Goal: Information Seeking & Learning: Find specific fact

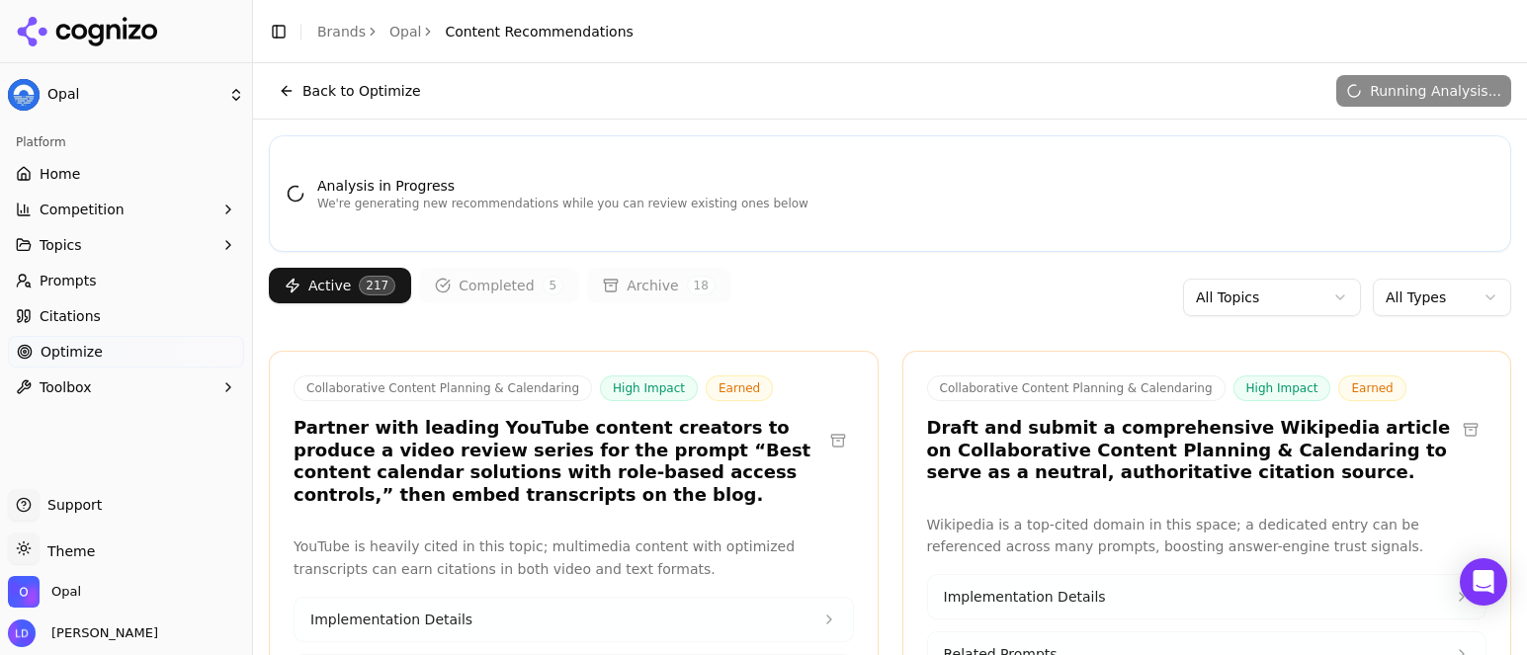
click at [66, 178] on span "Home" at bounding box center [60, 174] width 41 height 20
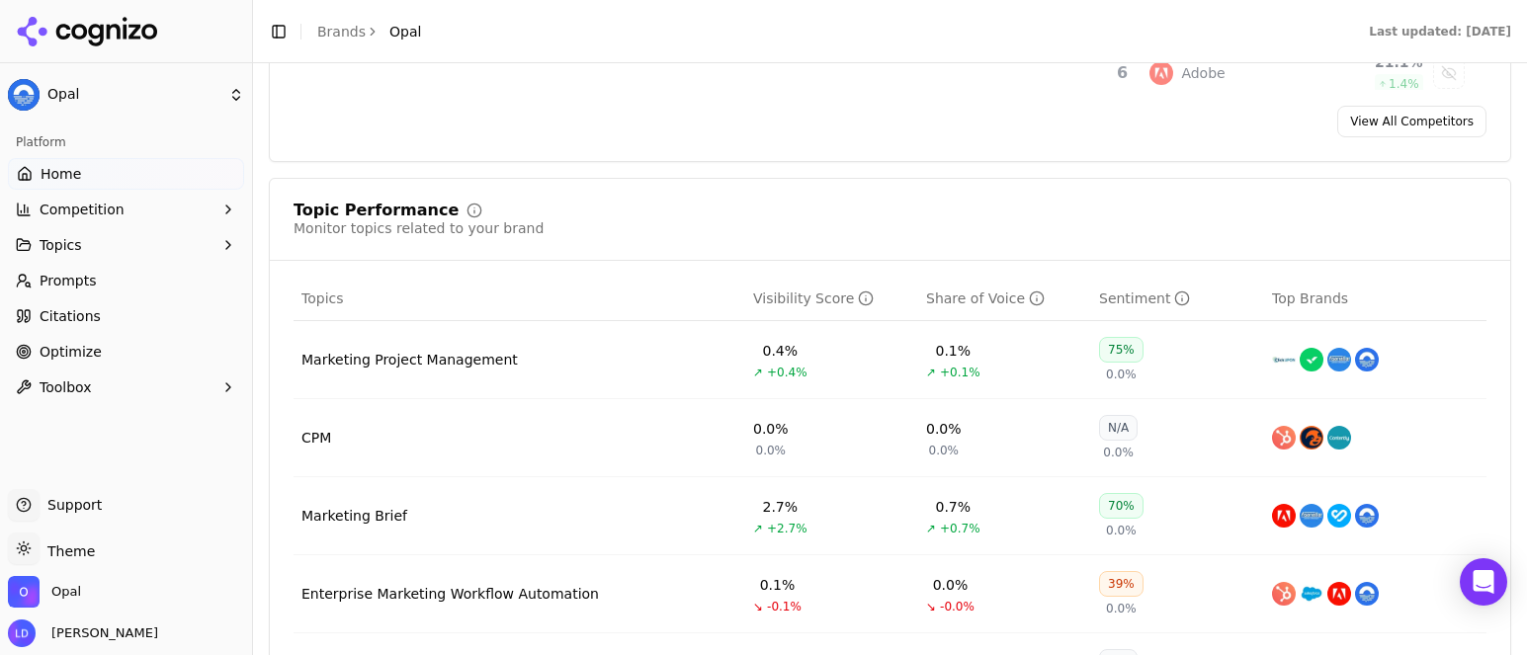
scroll to position [744, 0]
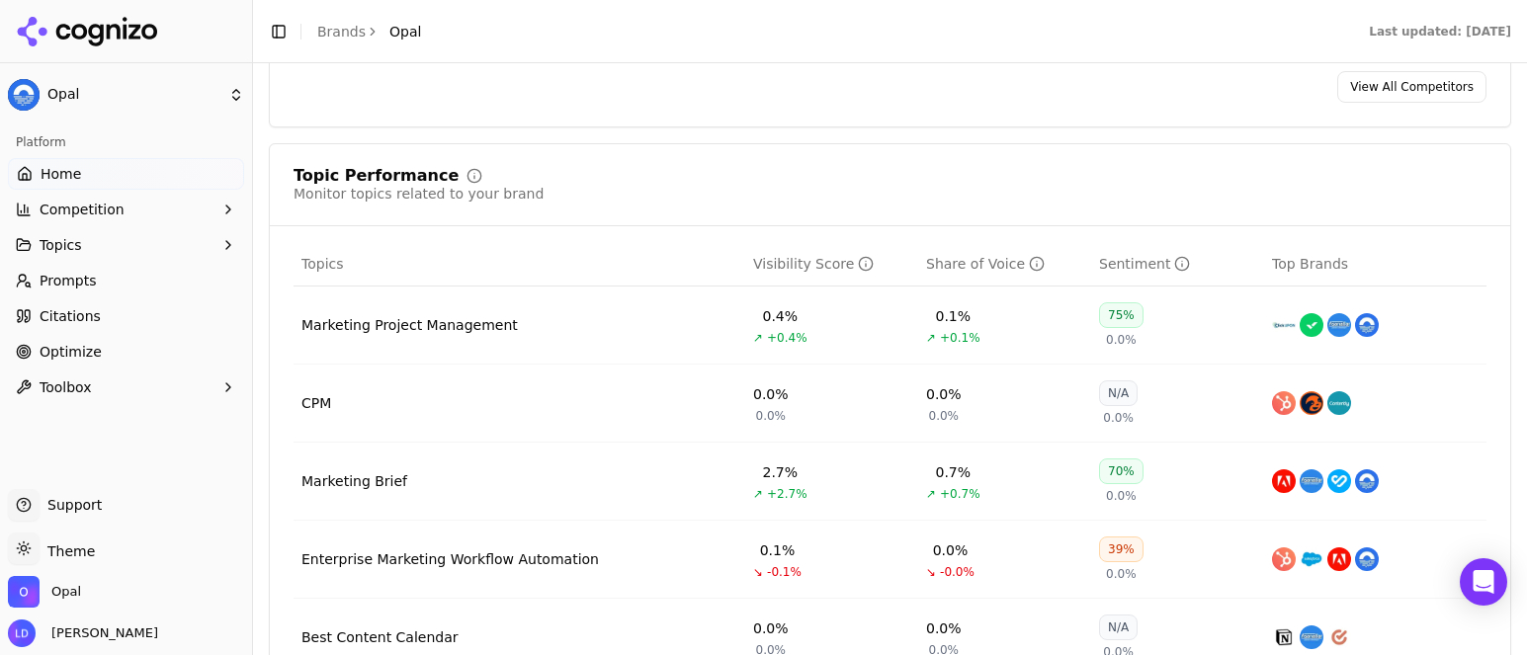
click at [1104, 553] on div "39%" at bounding box center [1121, 550] width 44 height 26
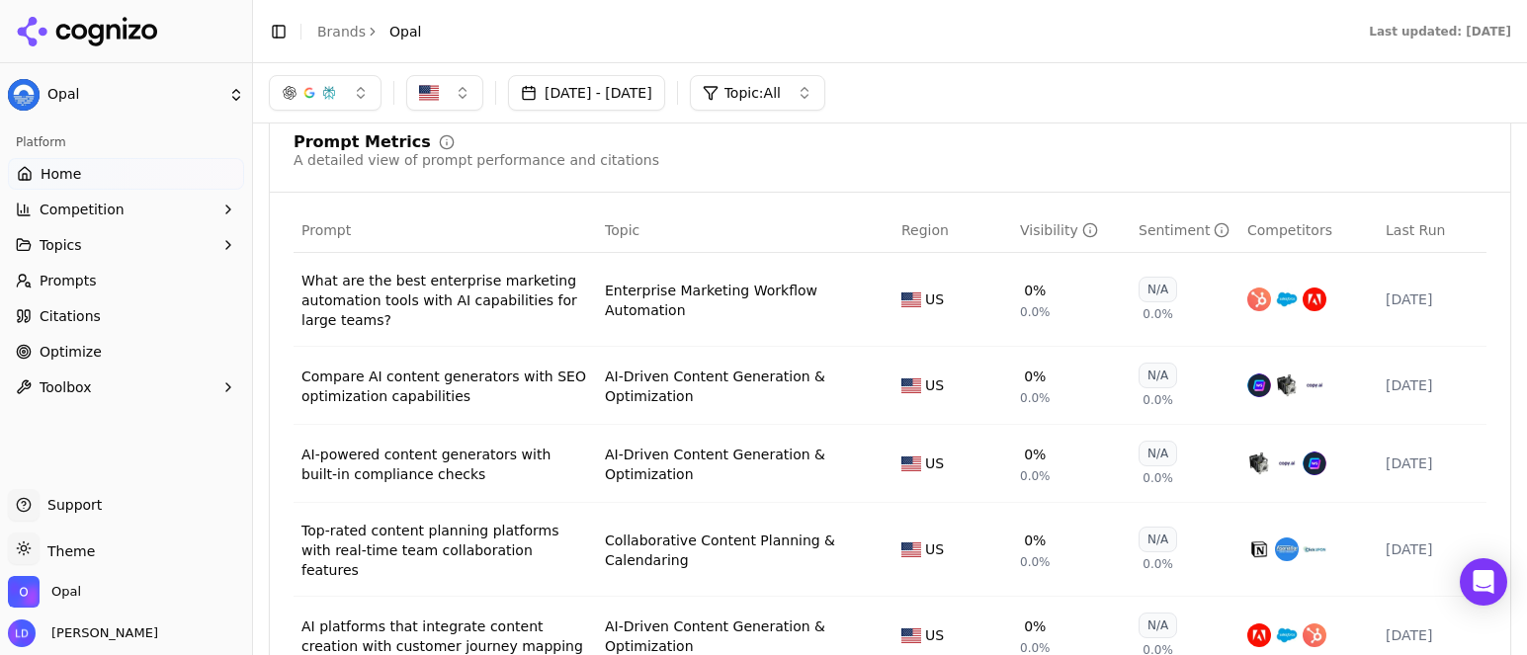
scroll to position [1362, 0]
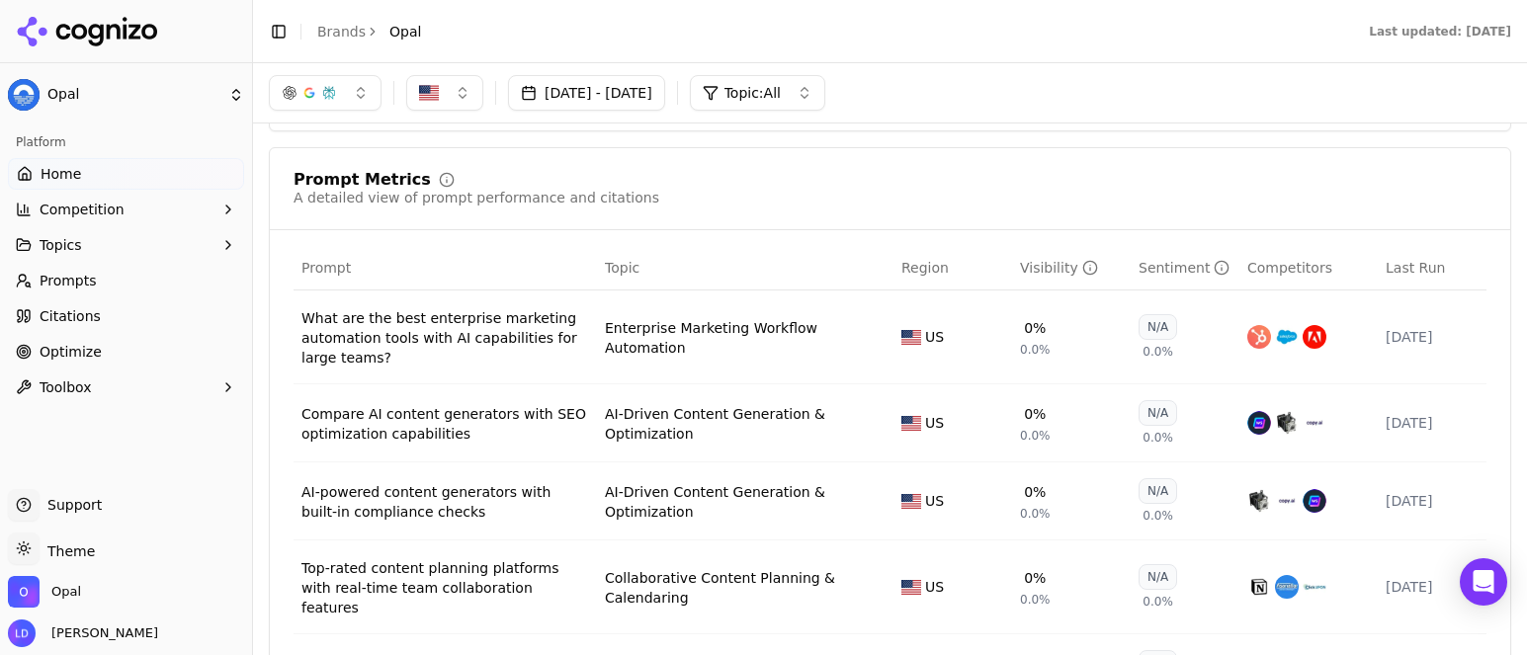
click at [1257, 277] on span "Competitors" at bounding box center [1290, 268] width 85 height 20
click at [90, 314] on span "Citations" at bounding box center [70, 316] width 61 height 20
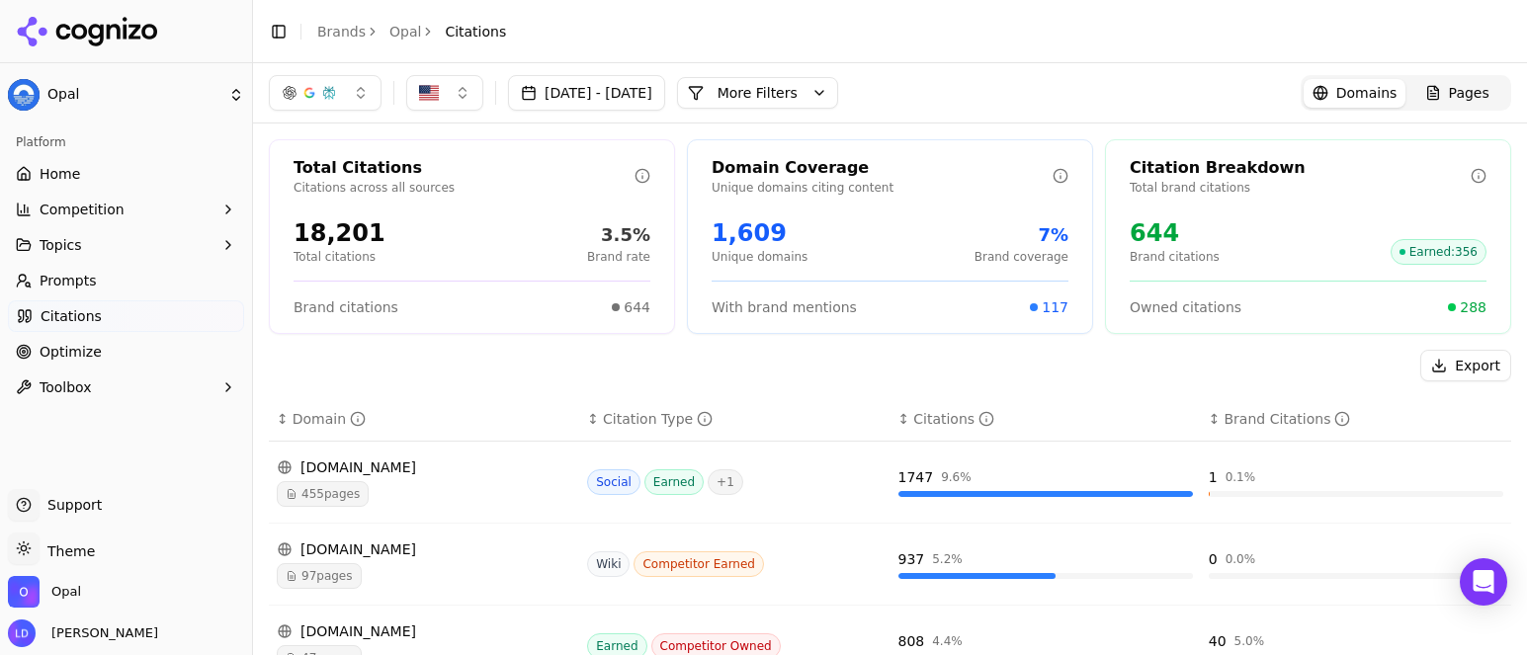
click at [81, 214] on span "Competition" at bounding box center [82, 210] width 85 height 20
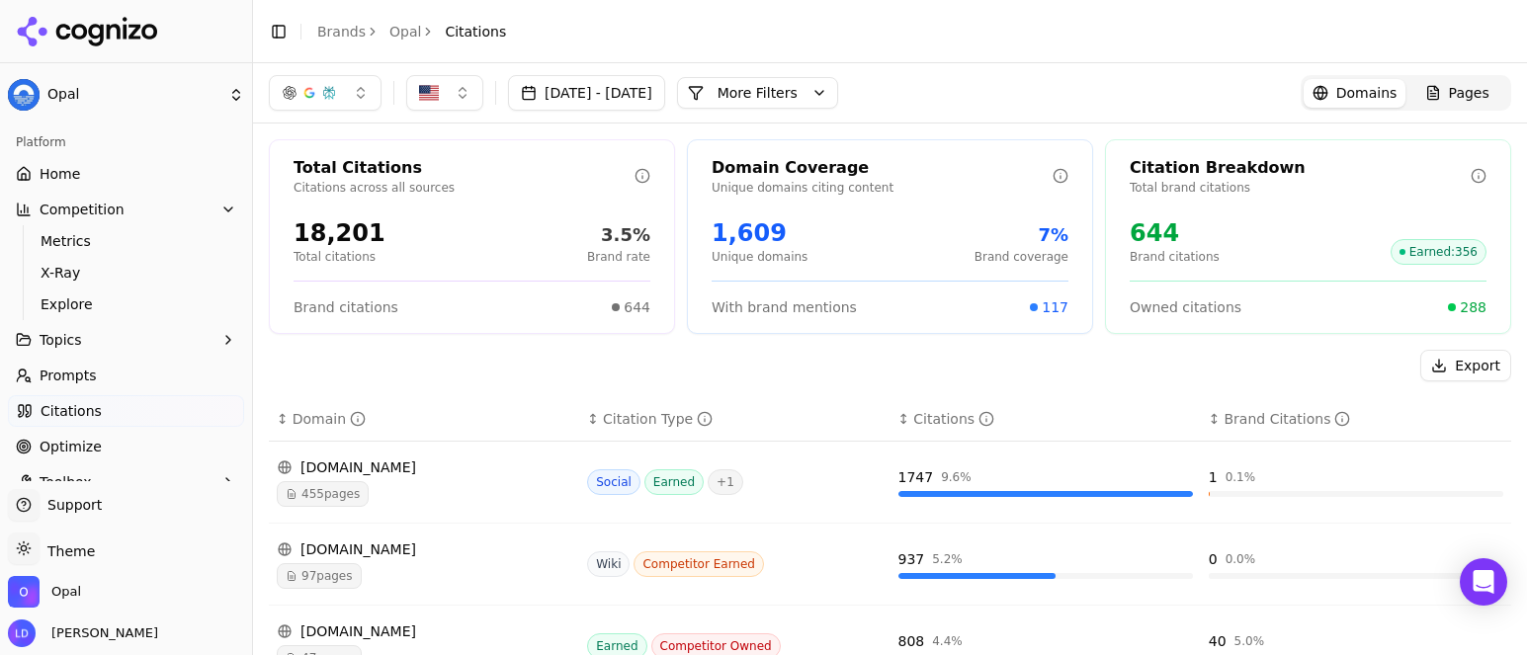
click at [70, 180] on span "Home" at bounding box center [60, 174] width 41 height 20
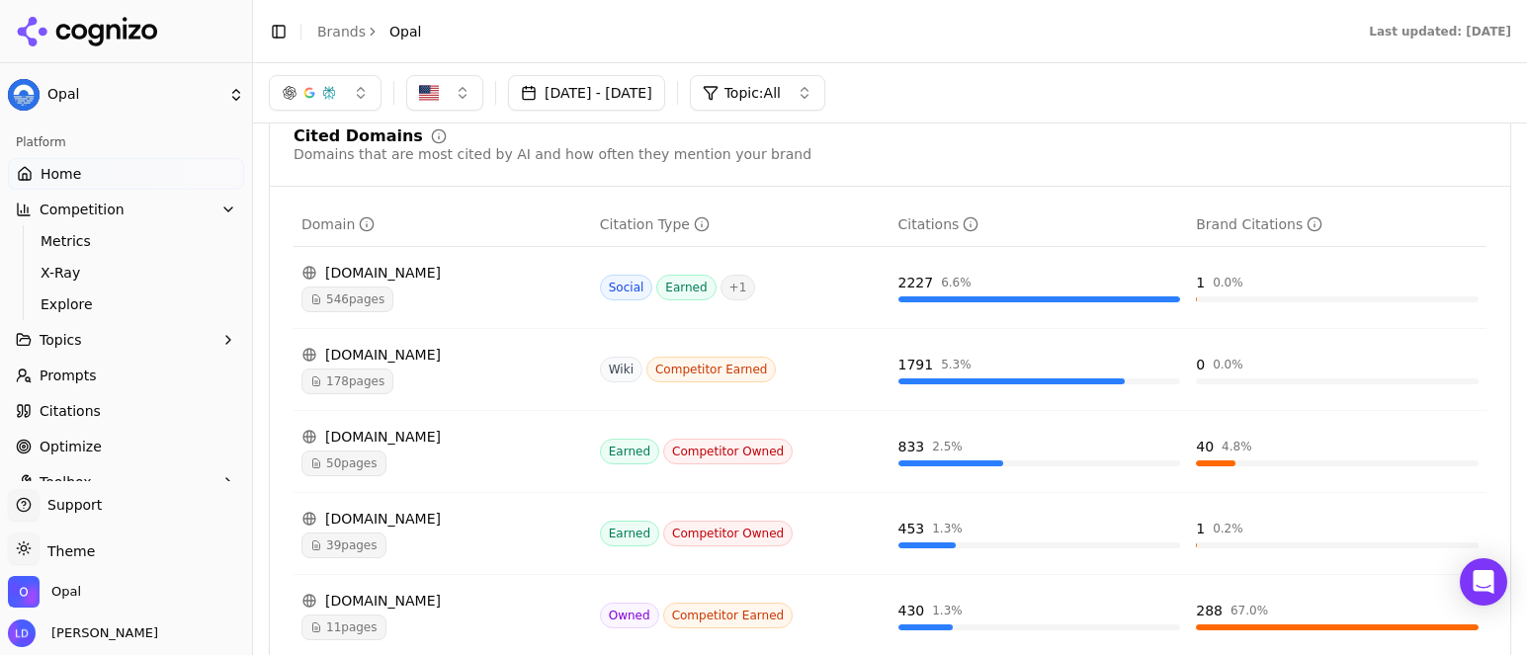
scroll to position [1851, 0]
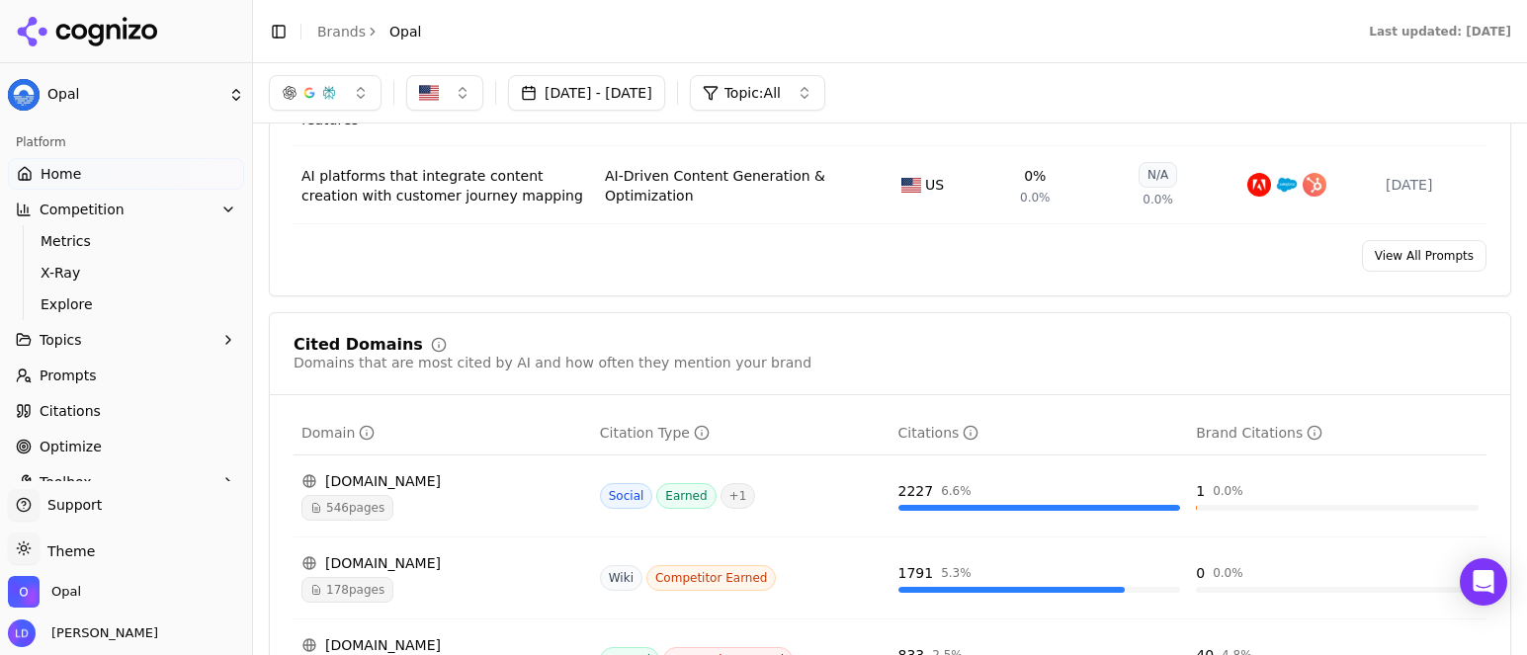
click at [1422, 271] on link "View All Prompts" at bounding box center [1424, 256] width 125 height 32
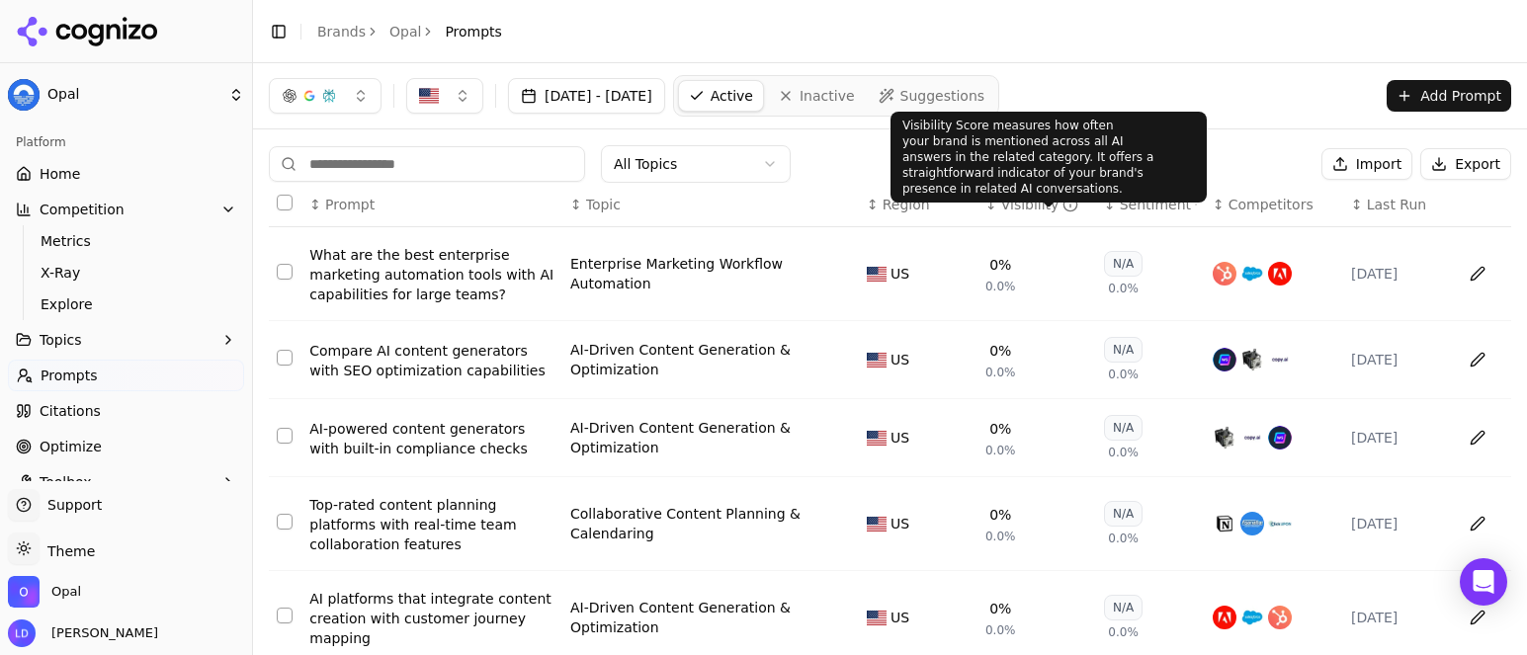
click at [1010, 210] on div "Visibility" at bounding box center [1041, 205] width 78 height 20
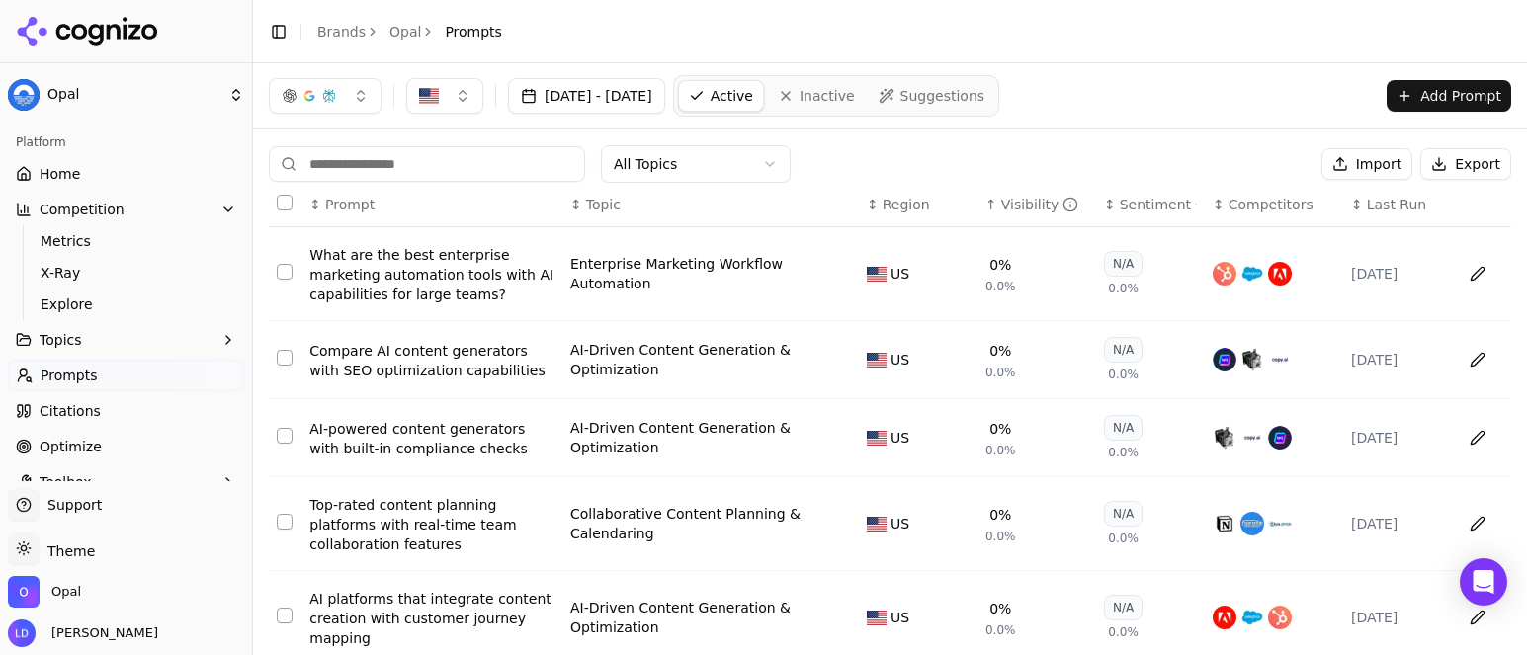
click at [1012, 208] on div "Visibility" at bounding box center [1041, 205] width 78 height 20
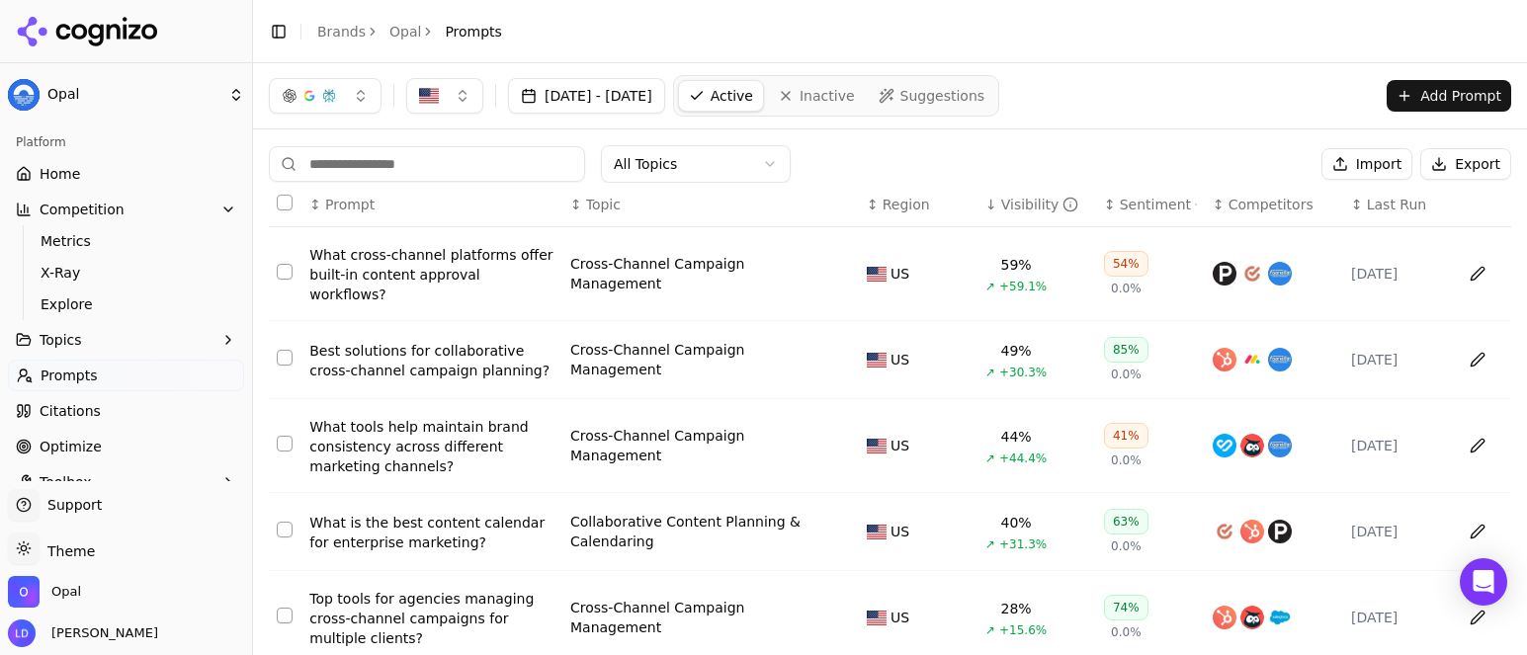
click at [1109, 266] on div "54%" at bounding box center [1126, 264] width 44 height 26
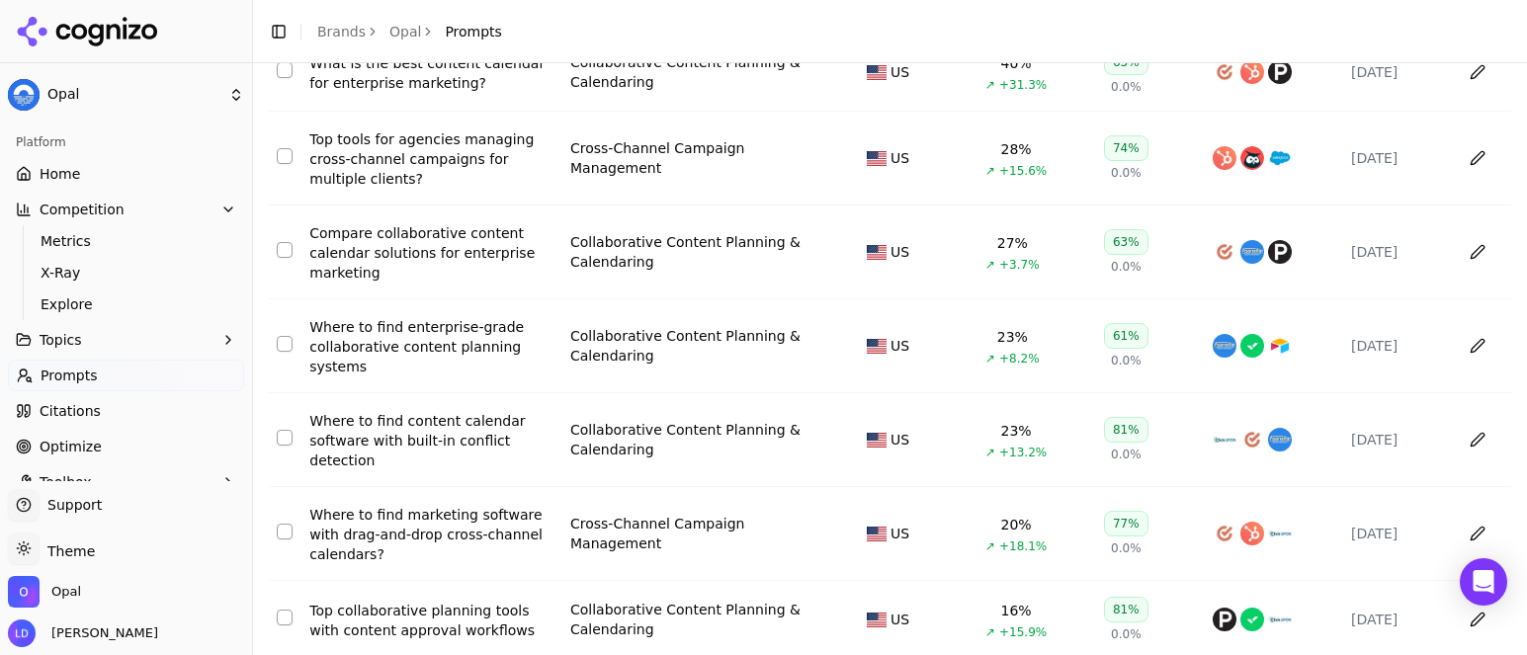
scroll to position [537, 0]
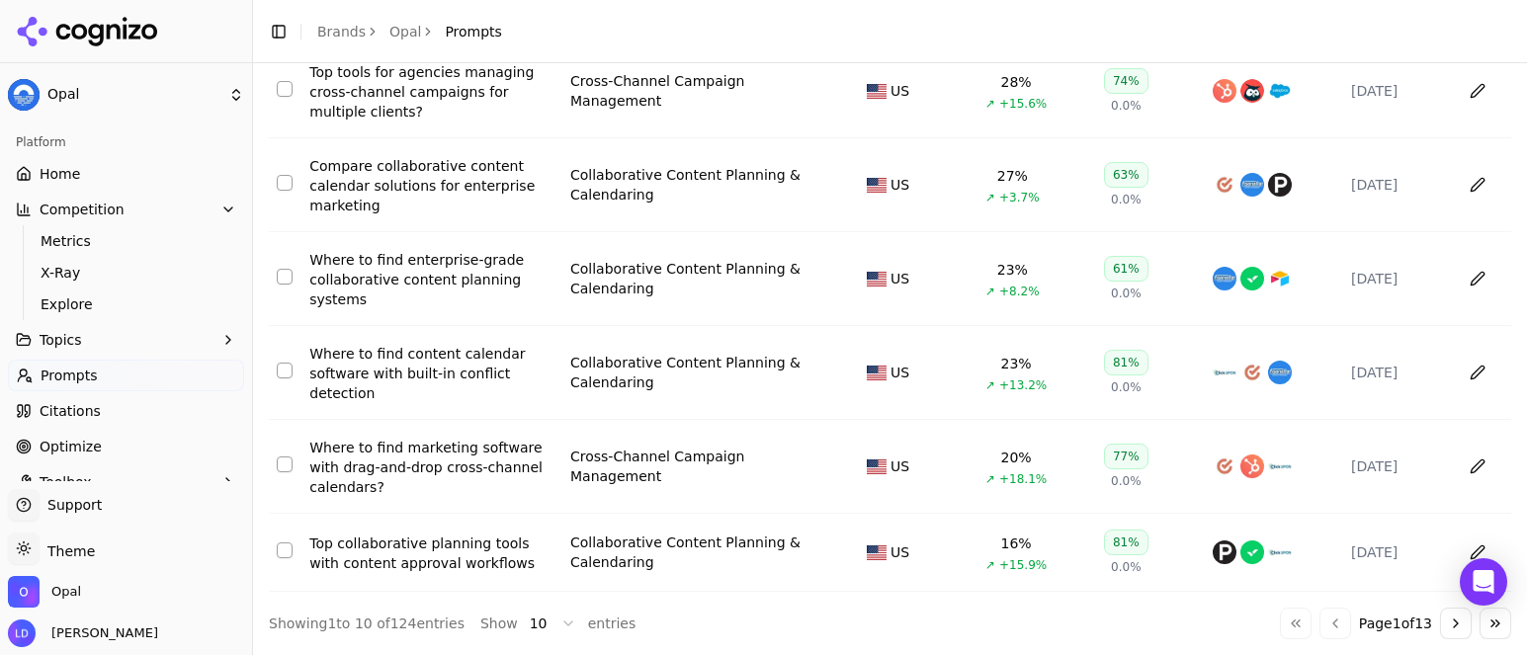
click at [1440, 624] on button "Go to next page" at bounding box center [1456, 624] width 32 height 32
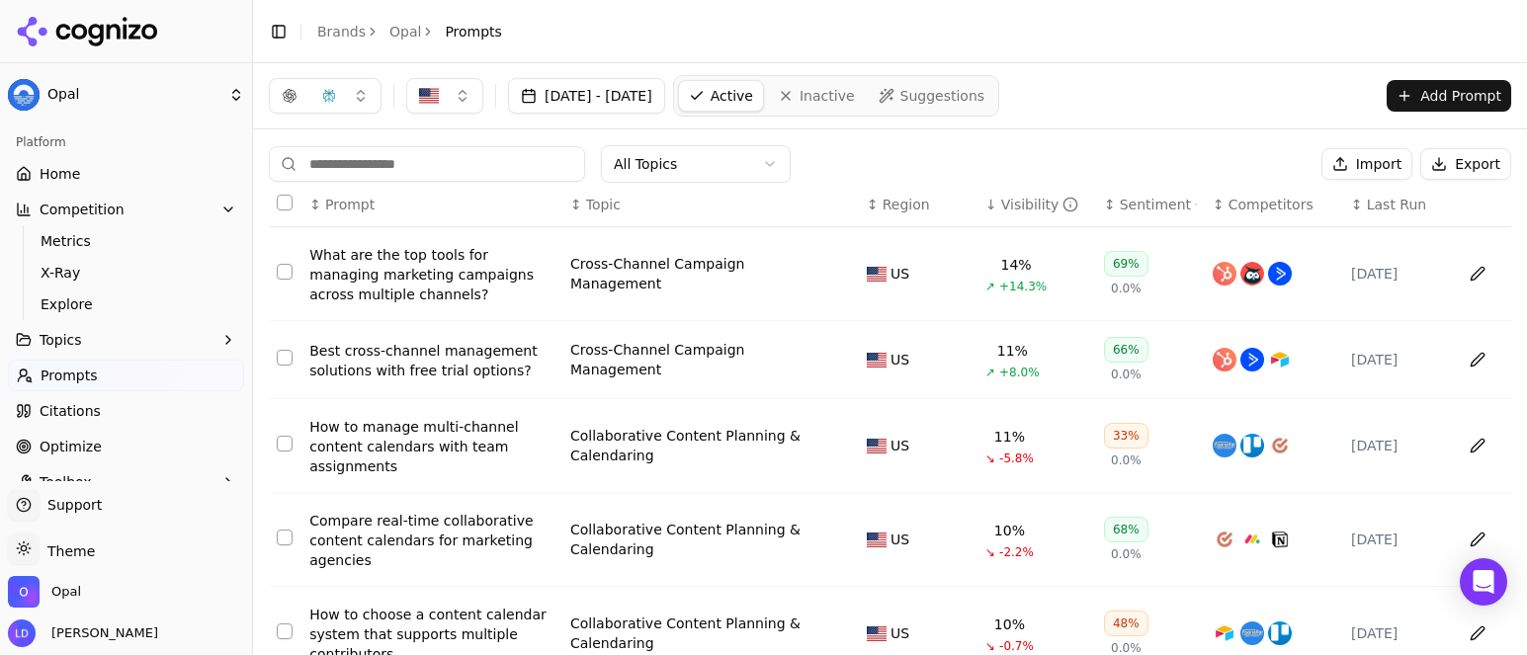
scroll to position [553, 0]
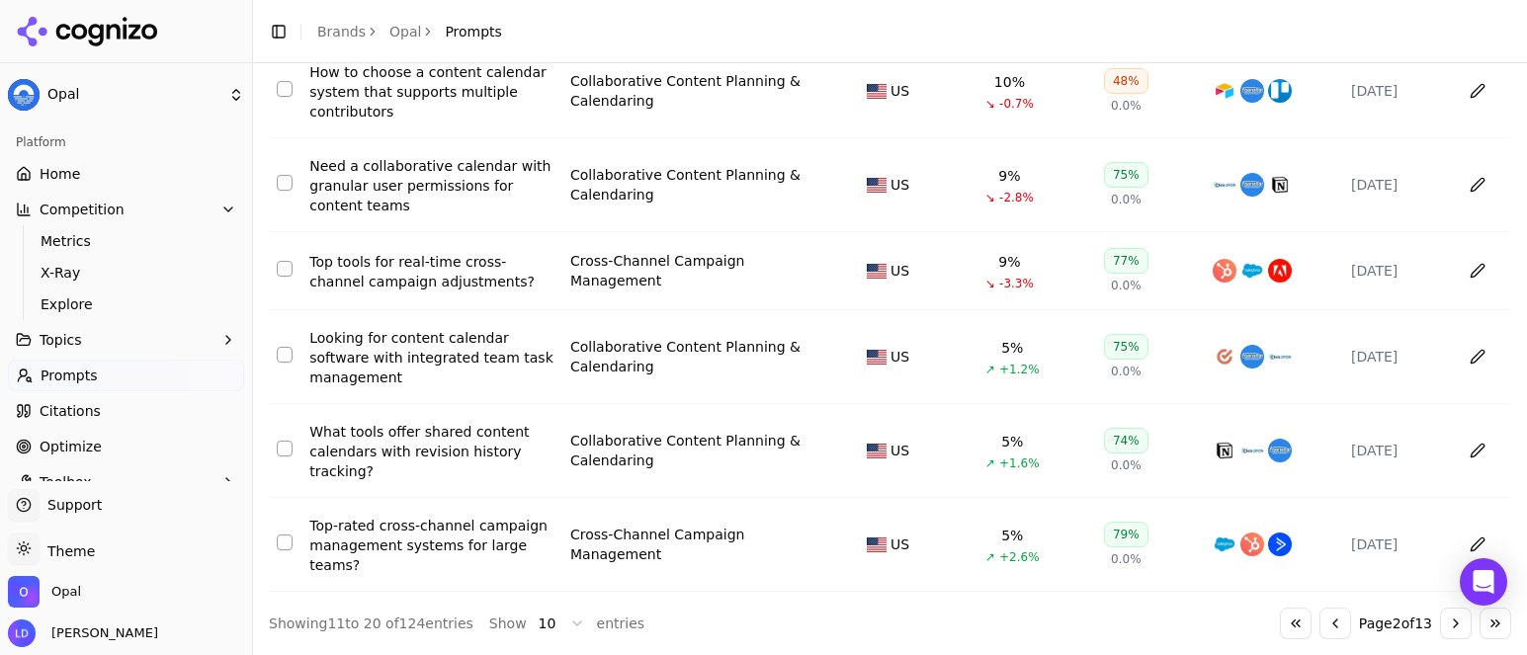
click at [1320, 628] on button "Go to previous page" at bounding box center [1336, 624] width 32 height 32
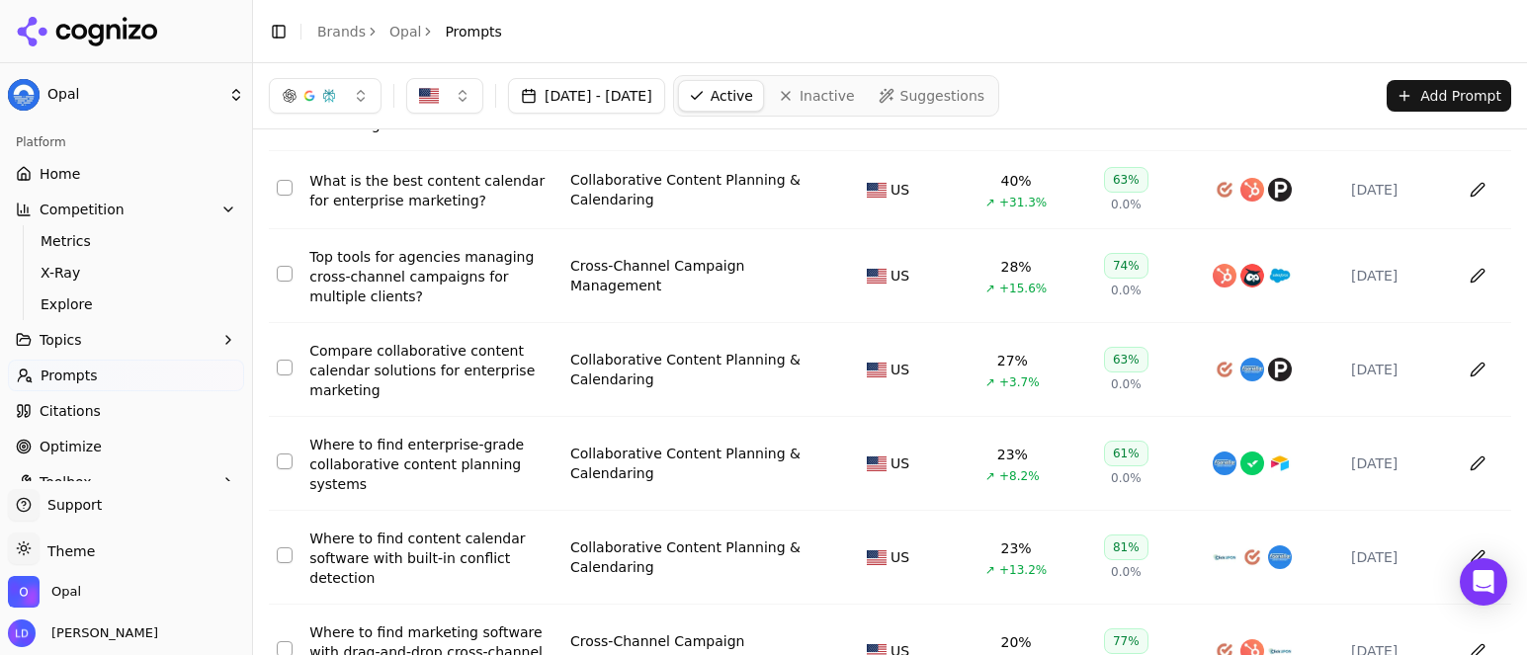
scroll to position [0, 0]
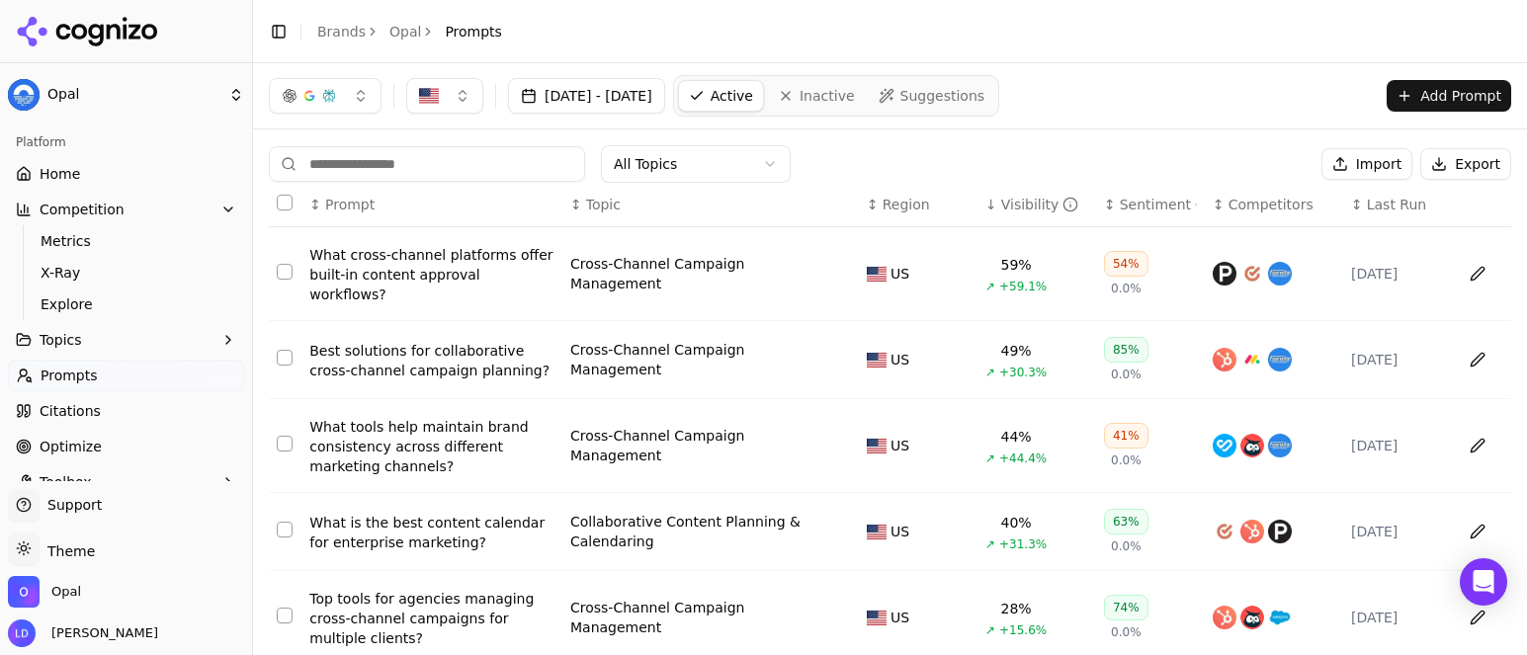
click at [1468, 275] on button "Data table" at bounding box center [1478, 274] width 32 height 32
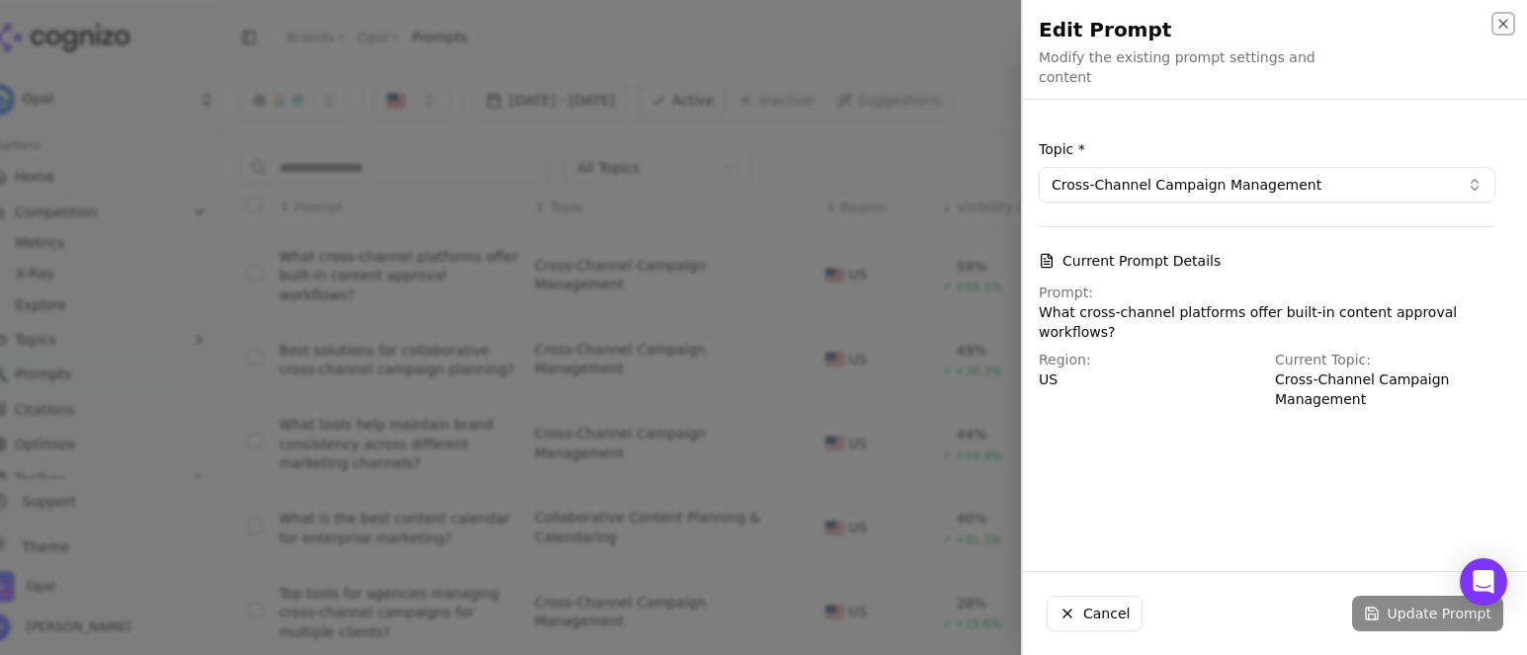
click at [1501, 25] on icon "button" at bounding box center [1504, 24] width 8 height 8
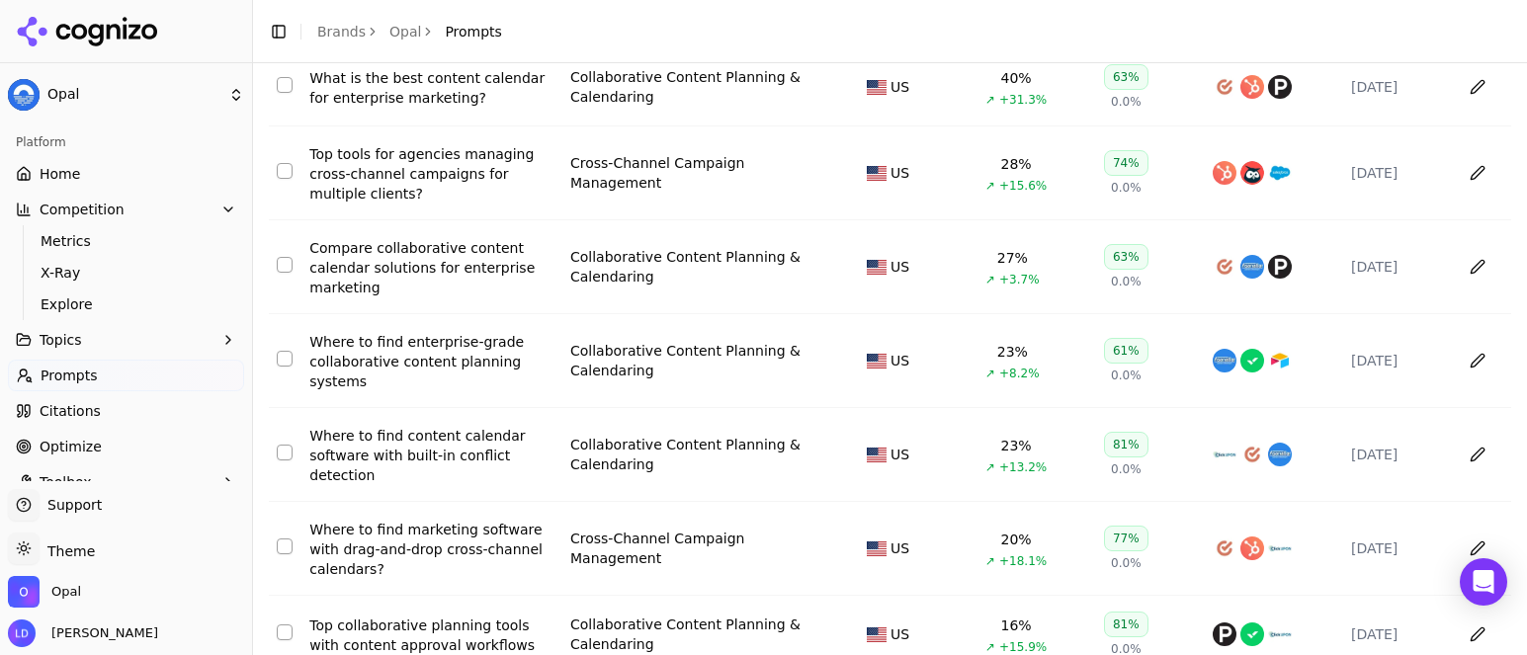
scroll to position [537, 0]
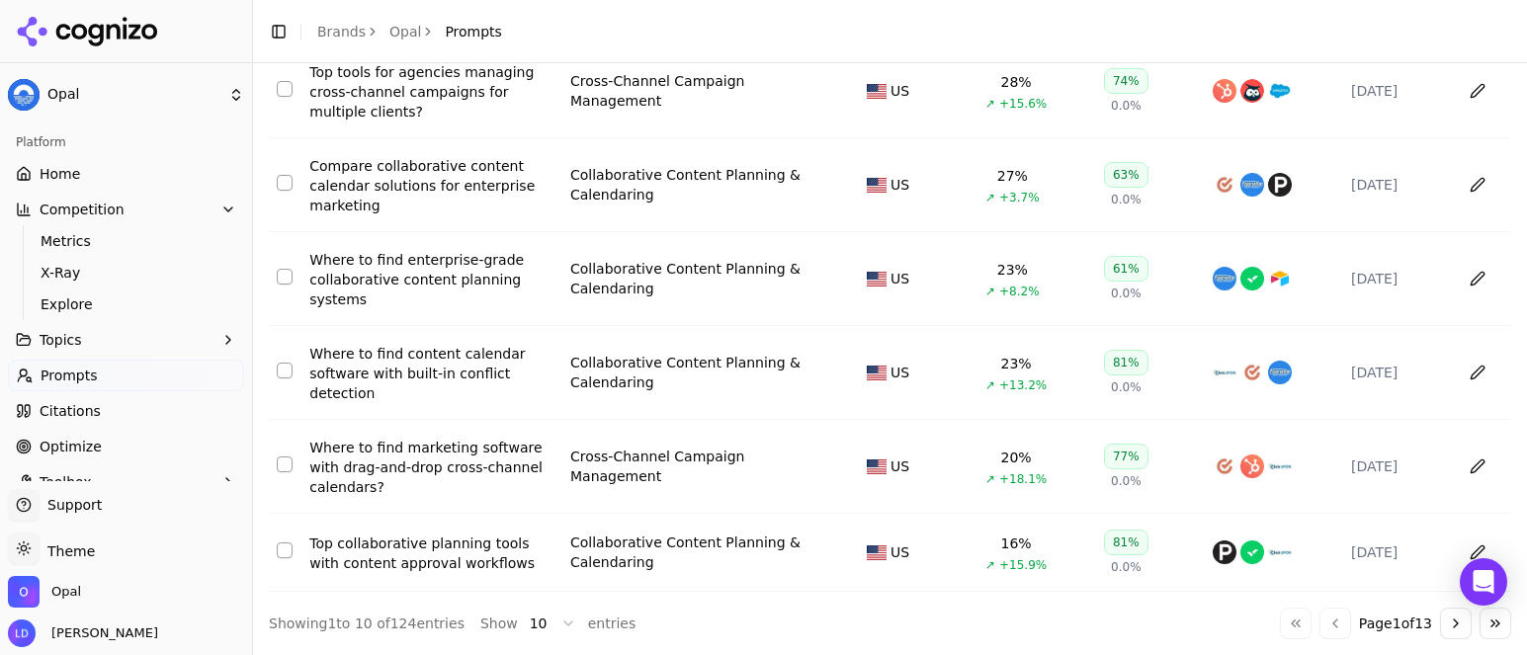
click at [1440, 624] on button "Go to next page" at bounding box center [1456, 624] width 32 height 32
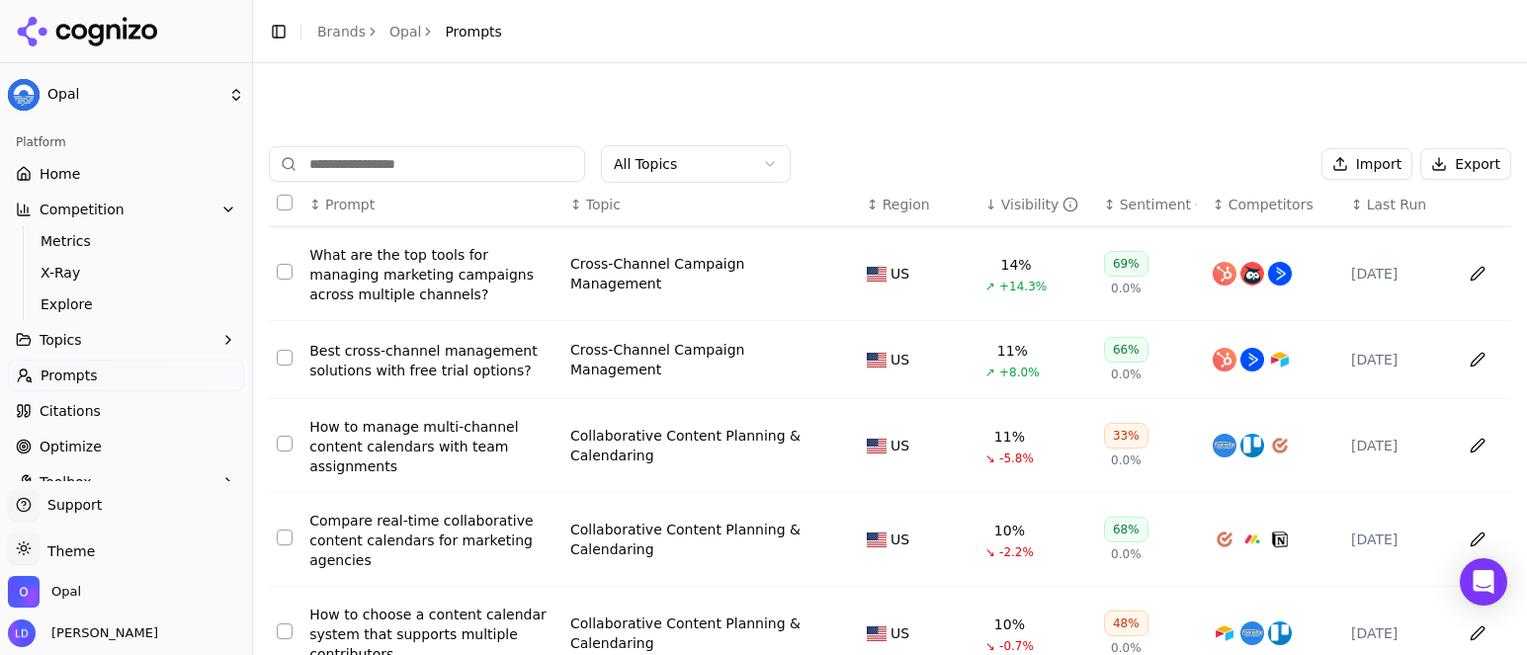
scroll to position [553, 0]
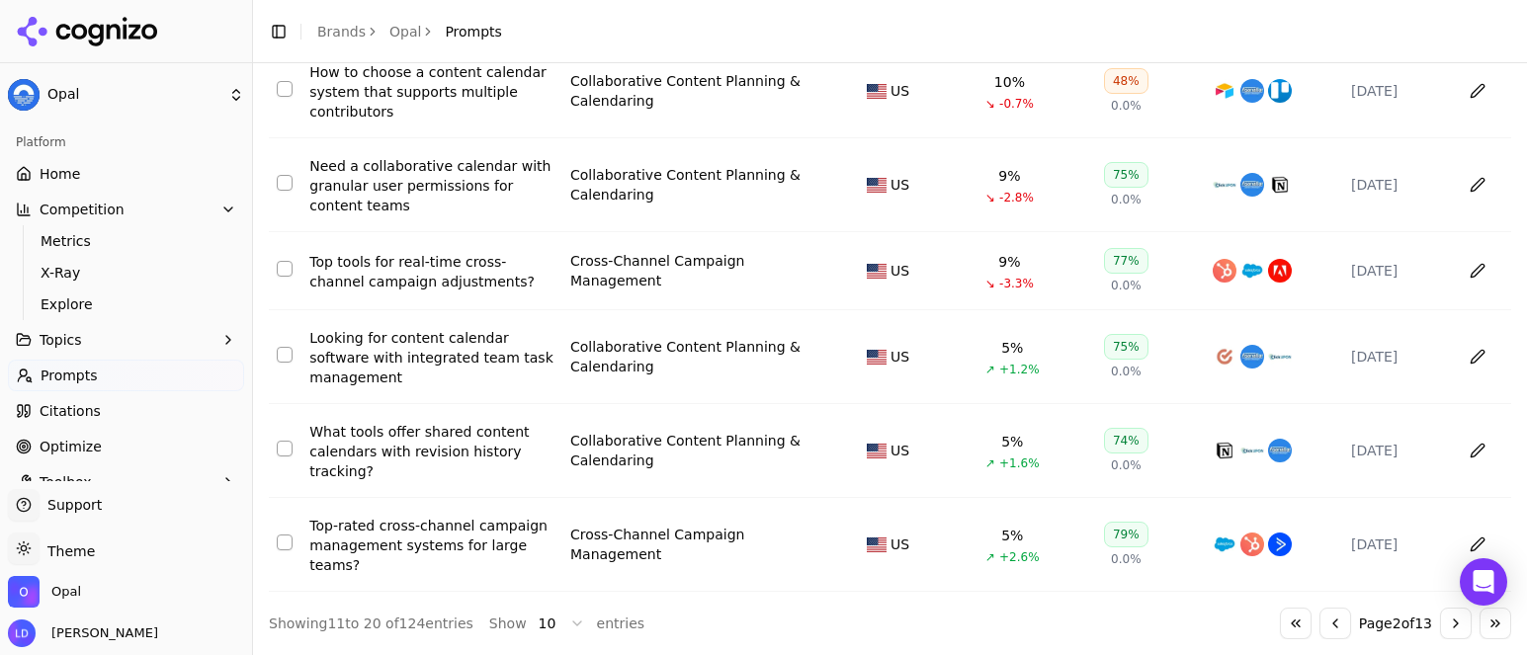
click at [1320, 626] on button "Go to previous page" at bounding box center [1336, 624] width 32 height 32
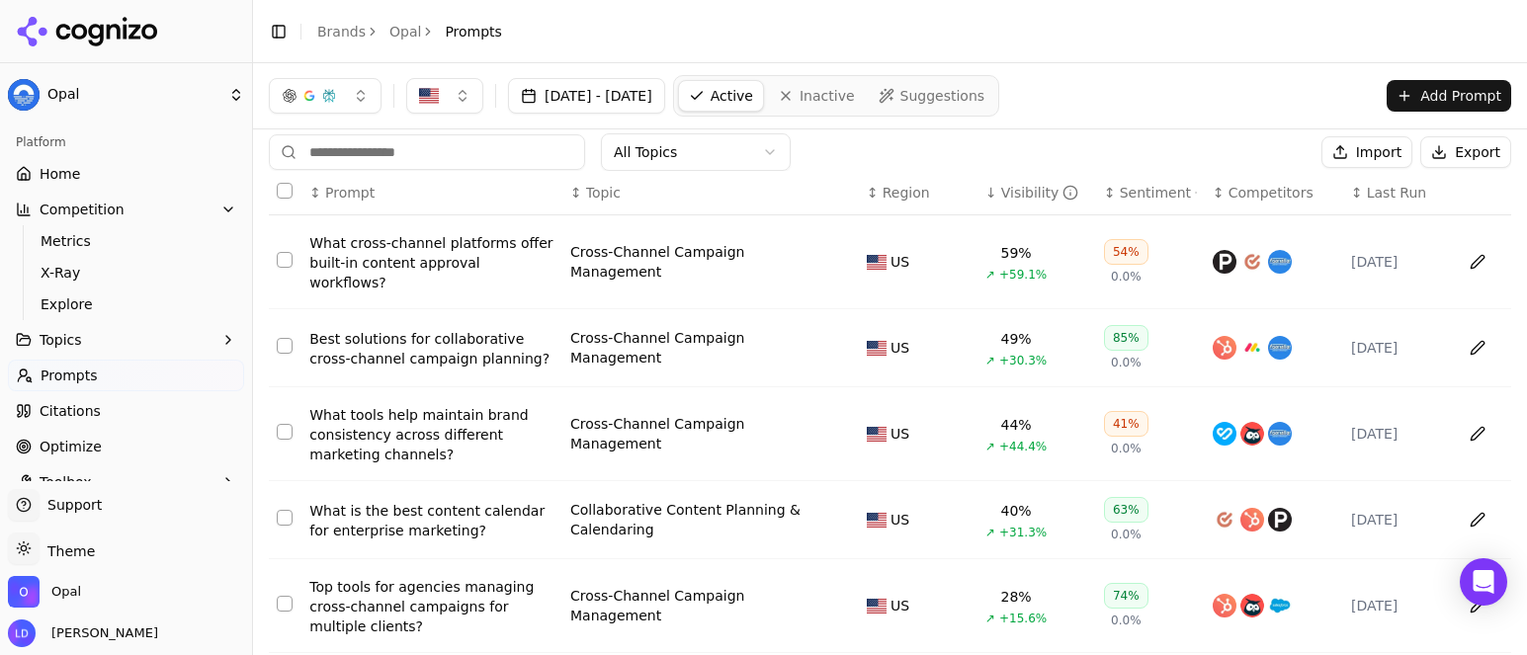
scroll to position [38, 0]
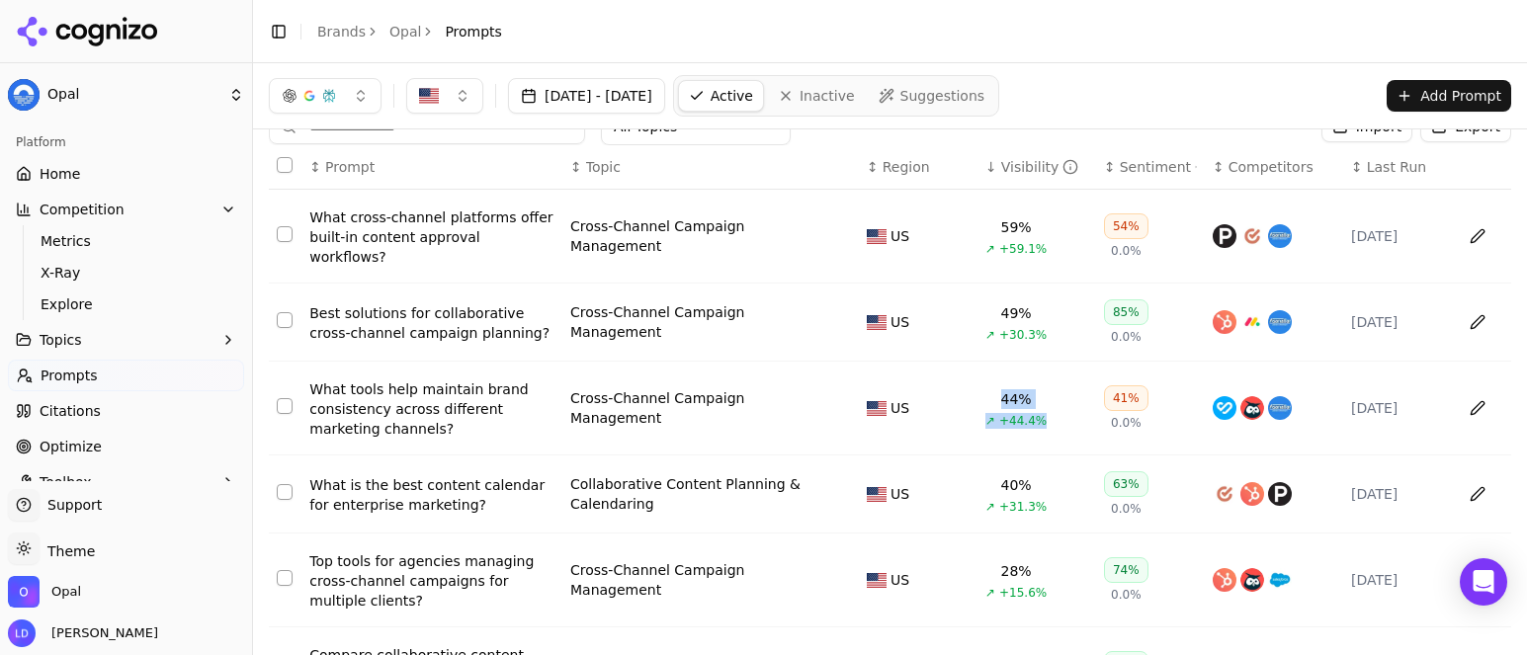
drag, startPoint x: 1001, startPoint y: 420, endPoint x: 965, endPoint y: 402, distance: 39.8
click at [978, 402] on td "44% ↗ +44.4%" at bounding box center [1037, 409] width 119 height 94
click at [1002, 404] on div "44%" at bounding box center [1017, 400] width 31 height 20
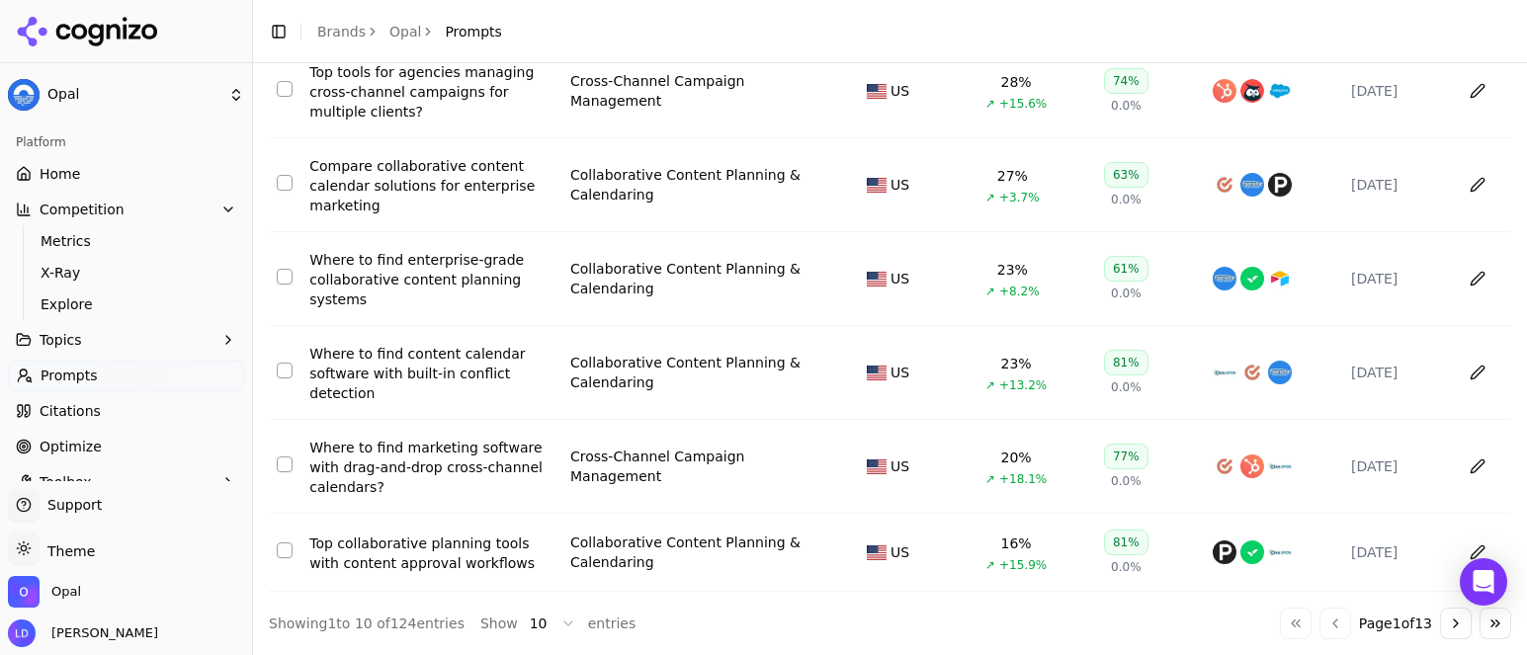
scroll to position [537, 0]
click at [1440, 622] on button "Go to next page" at bounding box center [1456, 624] width 32 height 32
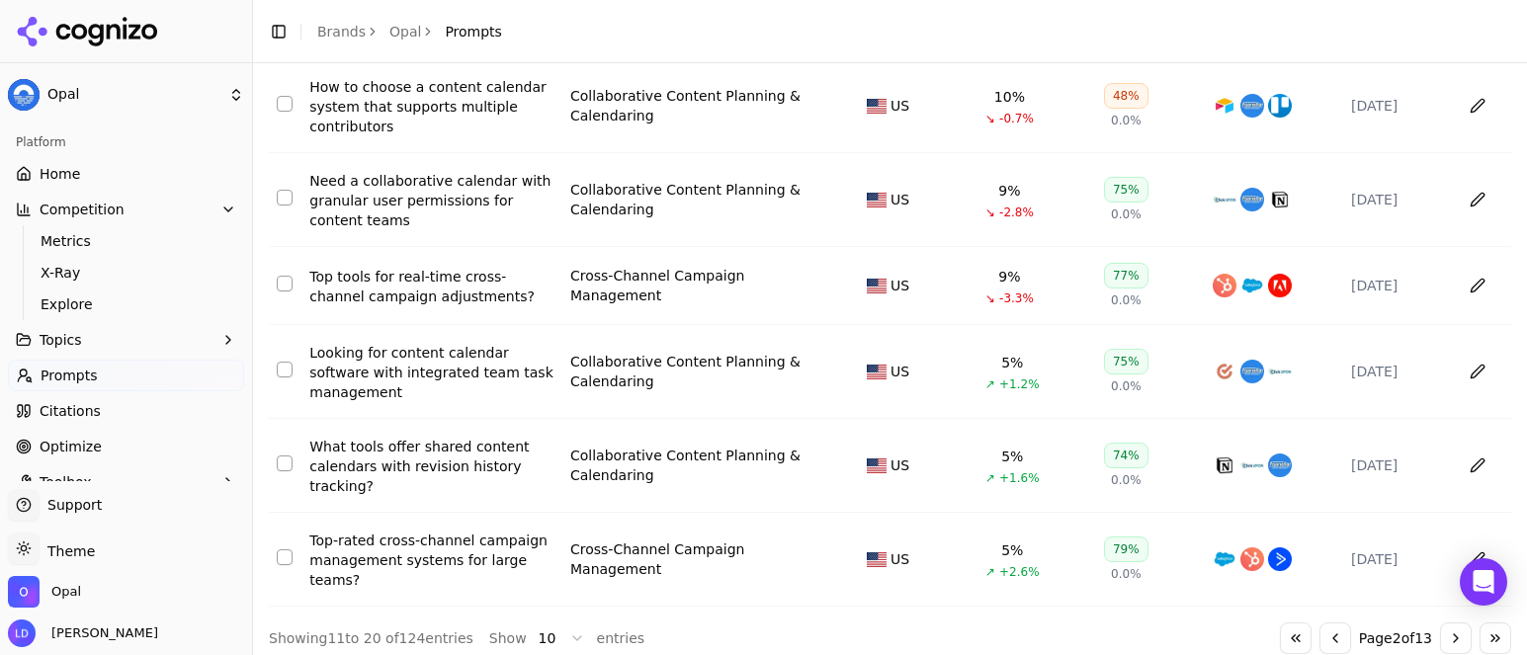
scroll to position [553, 0]
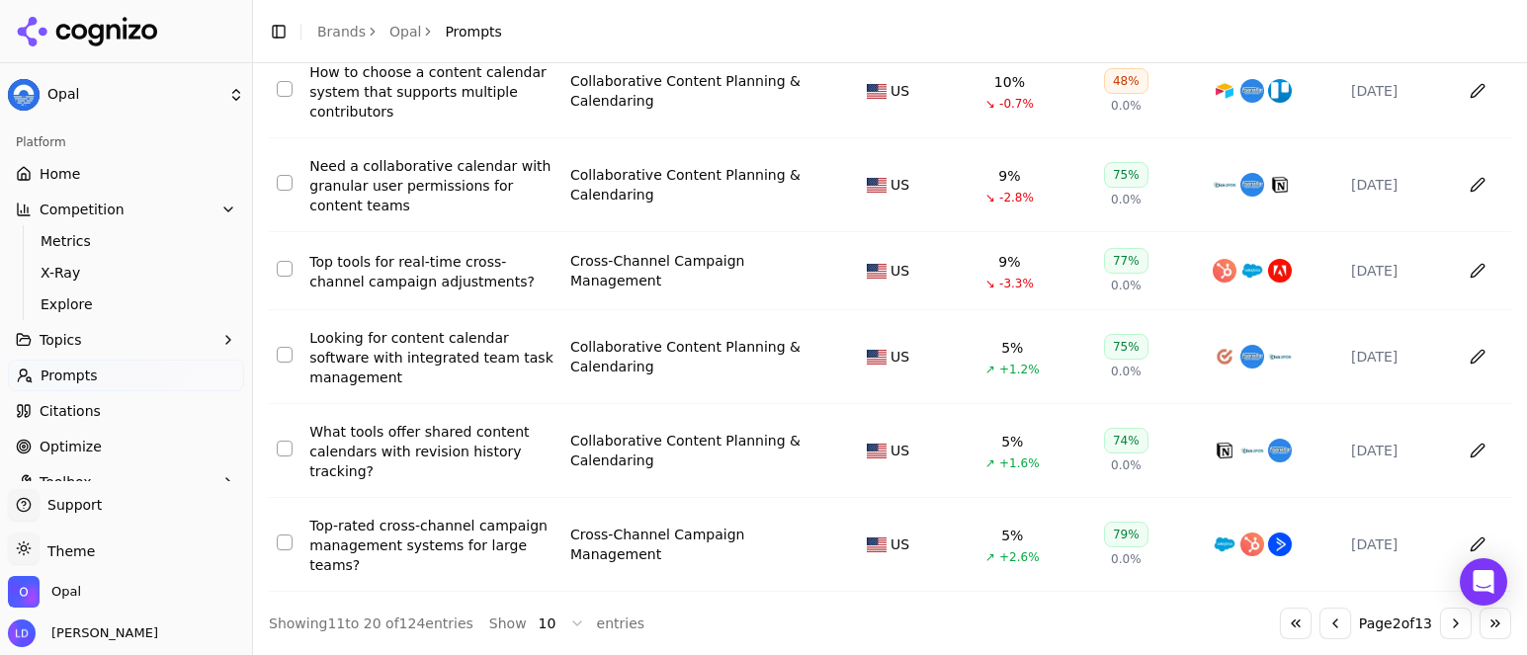
click at [1440, 617] on button "Go to next page" at bounding box center [1456, 624] width 32 height 32
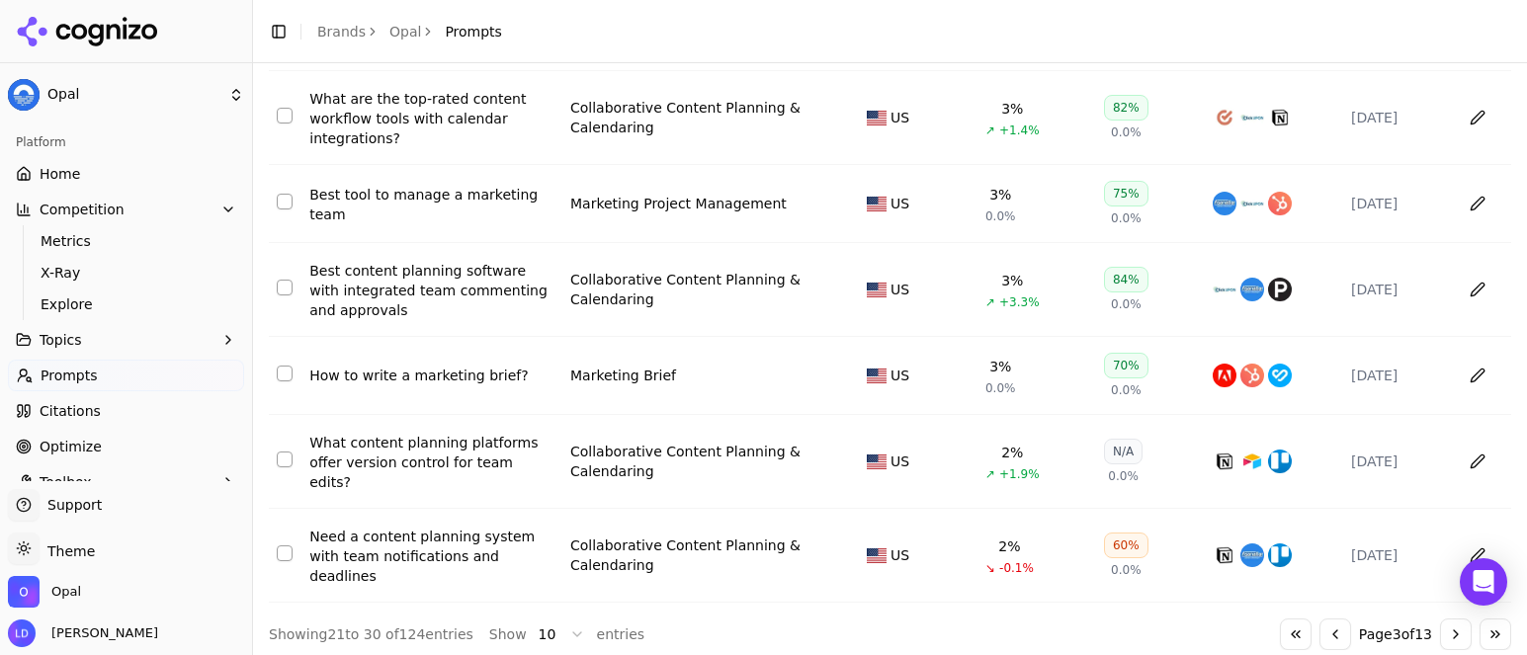
scroll to position [537, 0]
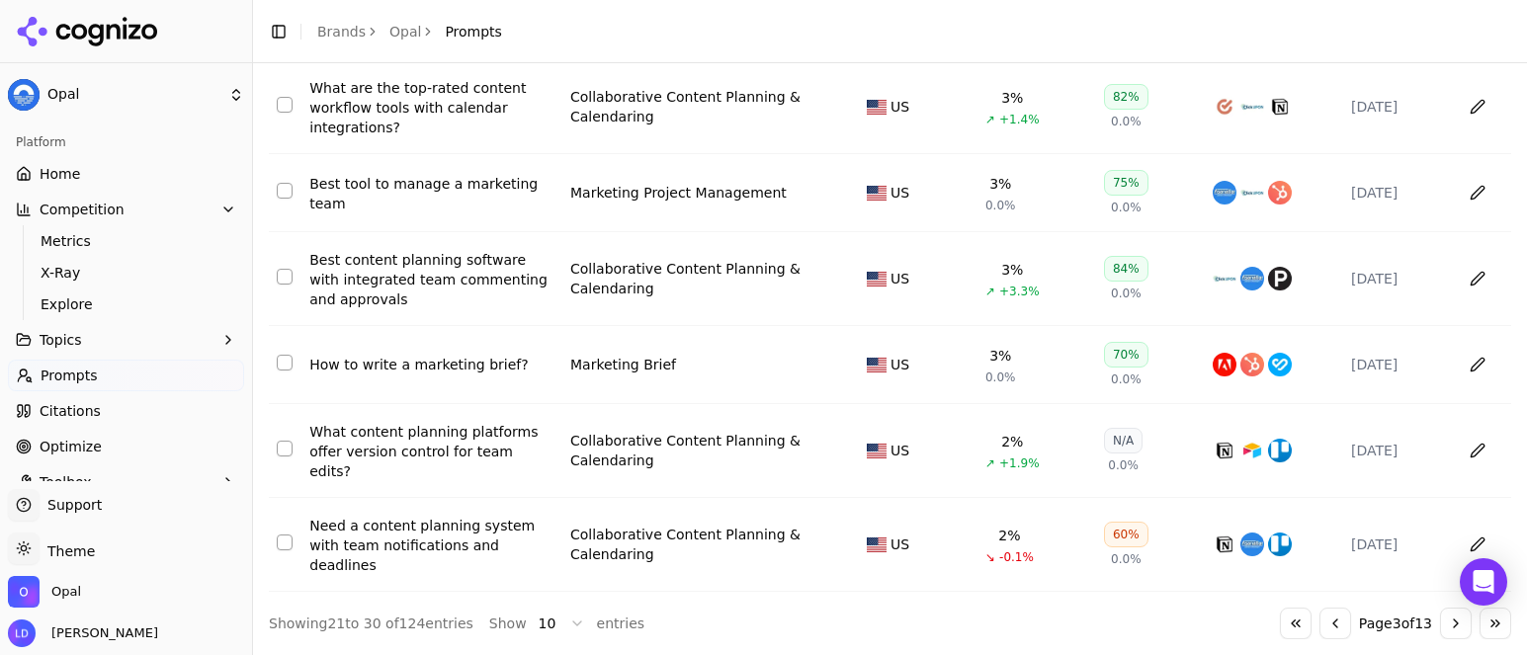
click at [1320, 626] on button "Go to previous page" at bounding box center [1336, 624] width 32 height 32
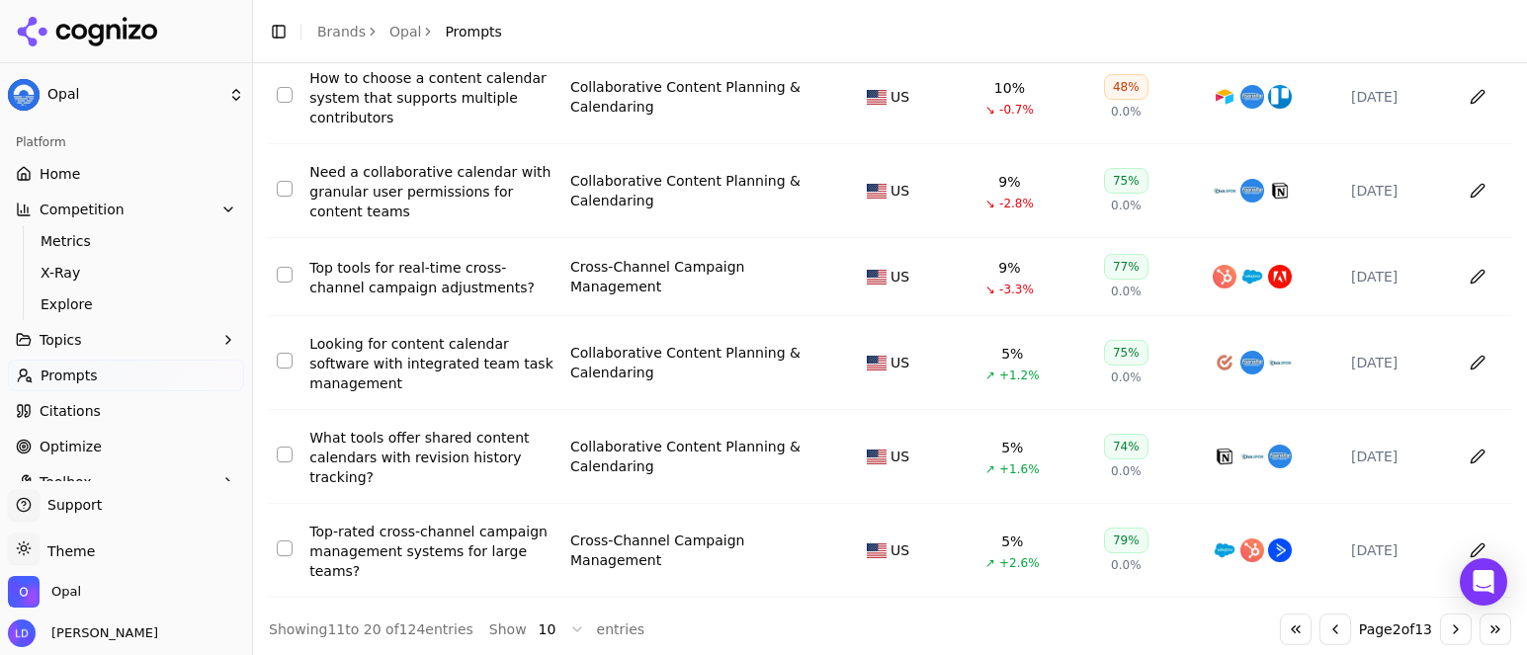
click at [1282, 633] on button "Go to first page" at bounding box center [1296, 630] width 32 height 32
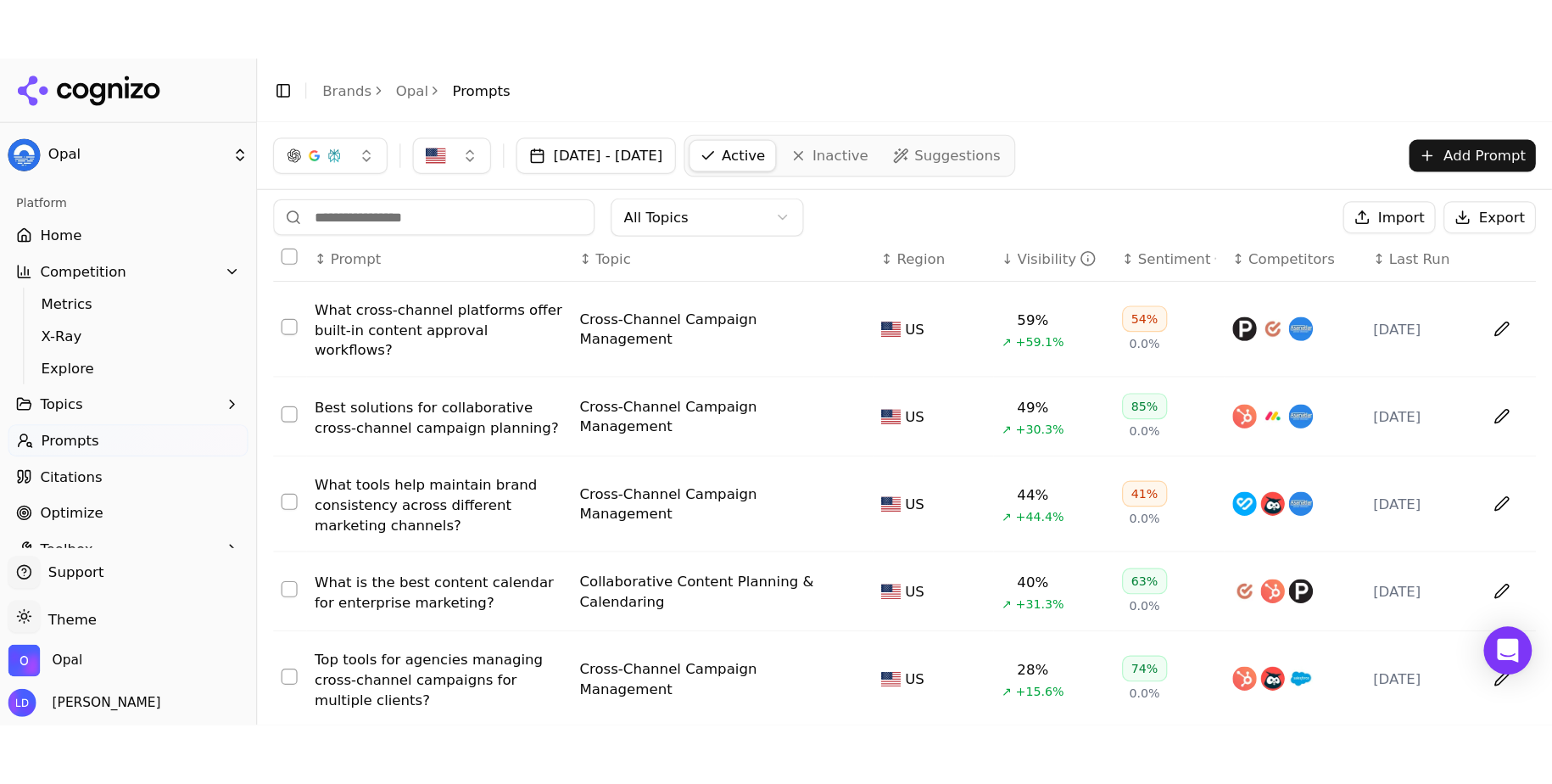
scroll to position [0, 0]
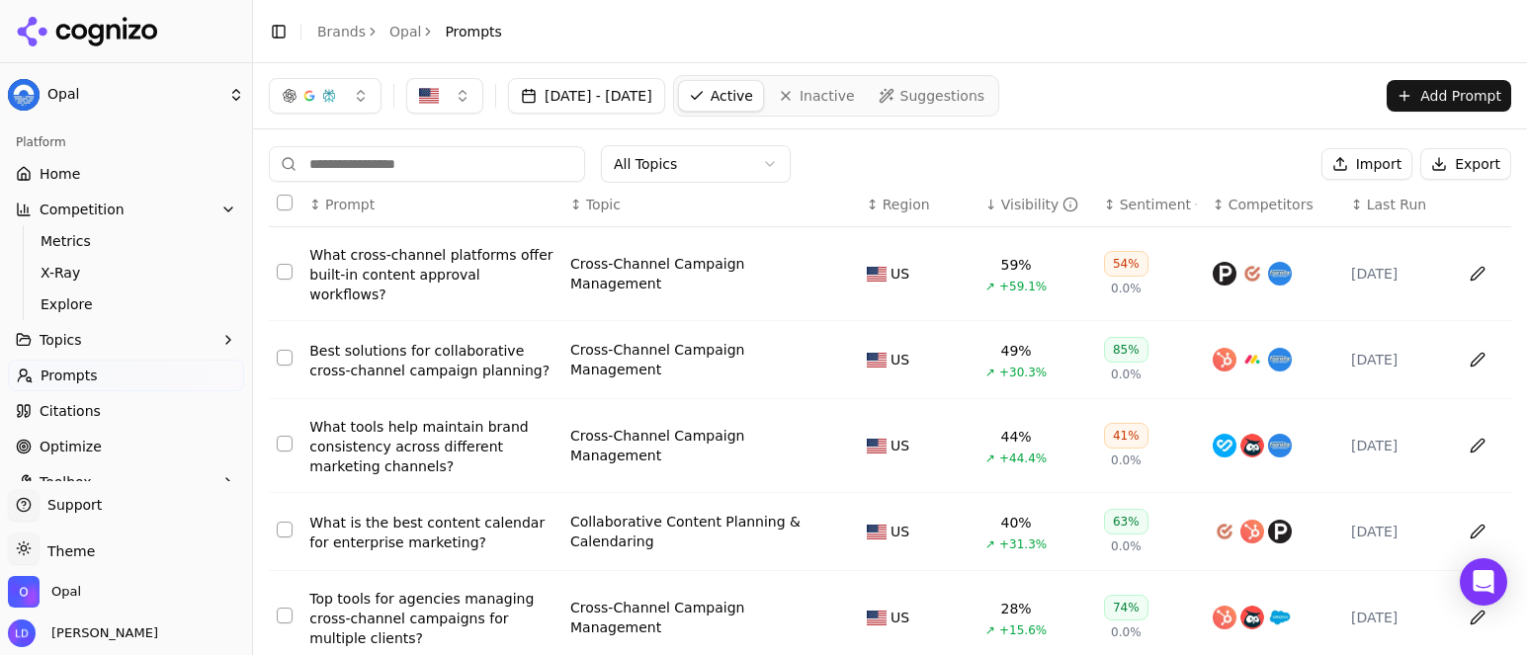
click at [387, 259] on div "What cross-channel platforms offer built-in content approval workflows?" at bounding box center [431, 274] width 245 height 59
click at [387, 259] on html "Opal Platform Home Competition Metrics X-Ray Explore Topics Prompts Citations O…" at bounding box center [763, 327] width 1527 height 655
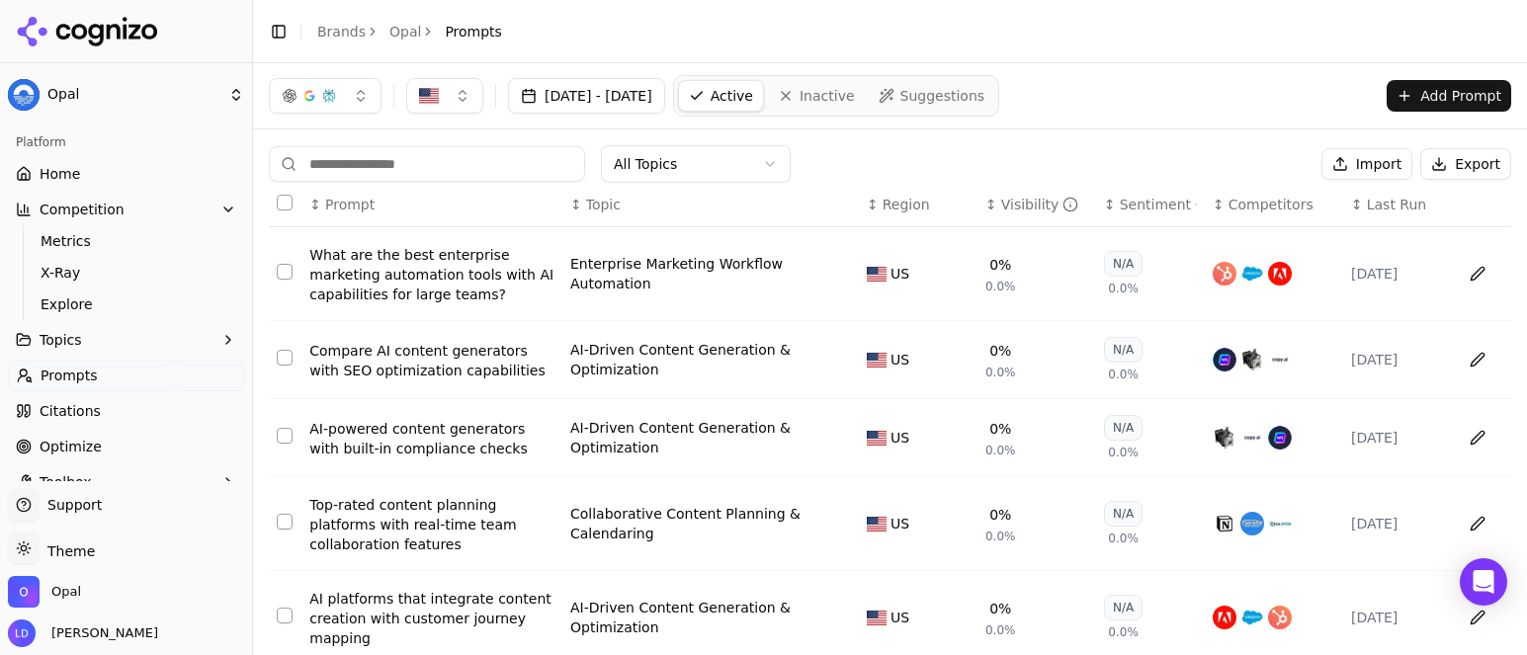
click at [1143, 119] on div "[DATE] - [DATE] Active Inactive Suggestions Add Prompt" at bounding box center [890, 95] width 1274 height 65
click at [1002, 208] on div "Visibility" at bounding box center [1041, 205] width 78 height 20
click at [1002, 205] on div "Visibility" at bounding box center [1041, 205] width 78 height 20
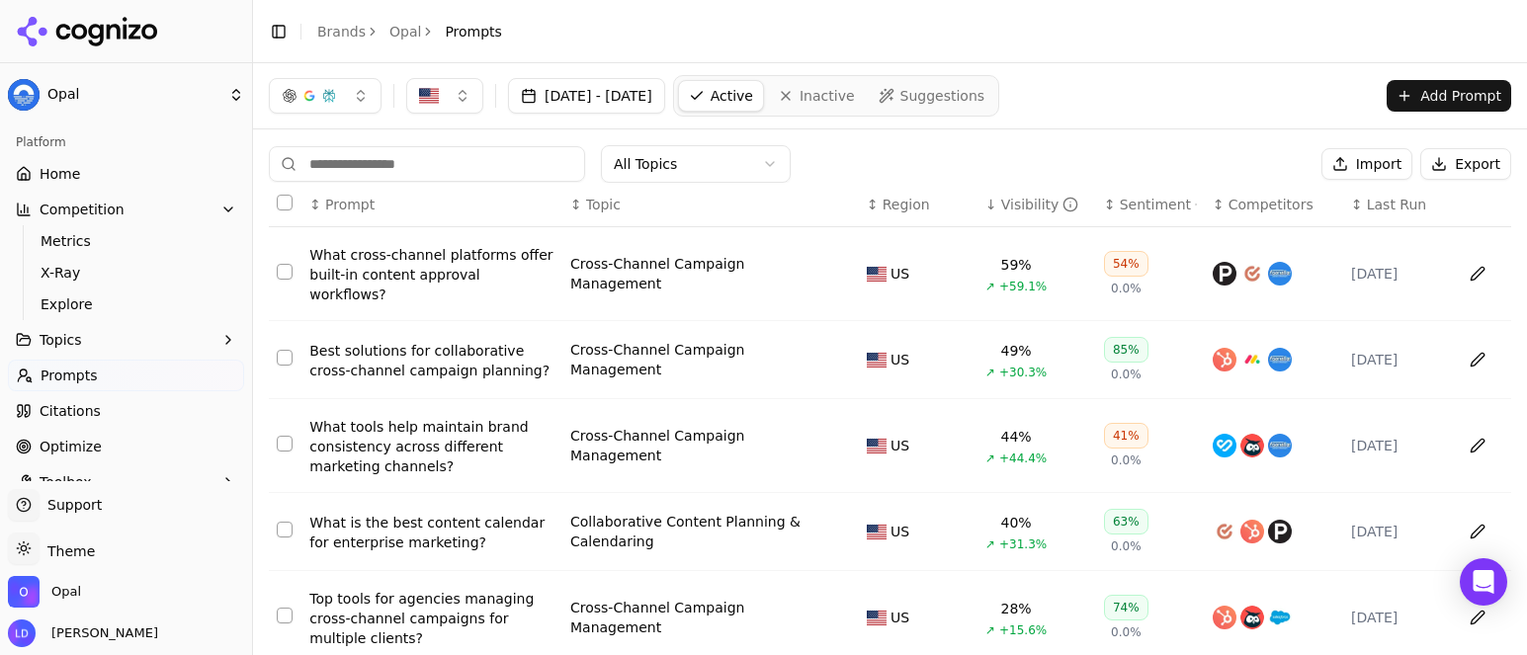
click at [534, 309] on td "What cross-channel platforms offer built-in content approval workflows?" at bounding box center [432, 274] width 261 height 94
click at [534, 308] on td "What cross-channel platforms offer built-in content approval workflows?" at bounding box center [432, 274] width 261 height 94
copy div "What cross-channel platforms offer built-in content approval workflows?"
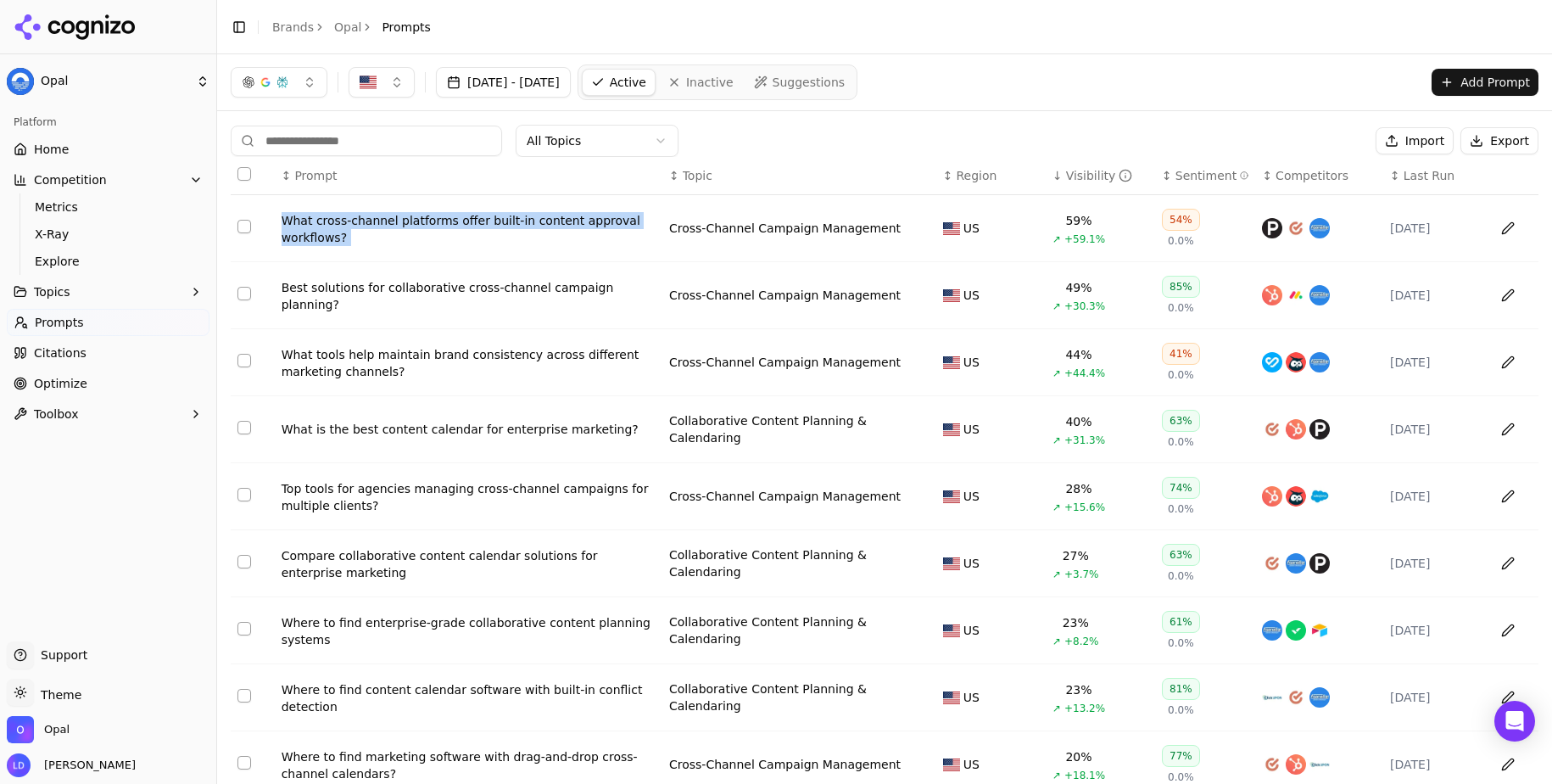
click at [505, 250] on td "What cross-channel platforms offer built-in content approval workflows?" at bounding box center [468, 228] width 388 height 67
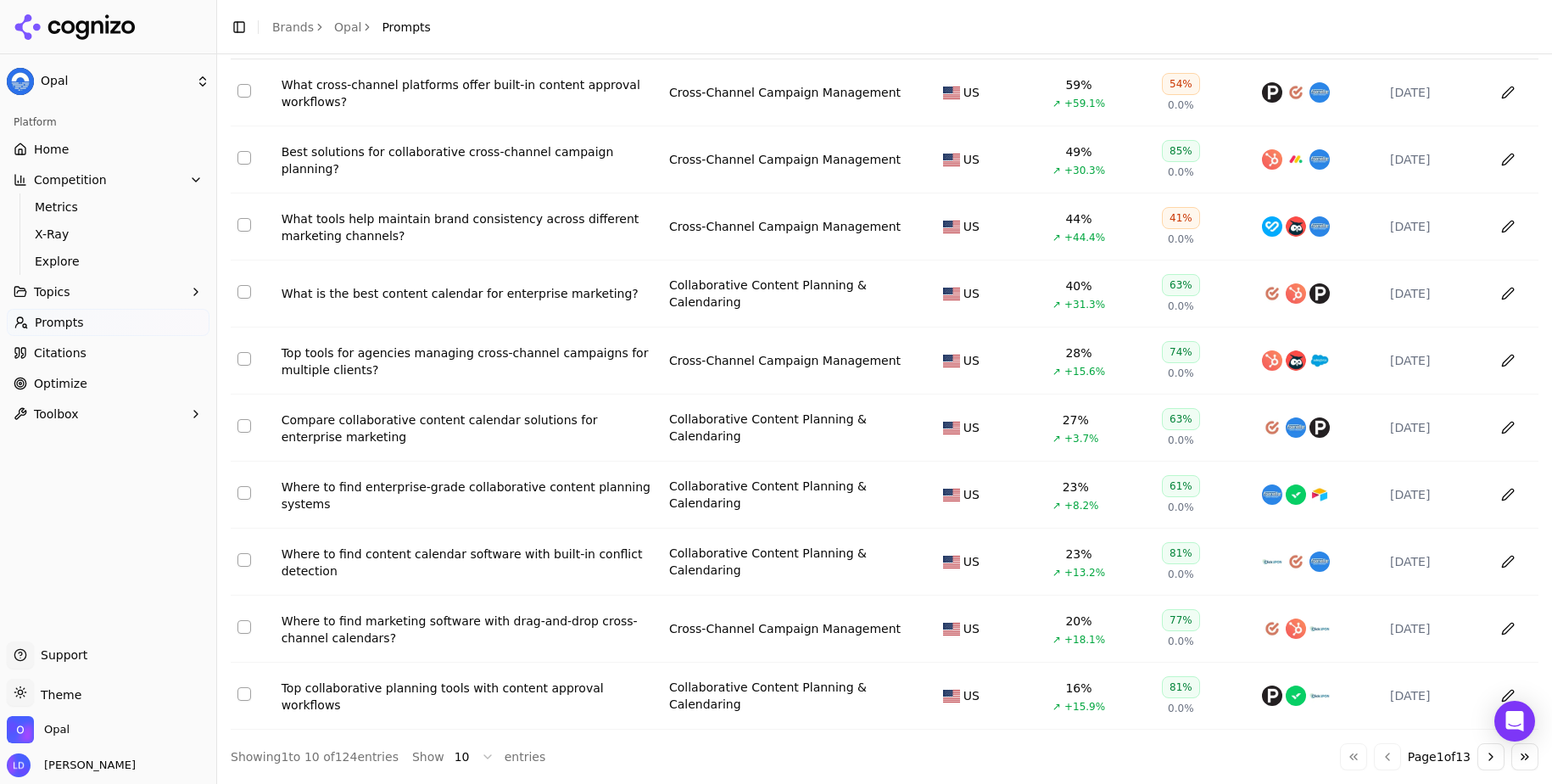
scroll to position [144, 0]
click at [441, 504] on div "Where to find enterprise-grade collaborative content planning systems" at bounding box center [468, 496] width 374 height 34
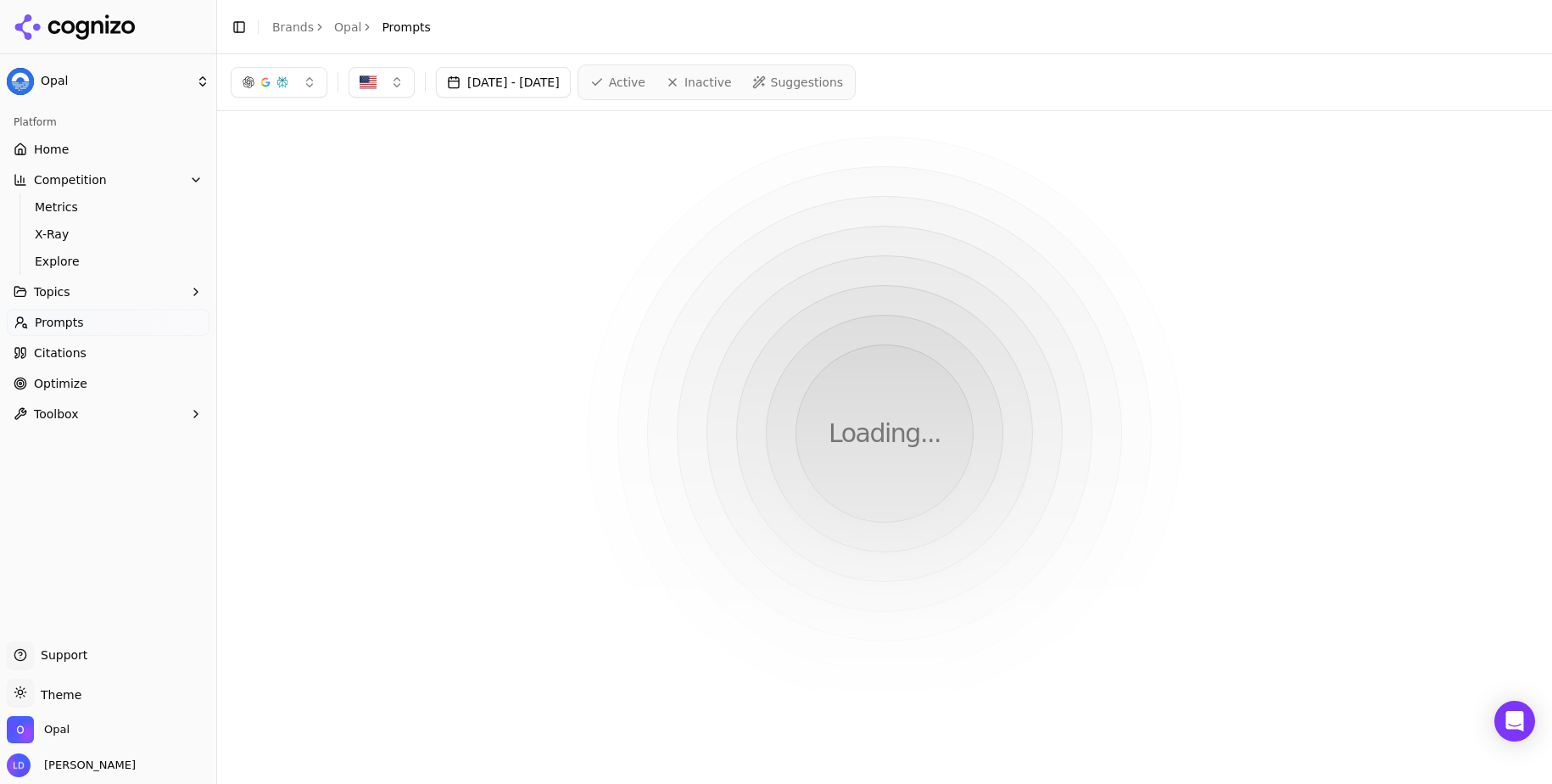
click at [441, 504] on html "Opal Platform Home Competition Metrics X-Ray Explore Topics Prompts Citations O…" at bounding box center [776, 392] width 1552 height 784
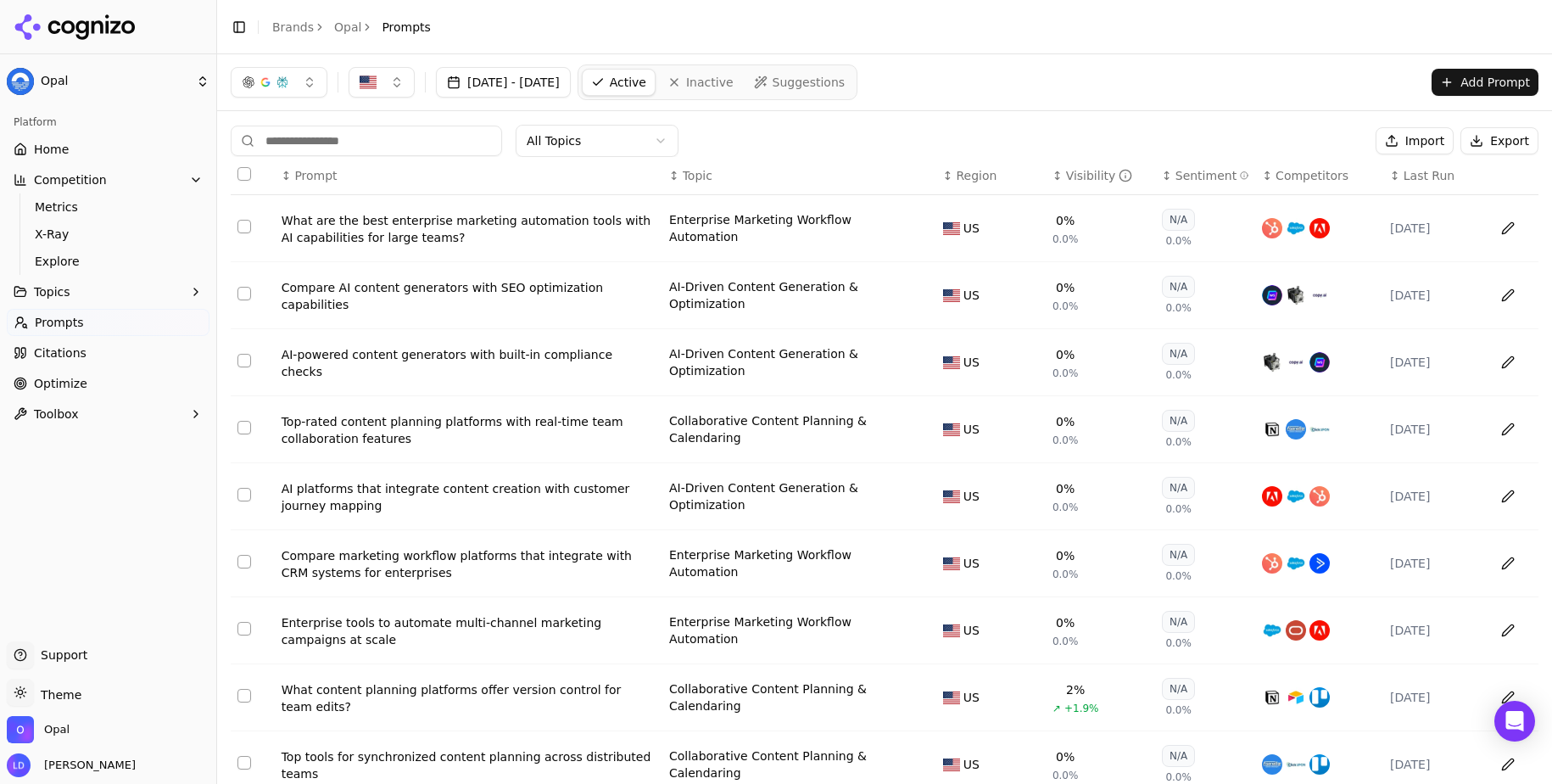
click at [577, 260] on td "What are the best enterprise marketing automation tools with AI capabilities fo…" at bounding box center [468, 228] width 388 height 67
click at [535, 249] on td "What are the best enterprise marketing automation tools with AI capabilities fo…" at bounding box center [468, 228] width 388 height 67
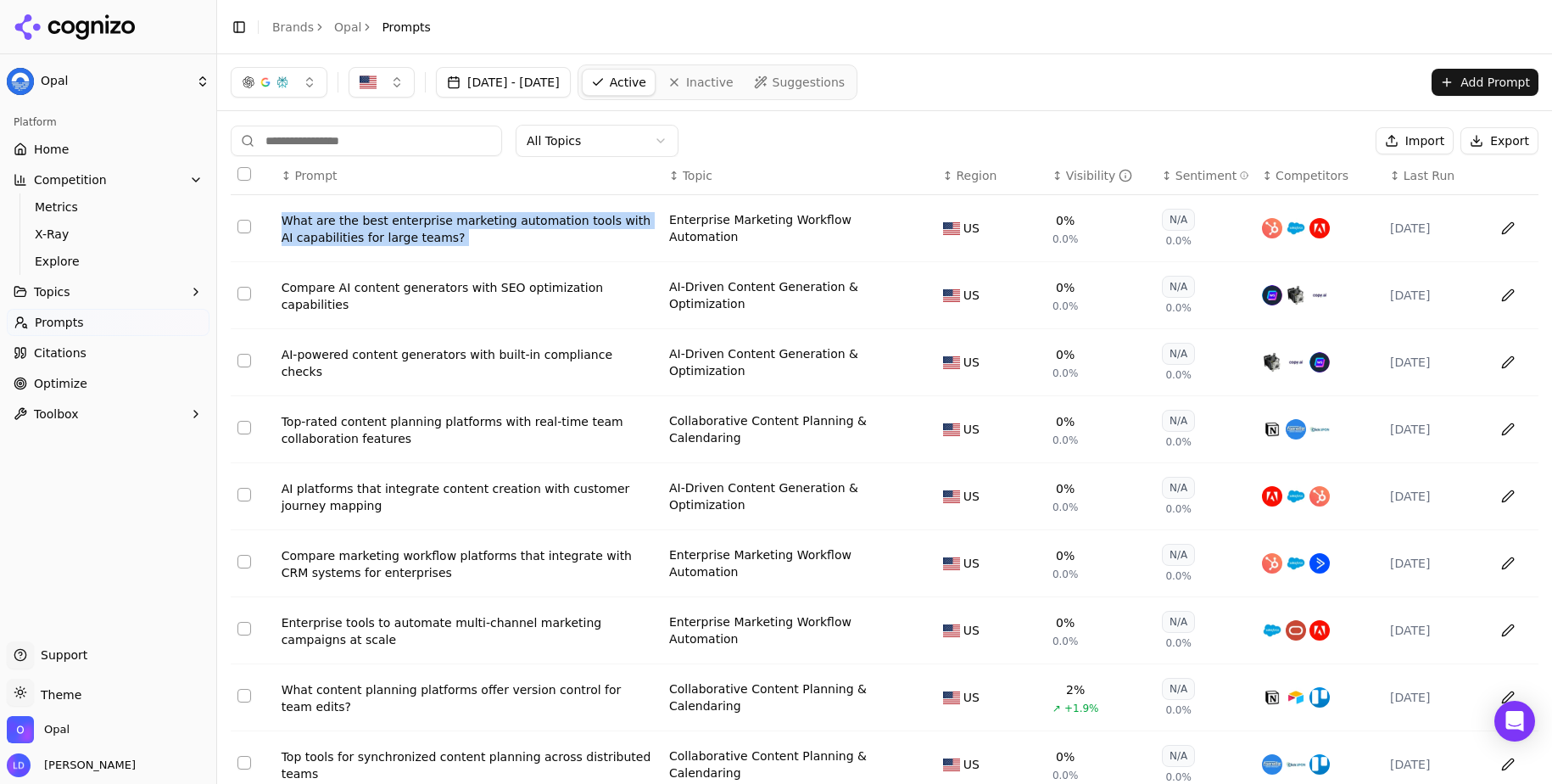
click at [535, 249] on td "What are the best enterprise marketing automation tools with AI capabilities fo…" at bounding box center [468, 228] width 388 height 67
copy div "What are the best enterprise marketing automation tools with AI capabilities fo…"
click at [1085, 180] on div "Visibility" at bounding box center [1100, 176] width 67 height 17
click at [1079, 180] on div "Visibility" at bounding box center [1100, 176] width 67 height 17
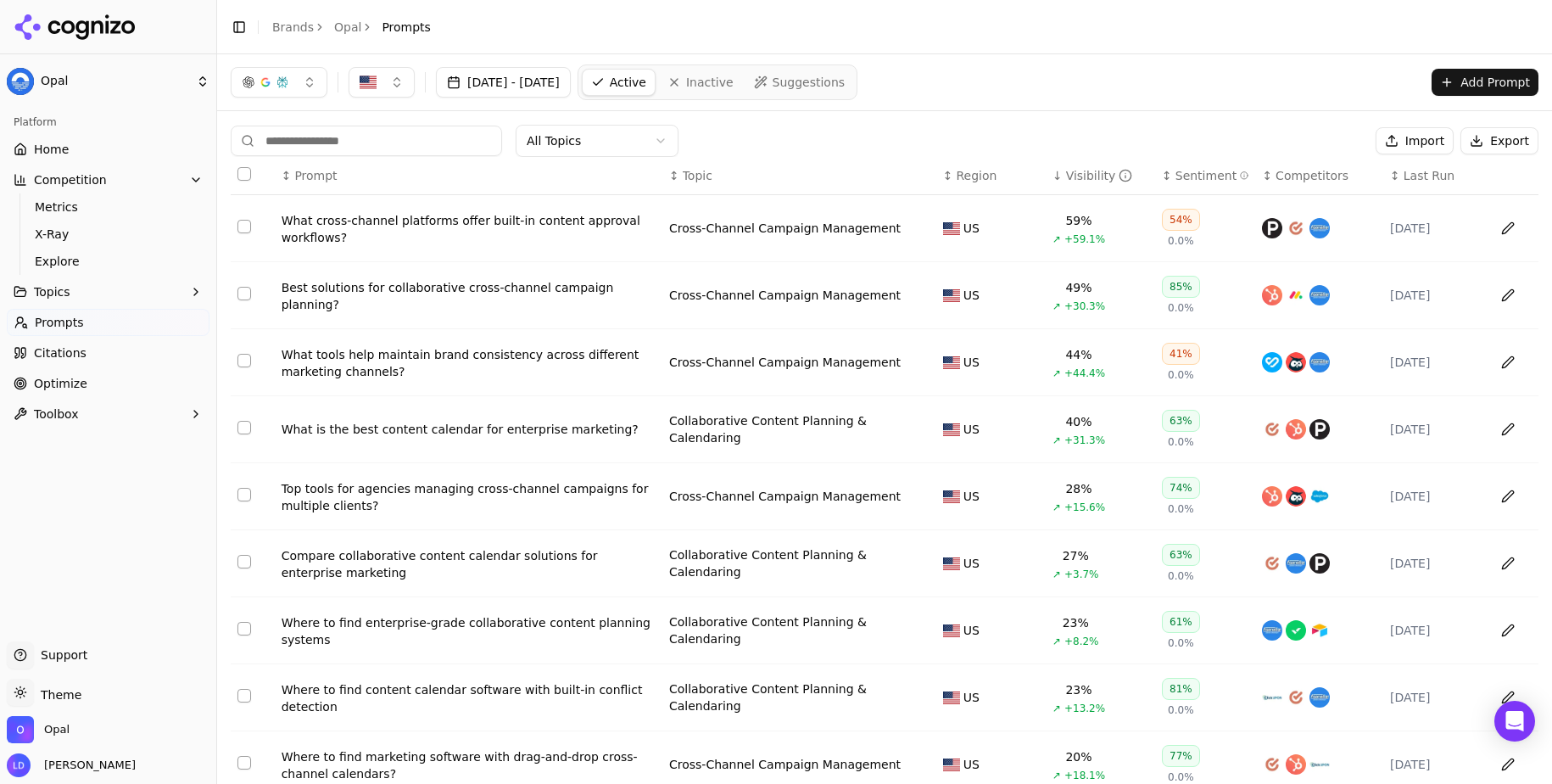
click at [385, 247] on td "What cross-channel platforms offer built-in content approval workflows?" at bounding box center [468, 228] width 388 height 67
copy div "What cross-channel platforms offer built-in content approval workflows?"
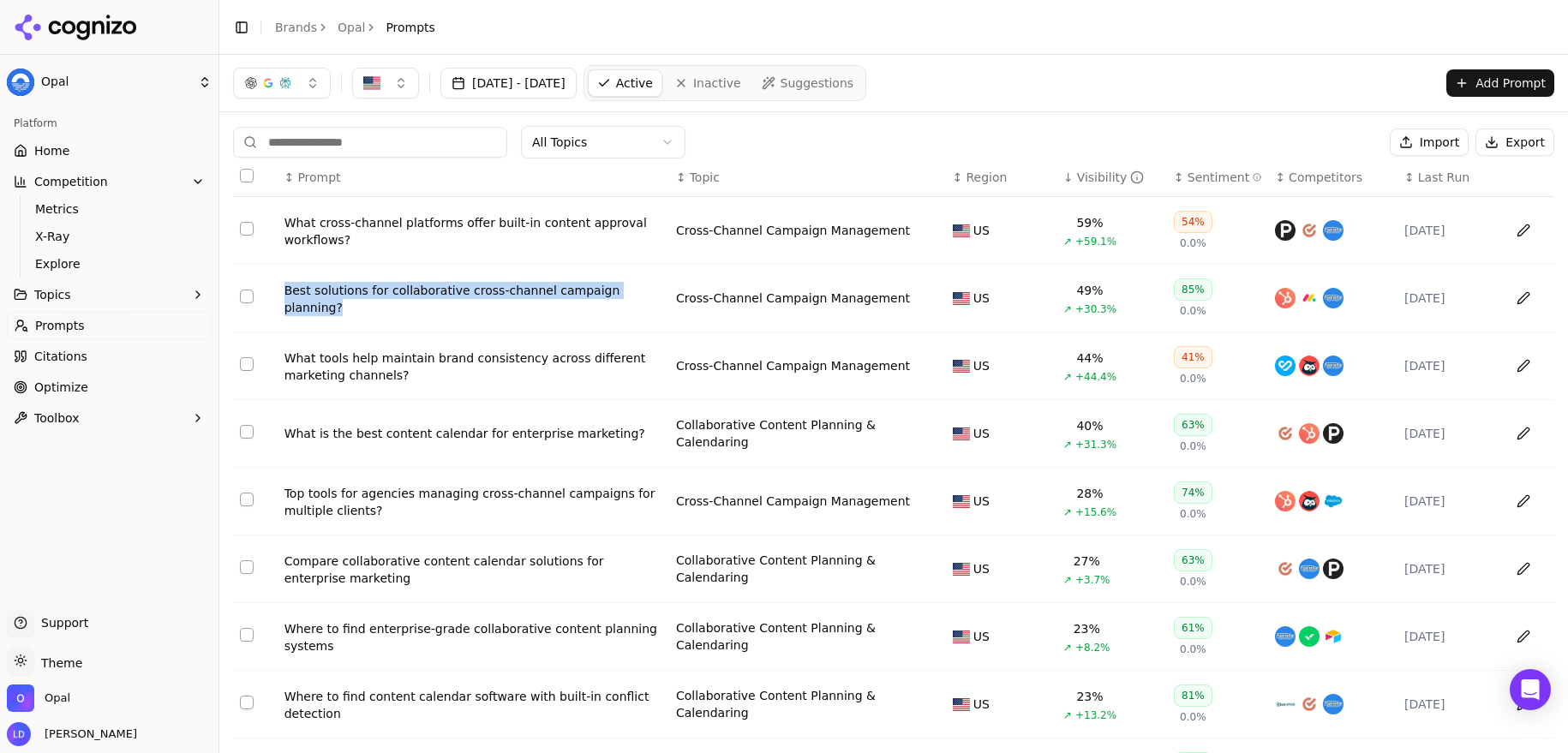
drag, startPoint x: 353, startPoint y: 329, endPoint x: 270, endPoint y: 277, distance: 97.9
click at [270, 277] on tr "Best solutions for collaborative cross-channel campaign planning? Cross-Channel…" at bounding box center [894, 298] width 1322 height 68
copy tr "Best solutions for collaborative cross-channel campaign planning?"
click at [1044, 122] on div "All Topics Import Export ↕ Prompt ↕ Topic ↕ Region ↓ Visibility ↕ Sentiment ↕ C…" at bounding box center [894, 521] width 1349 height 816
click at [476, 318] on td "Best solutions for collaborative cross-channel campaign planning?" at bounding box center [473, 298] width 392 height 68
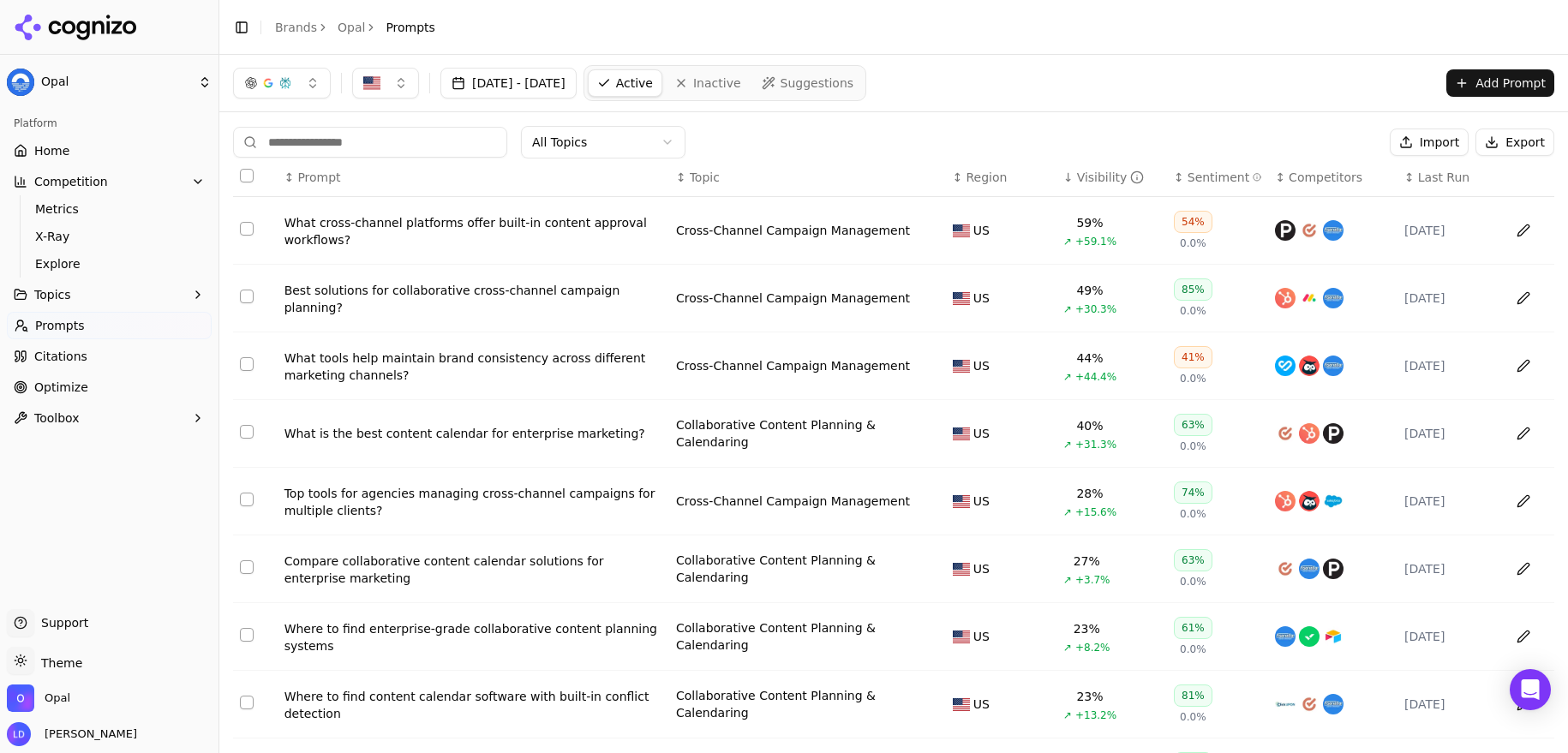
click at [476, 318] on td "Best solutions for collaborative cross-channel campaign planning?" at bounding box center [473, 298] width 392 height 68
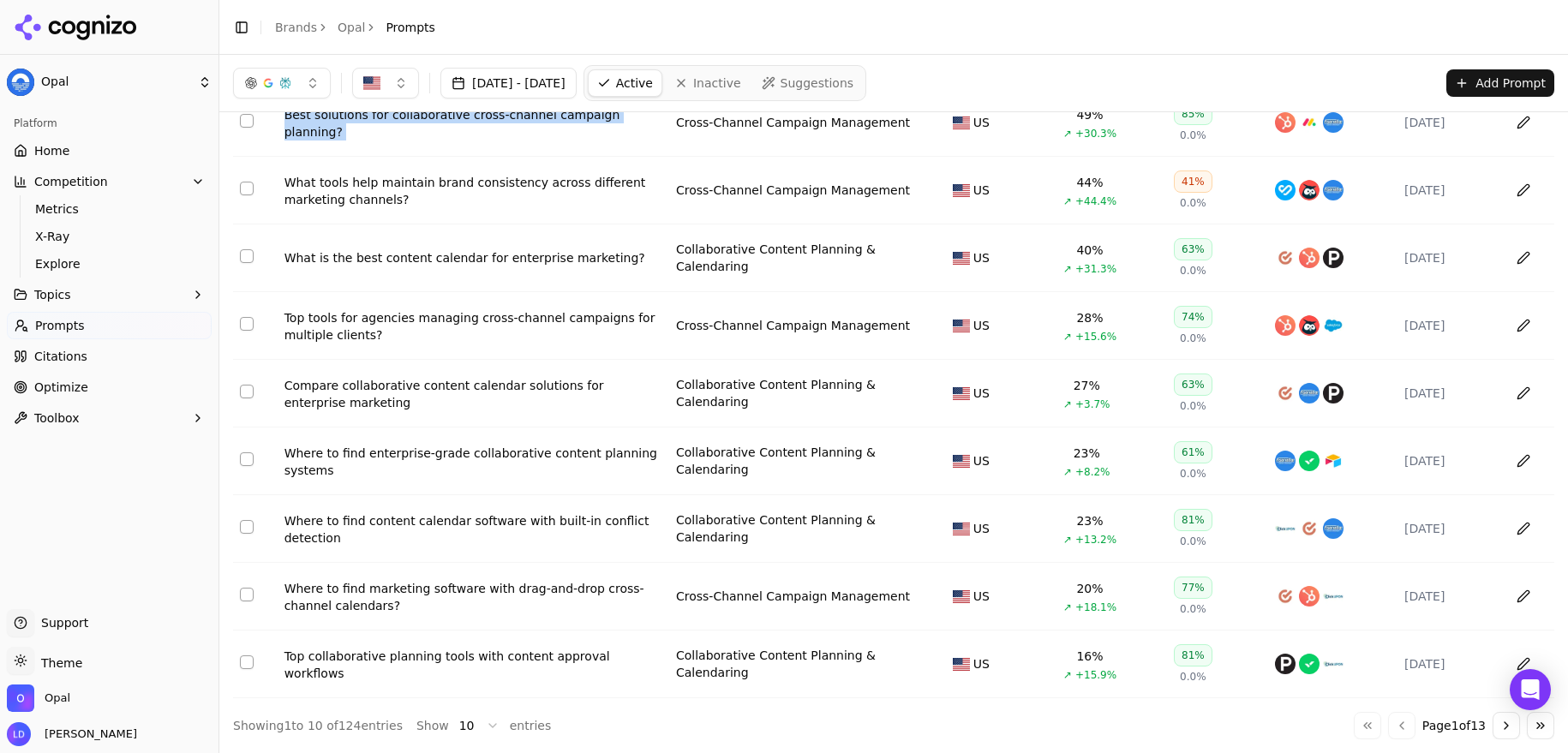
scroll to position [44, 0]
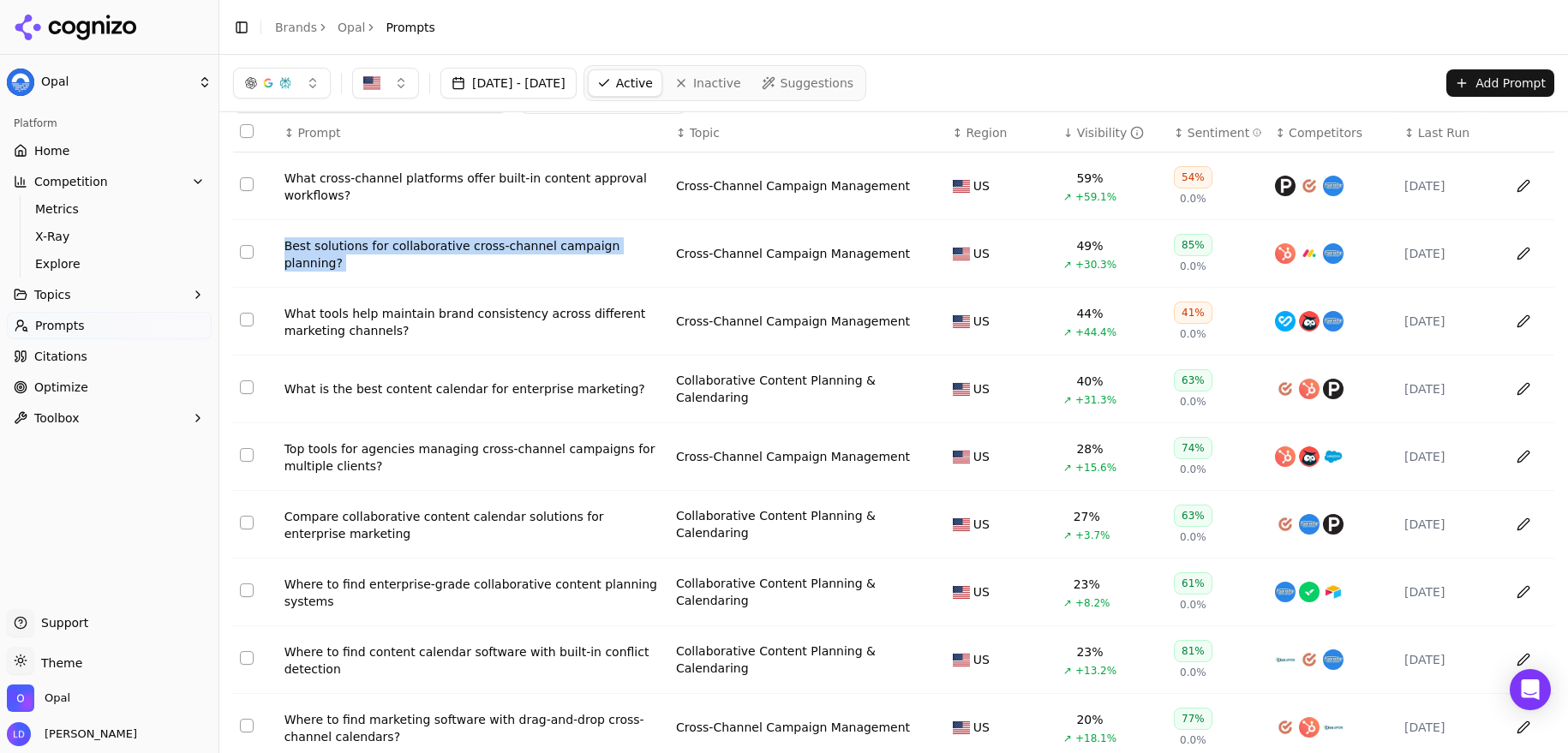
click at [595, 386] on div "What is the best content calendar for enterprise marketing?" at bounding box center [473, 389] width 378 height 17
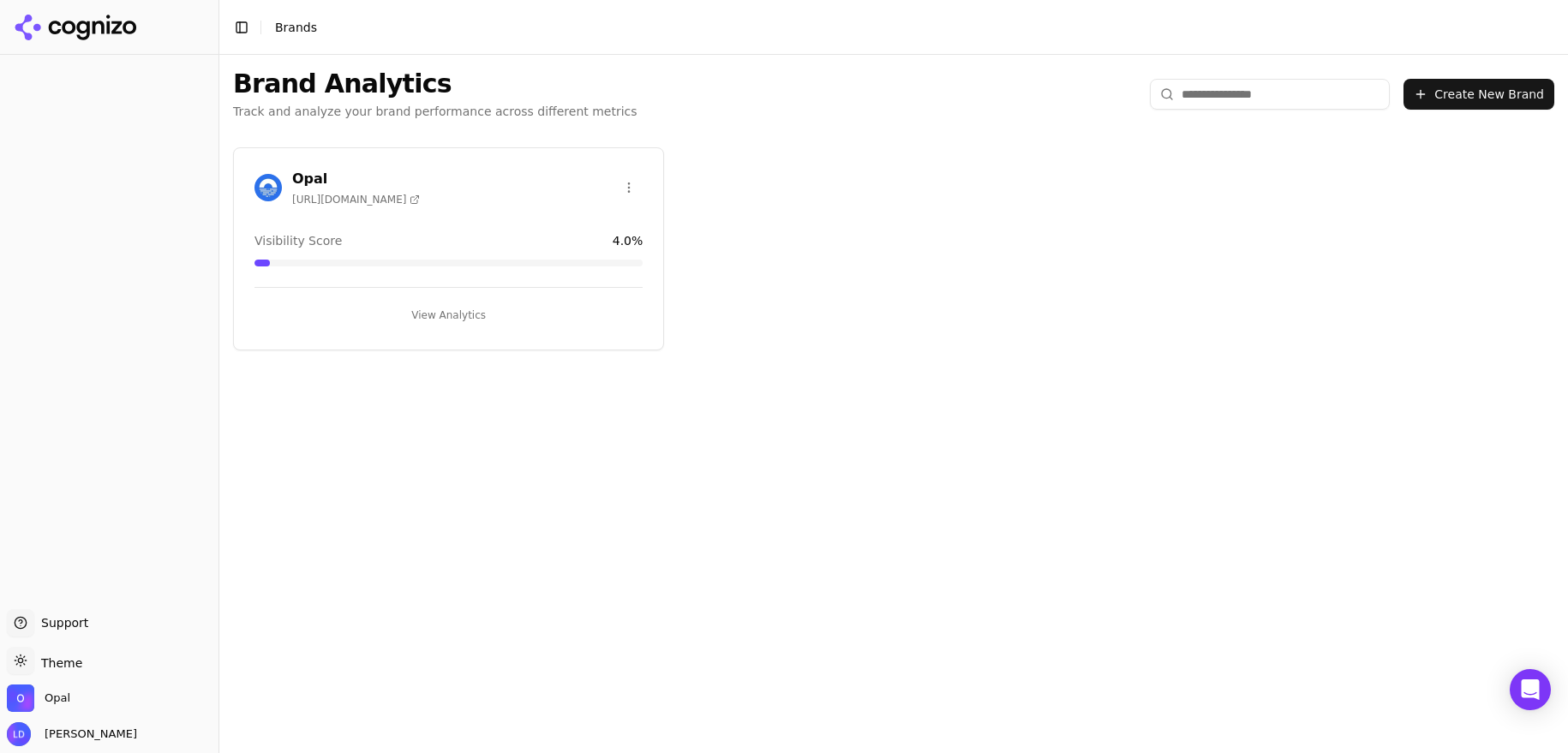
click at [446, 309] on button "View Analytics" at bounding box center [449, 315] width 388 height 28
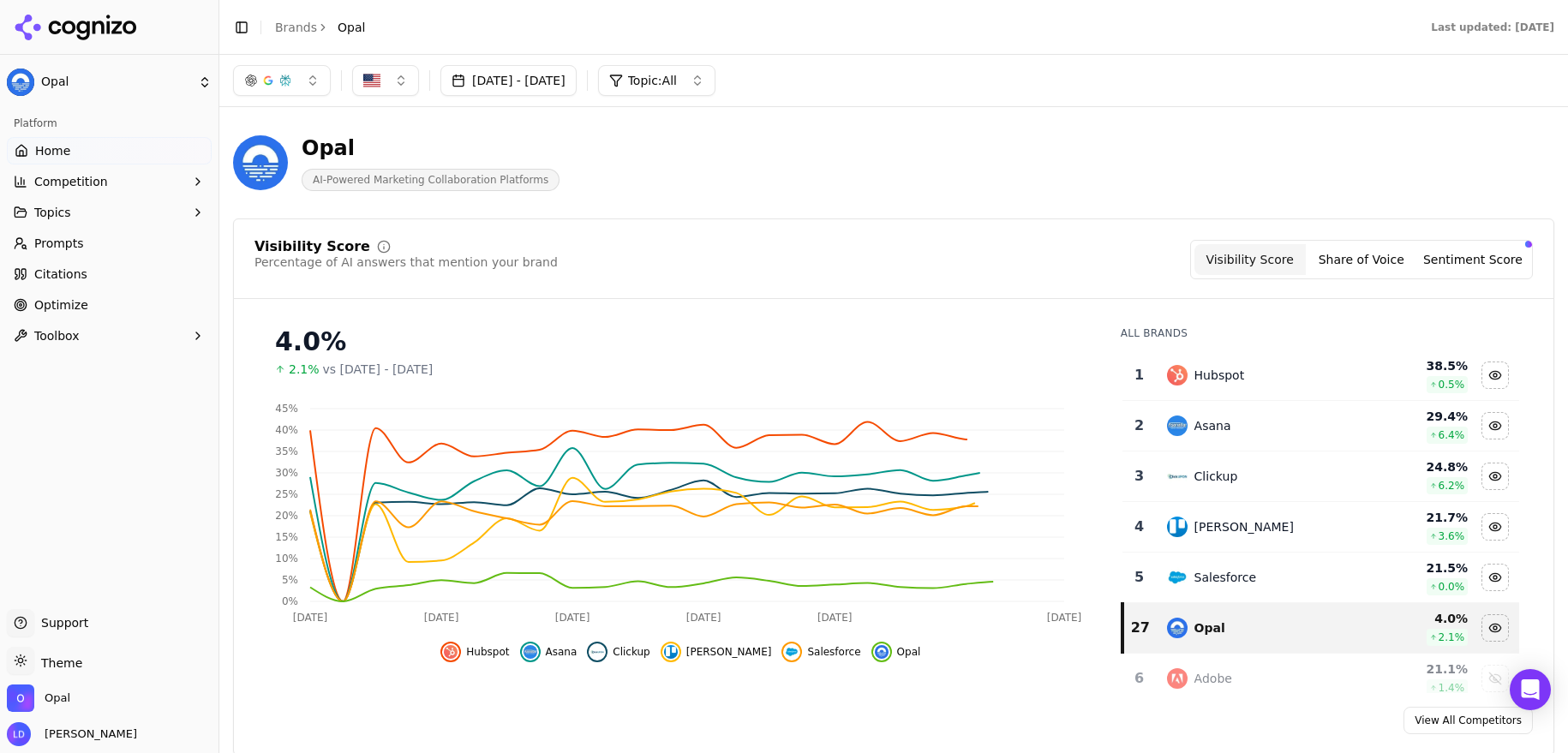
click at [66, 246] on span "Prompts" at bounding box center [59, 243] width 49 height 17
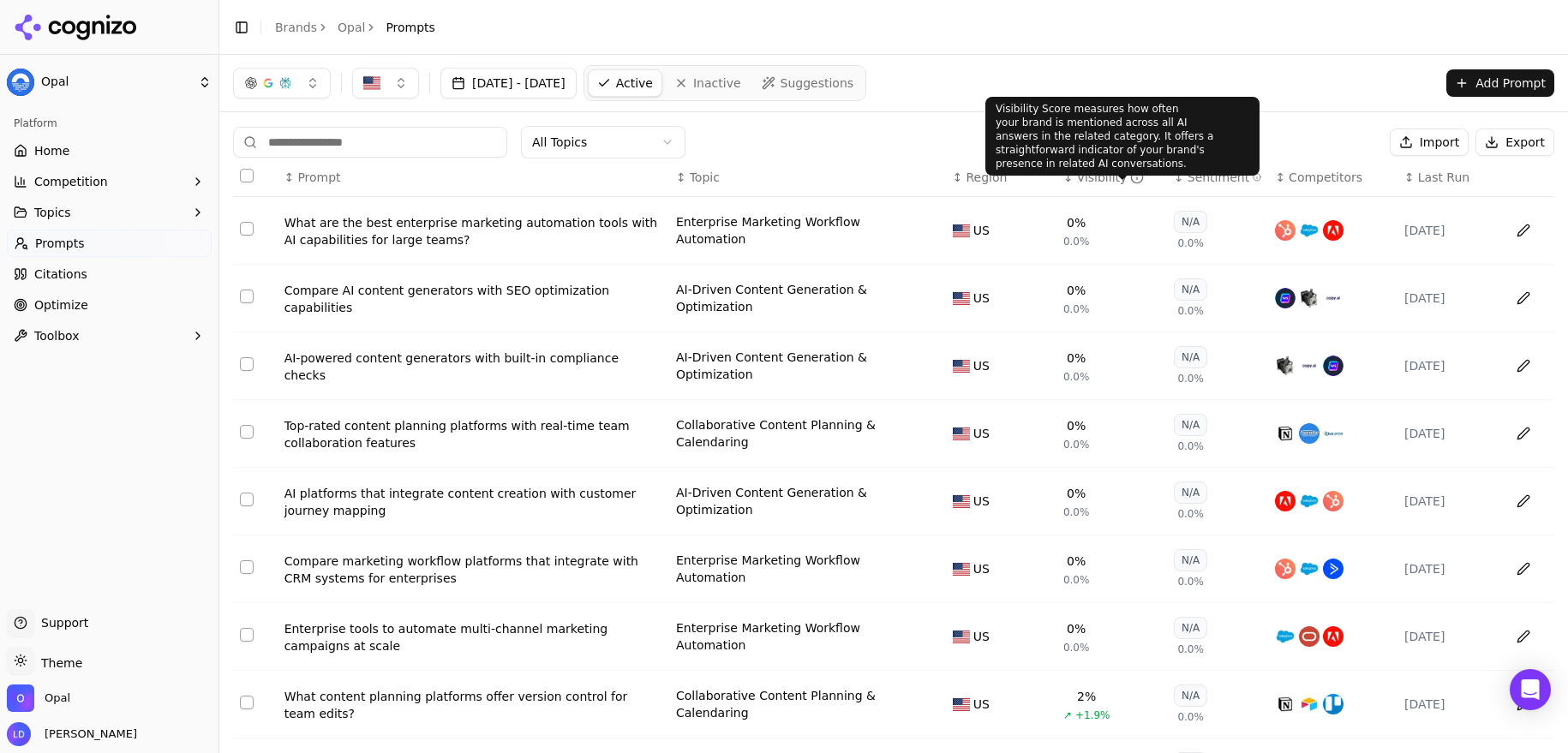
click at [1130, 182] on icon "Data table" at bounding box center [1137, 178] width 14 height 14
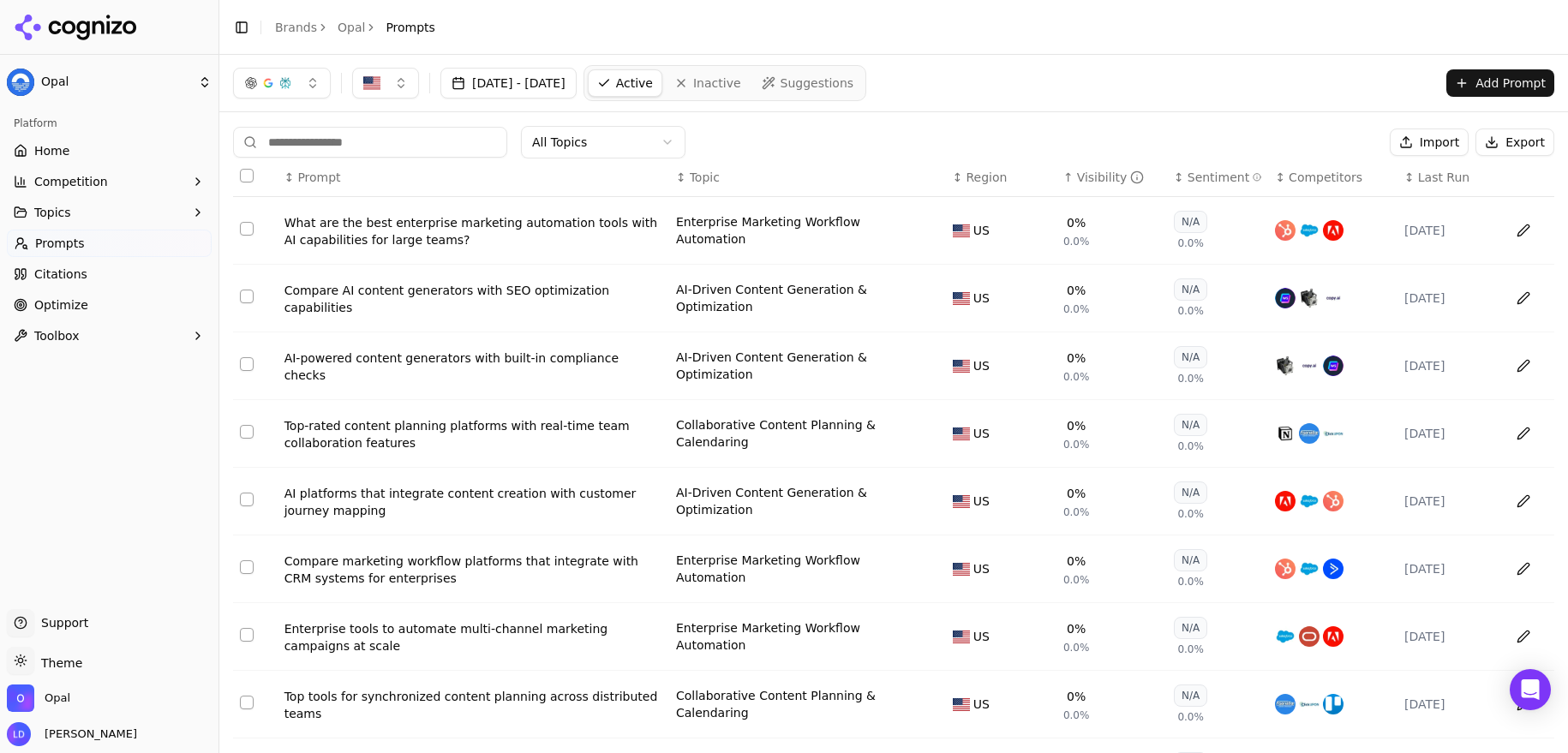
click at [1132, 182] on circle "Data table" at bounding box center [1137, 177] width 11 height 11
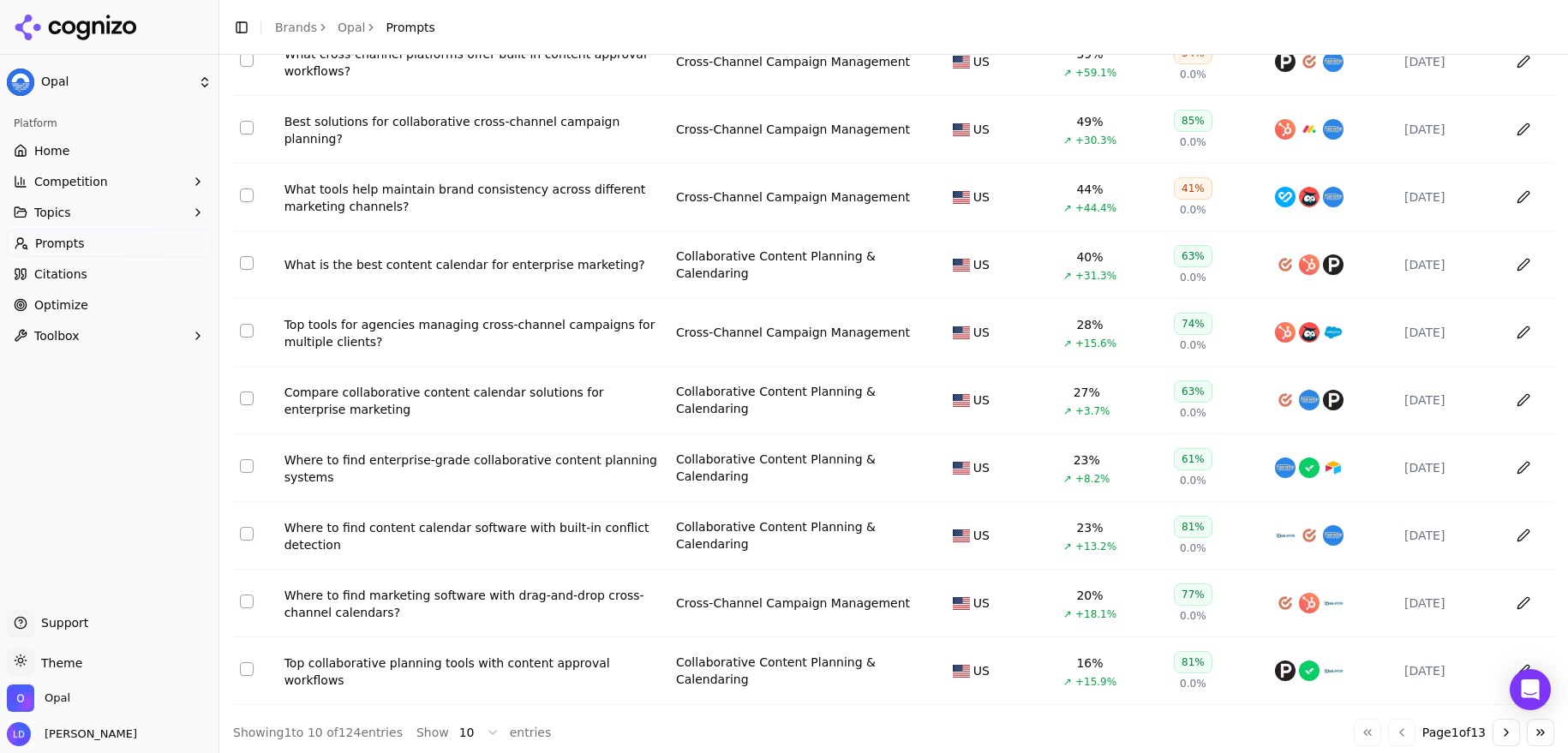
scroll to position [185, 0]
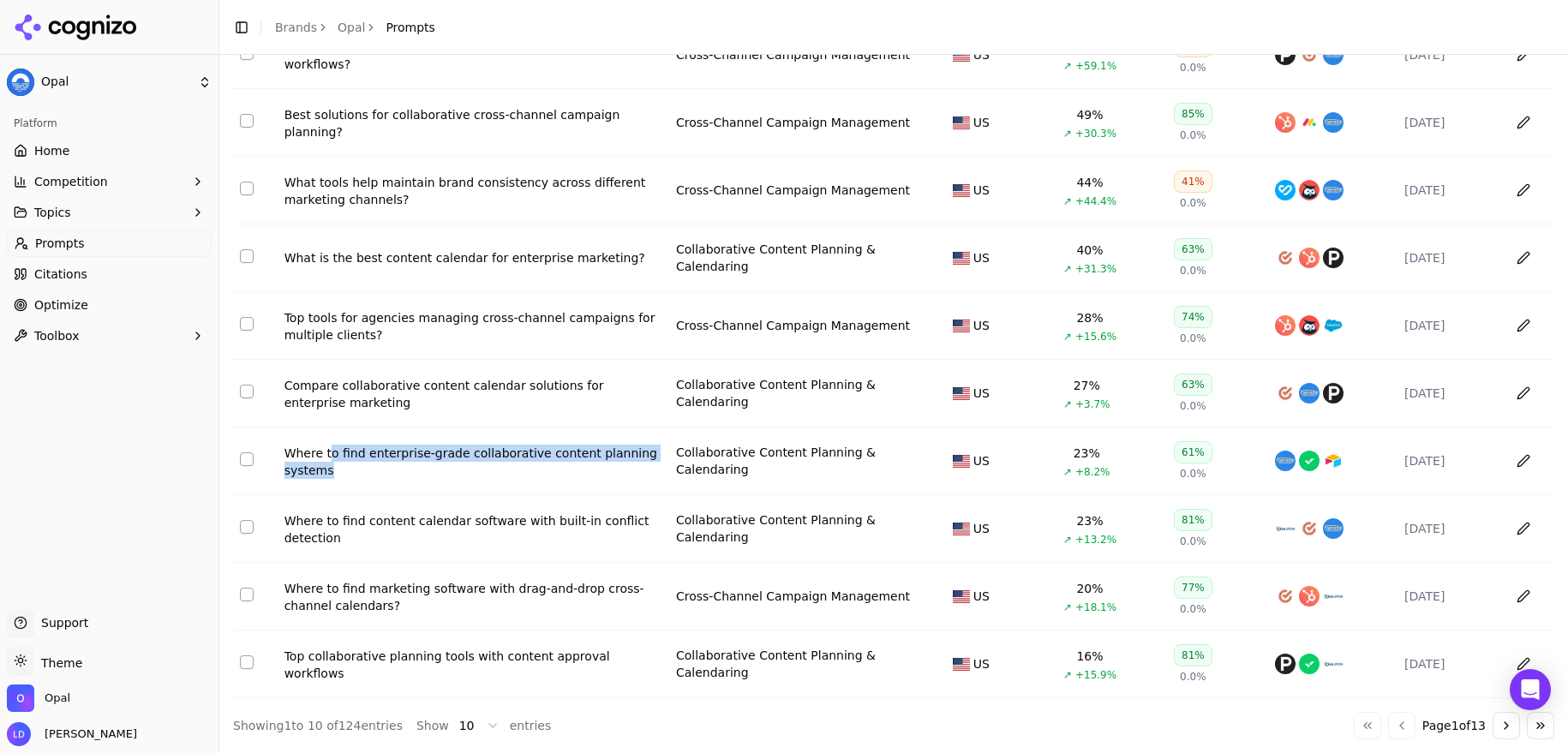
drag, startPoint x: 420, startPoint y: 482, endPoint x: 374, endPoint y: 484, distance: 46.0
click at [334, 448] on td "Where to find enterprise-grade collaborative content planning systems" at bounding box center [473, 461] width 392 height 68
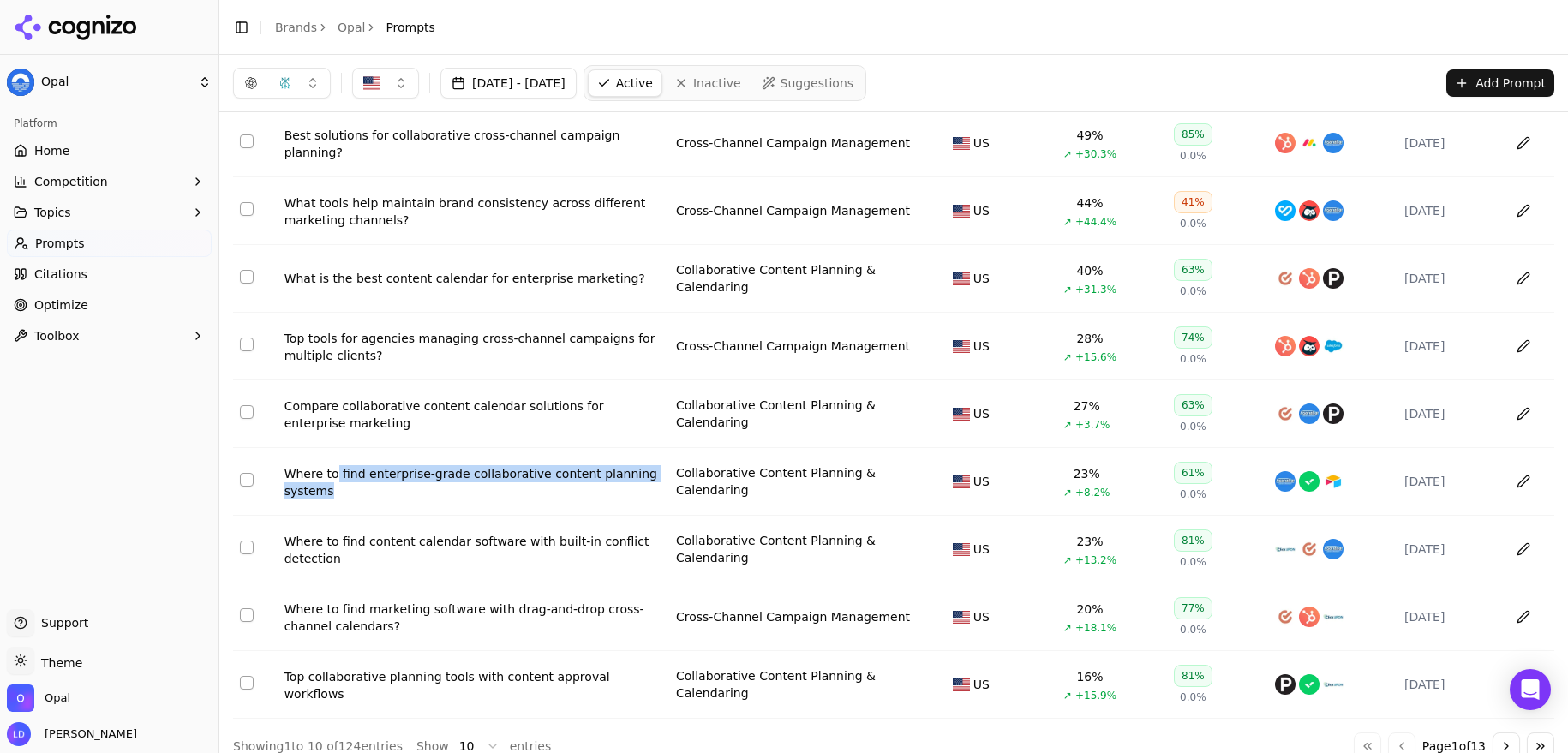
scroll to position [65, 0]
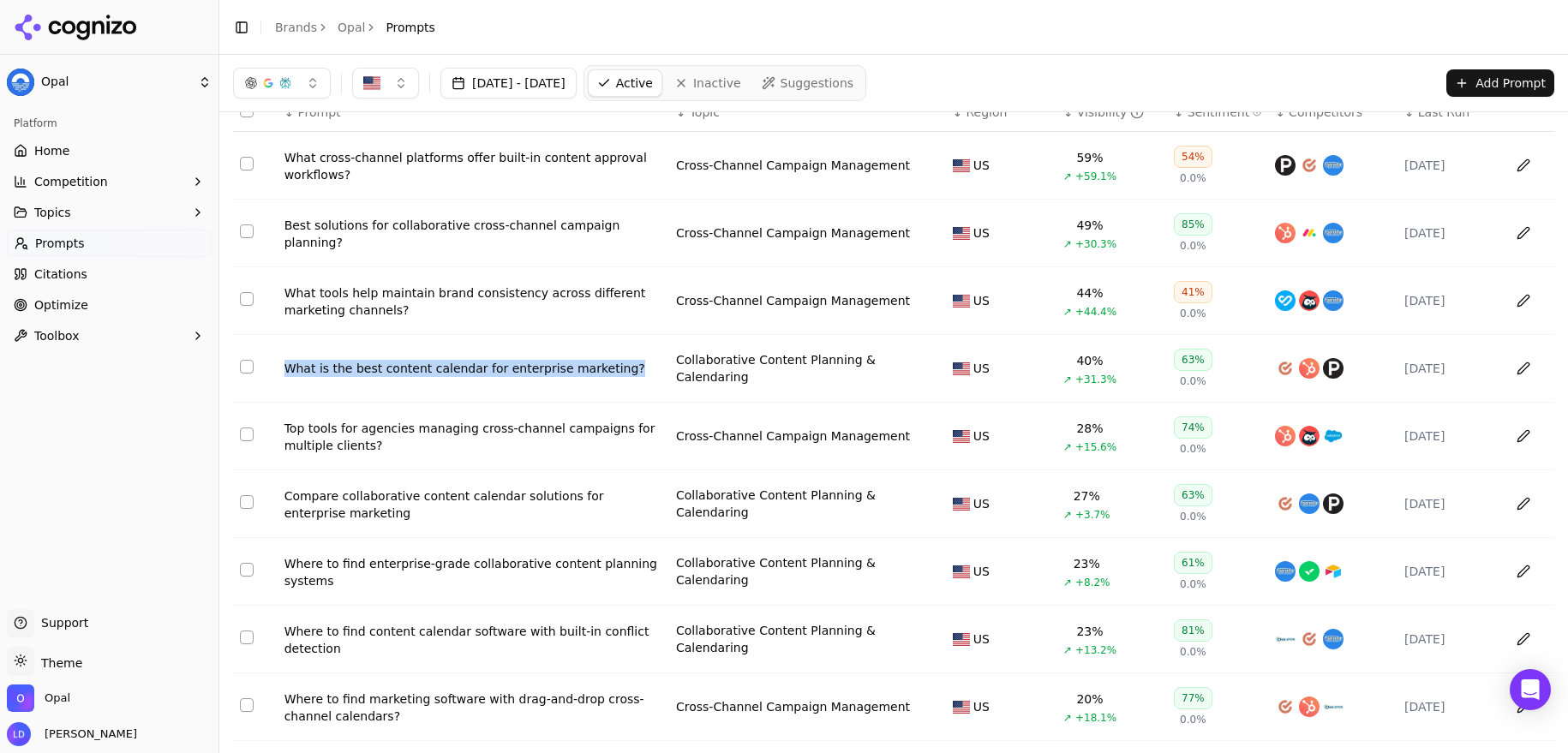
drag, startPoint x: 647, startPoint y: 385, endPoint x: 426, endPoint y: 347, distance: 224.2
click at [426, 347] on td "What is the best content calendar for enterprise marketing?" at bounding box center [473, 369] width 392 height 68
click at [439, 327] on td "What tools help maintain brand consistency across different marketing channels?" at bounding box center [473, 301] width 392 height 68
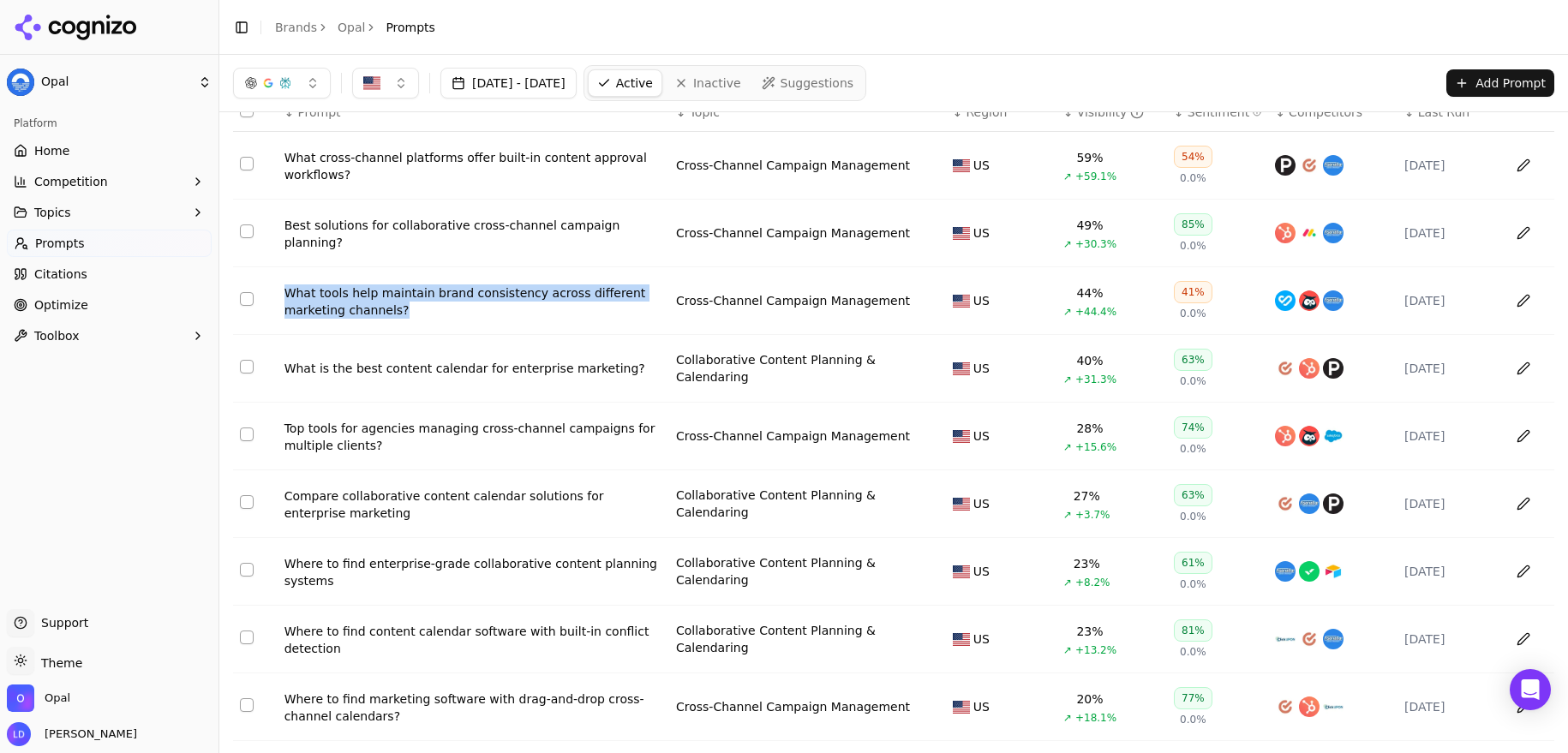
drag, startPoint x: 442, startPoint y: 321, endPoint x: 287, endPoint y: 288, distance: 158.5
click at [287, 288] on td "What tools help maintain brand consistency across different marketing channels?" at bounding box center [473, 301] width 392 height 68
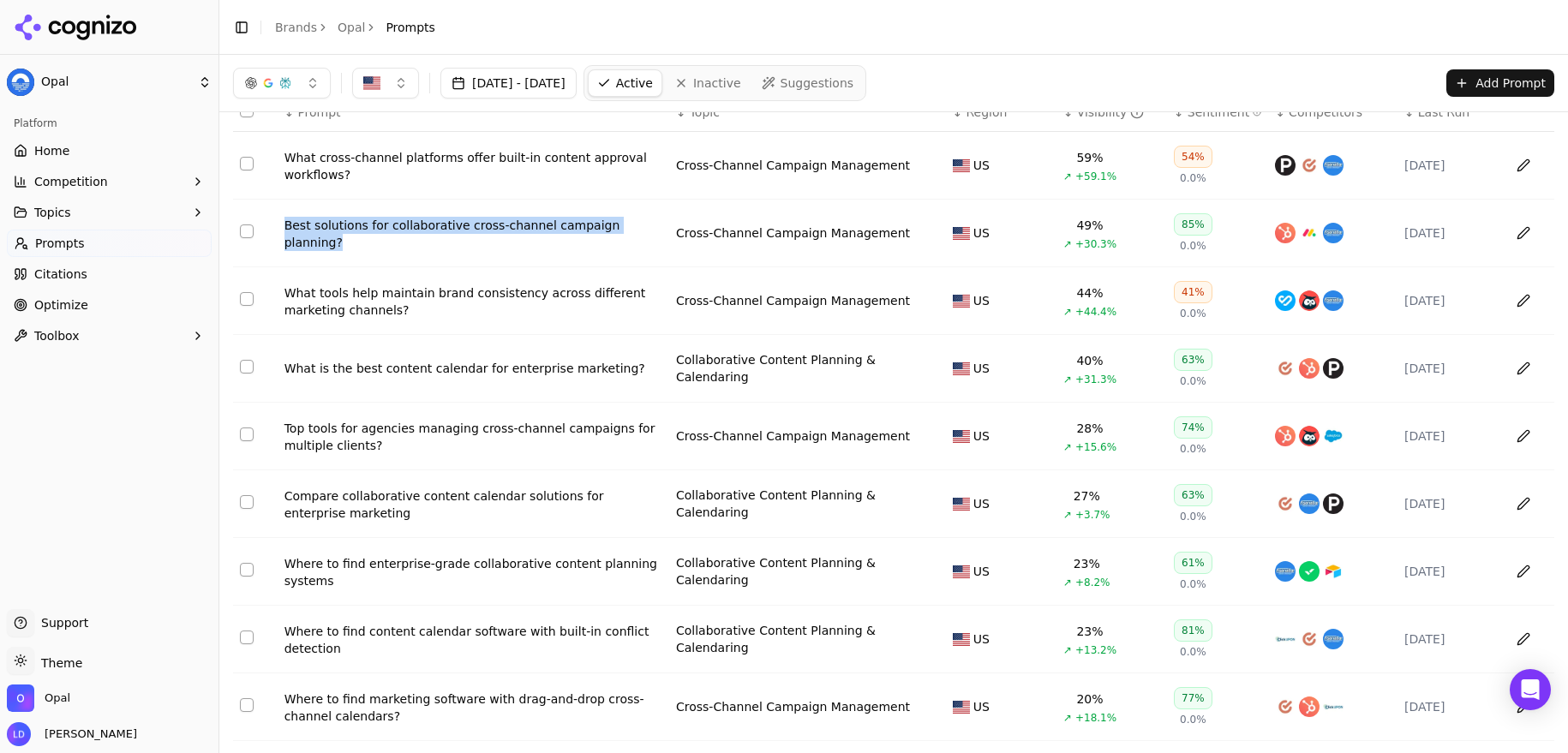
drag, startPoint x: 410, startPoint y: 263, endPoint x: 282, endPoint y: 229, distance: 132.4
click at [282, 229] on td "Best solutions for collaborative cross-channel campaign planning?" at bounding box center [473, 233] width 392 height 68
copy div "Best solutions for collaborative cross-channel campaign planning?"
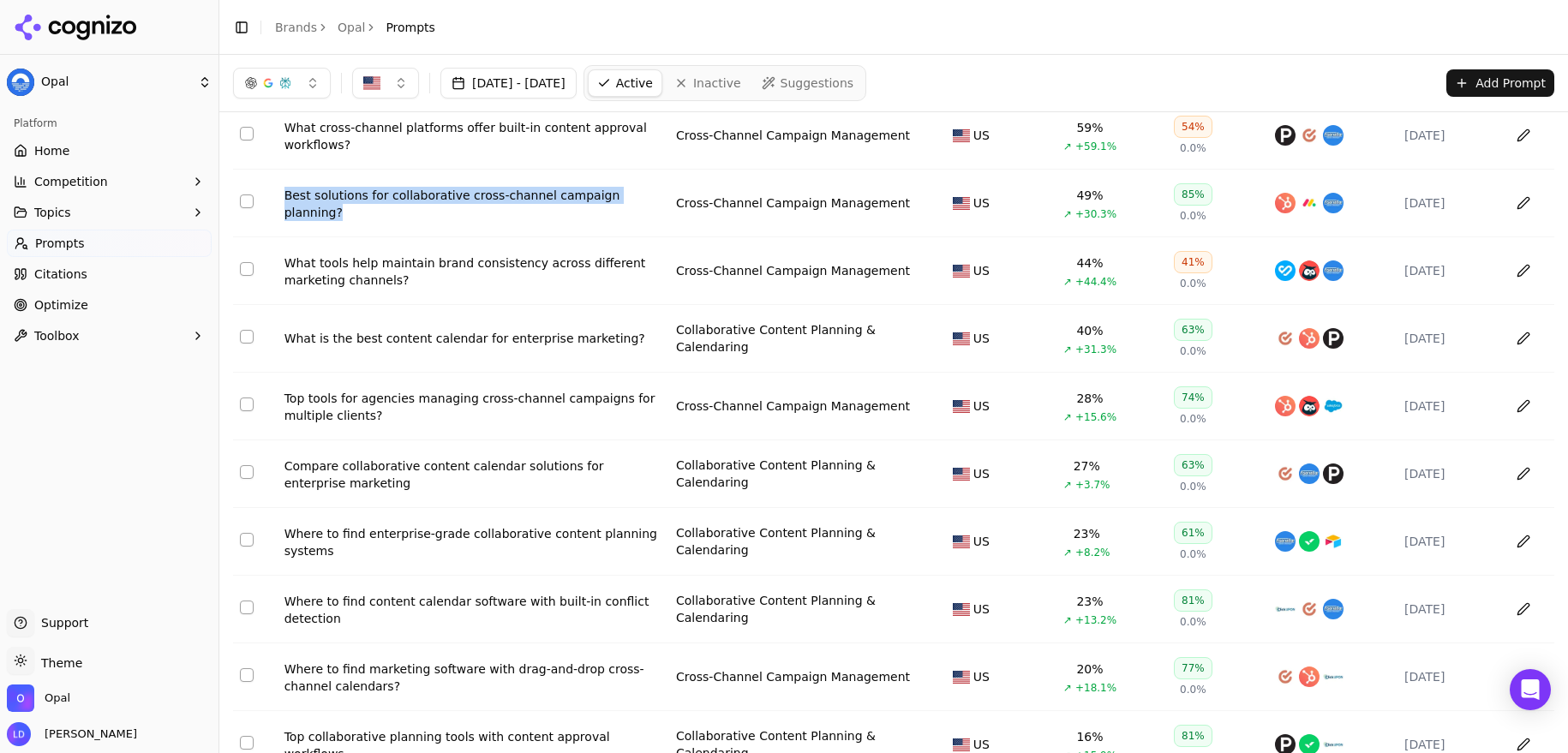
scroll to position [0, 0]
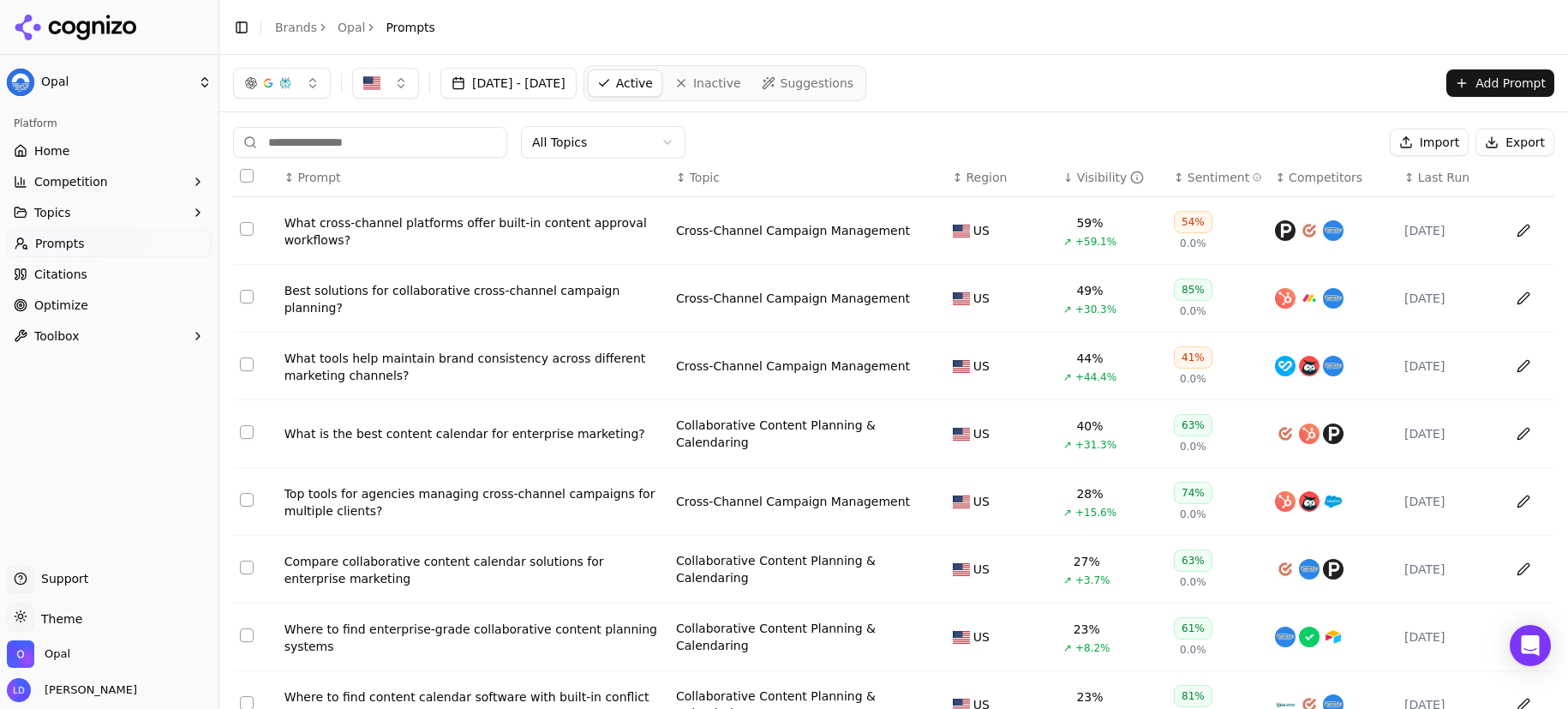
click at [414, 324] on td "Best solutions for collaborative cross-channel campaign planning?" at bounding box center [473, 298] width 392 height 68
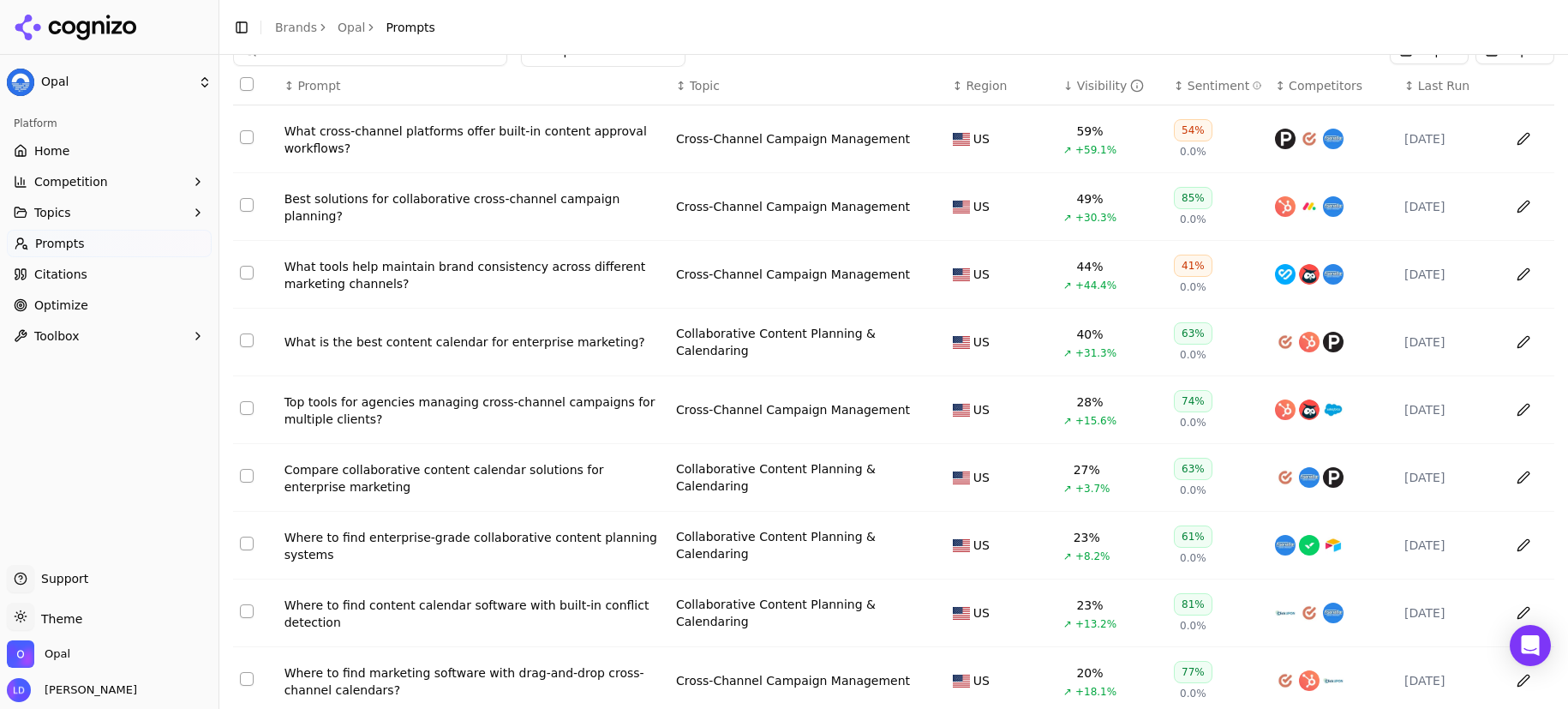
scroll to position [101, 0]
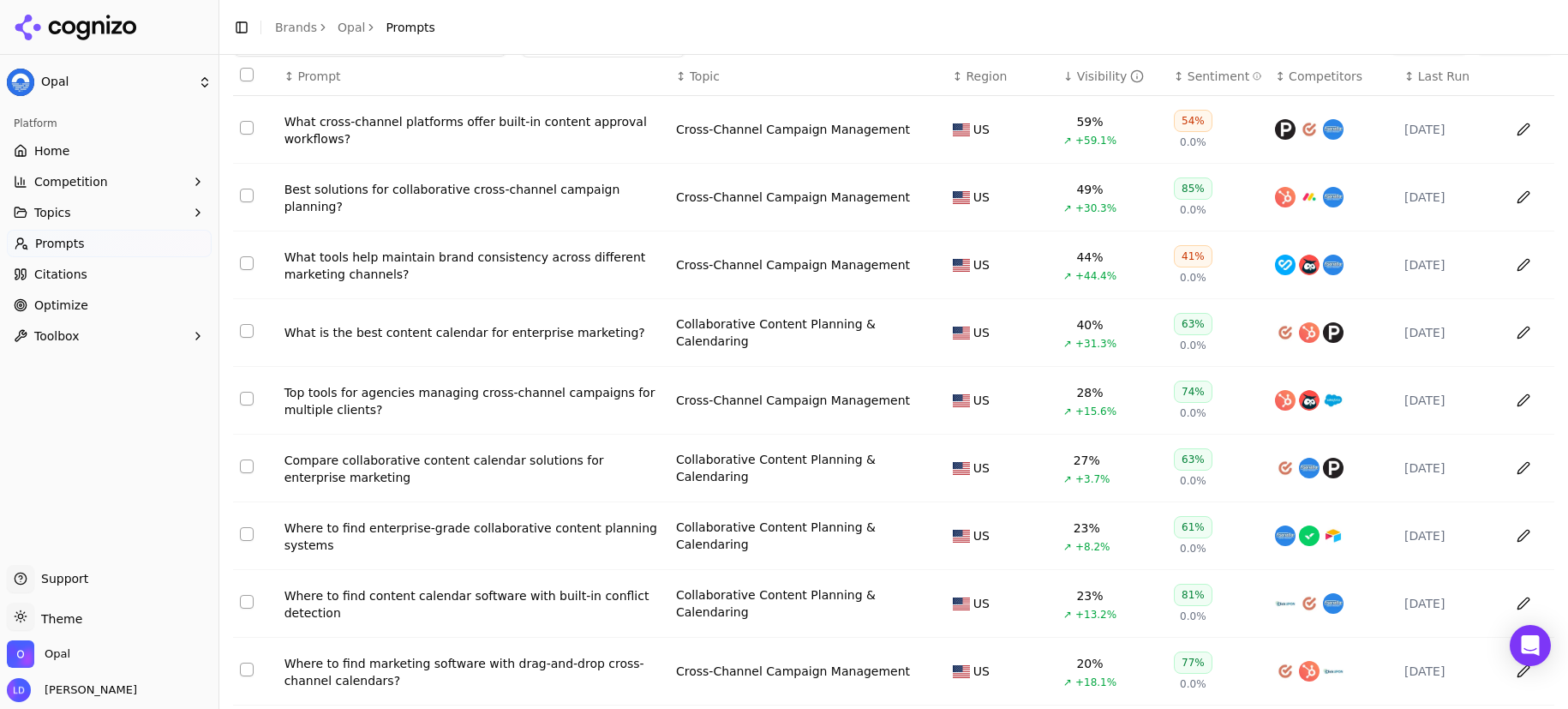
click at [483, 341] on div "What is the best content calendar for enterprise marketing?" at bounding box center [473, 333] width 378 height 17
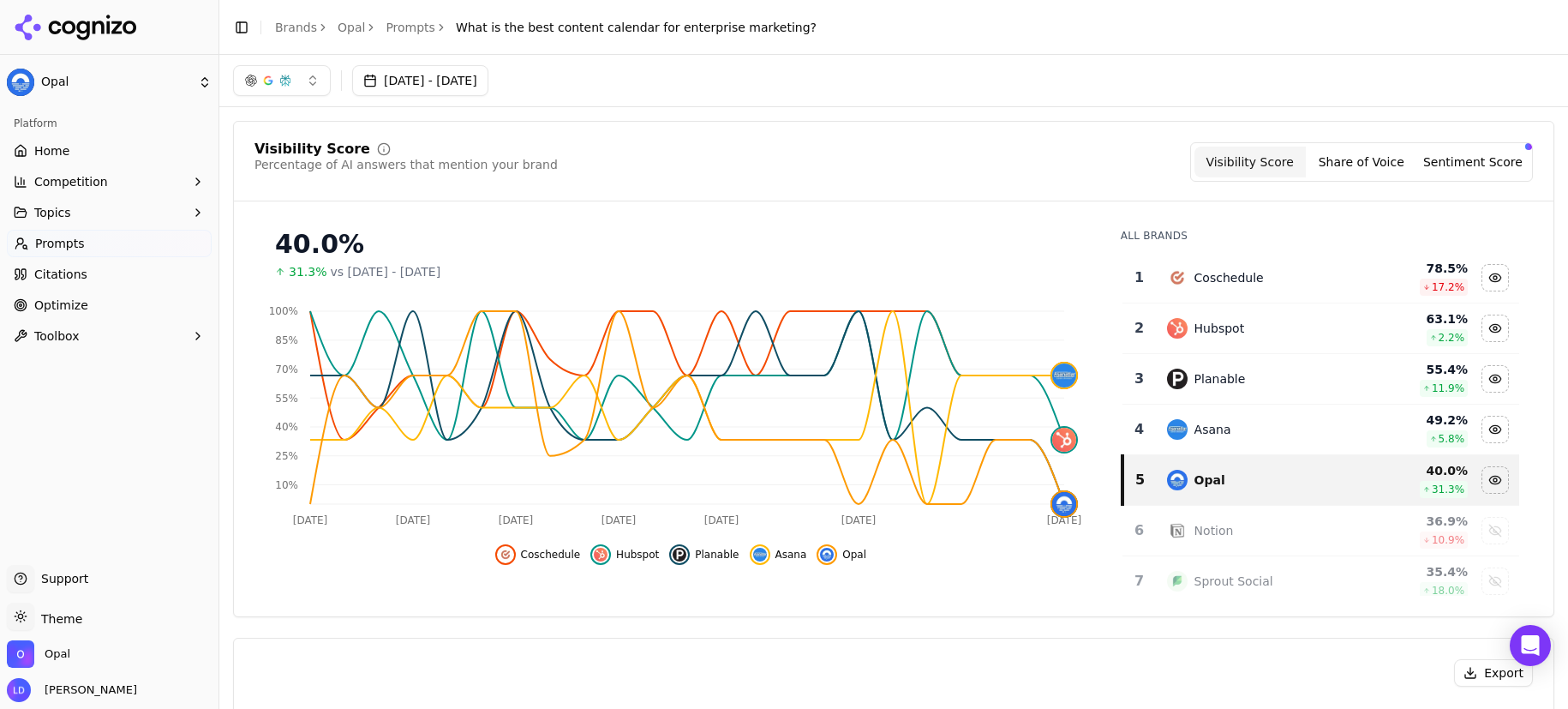
click at [315, 79] on button "button" at bounding box center [282, 81] width 98 height 31
click at [349, 186] on div "Google AI Overviews" at bounding box center [282, 184] width 163 height 44
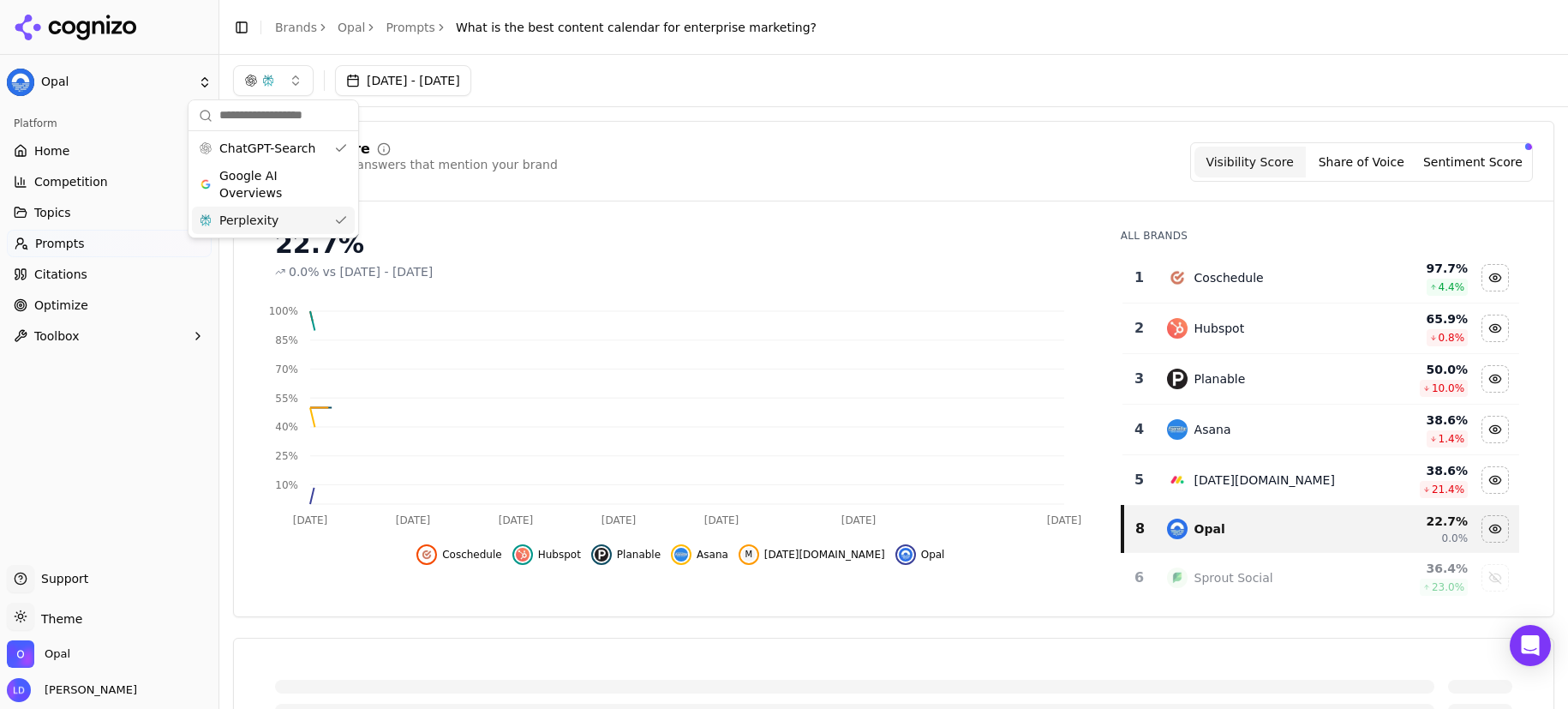
click at [345, 222] on div "Perplexity" at bounding box center [273, 220] width 163 height 28
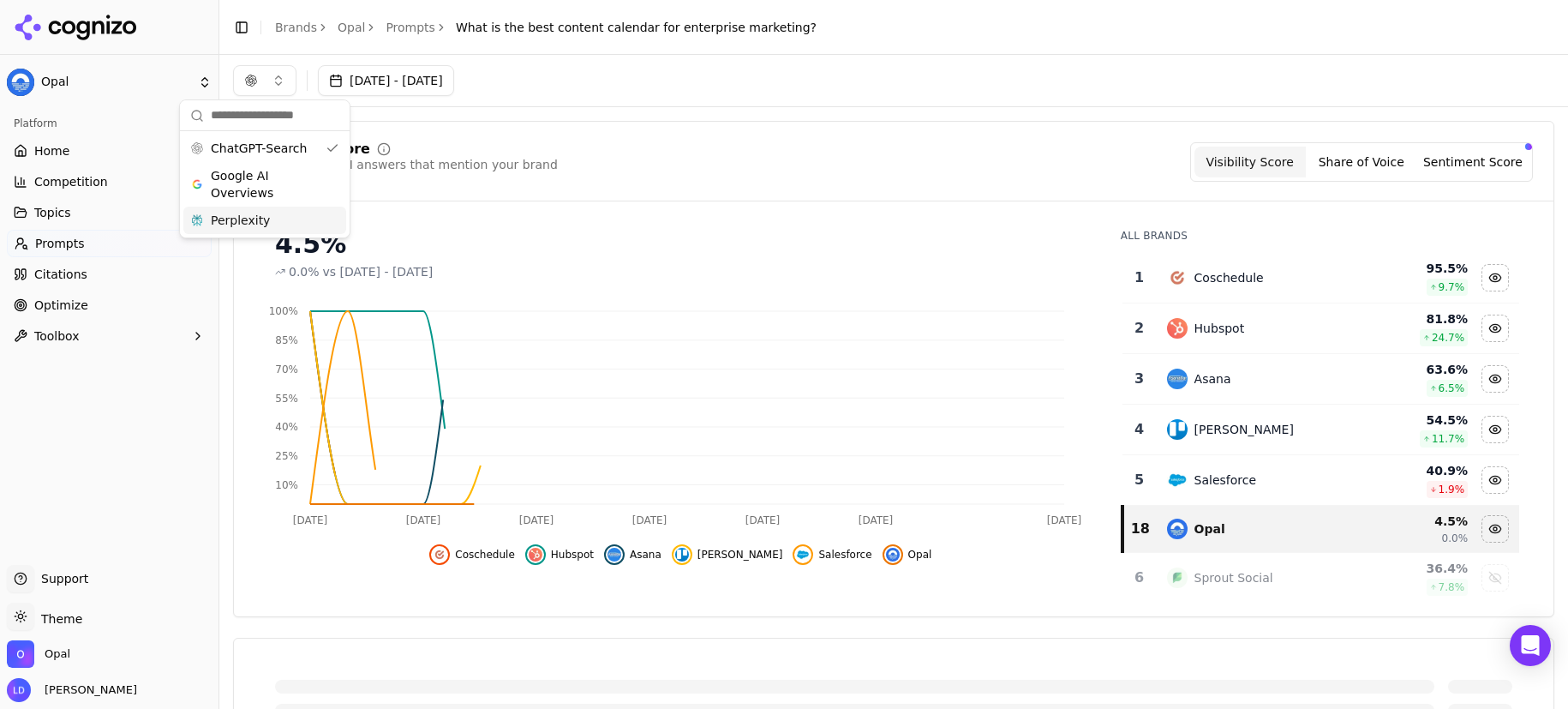
click at [642, 120] on div "Visibility Score Percentage of AI answers that mention your brand Visibility Sc…" at bounding box center [894, 368] width 1322 height 496
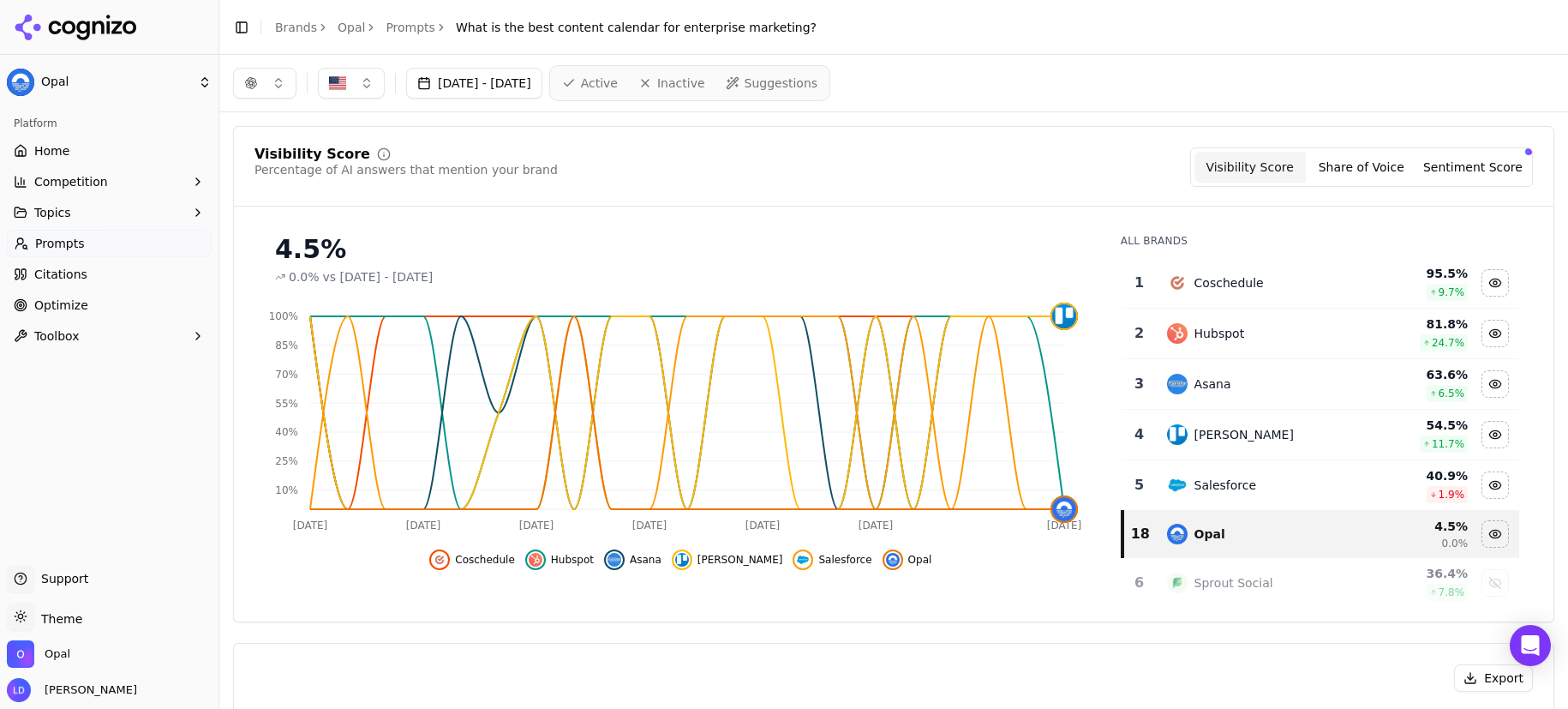
click at [286, 81] on button "button" at bounding box center [264, 83] width 63 height 31
click at [334, 150] on div "ChatGPT-Search" at bounding box center [265, 151] width 163 height 28
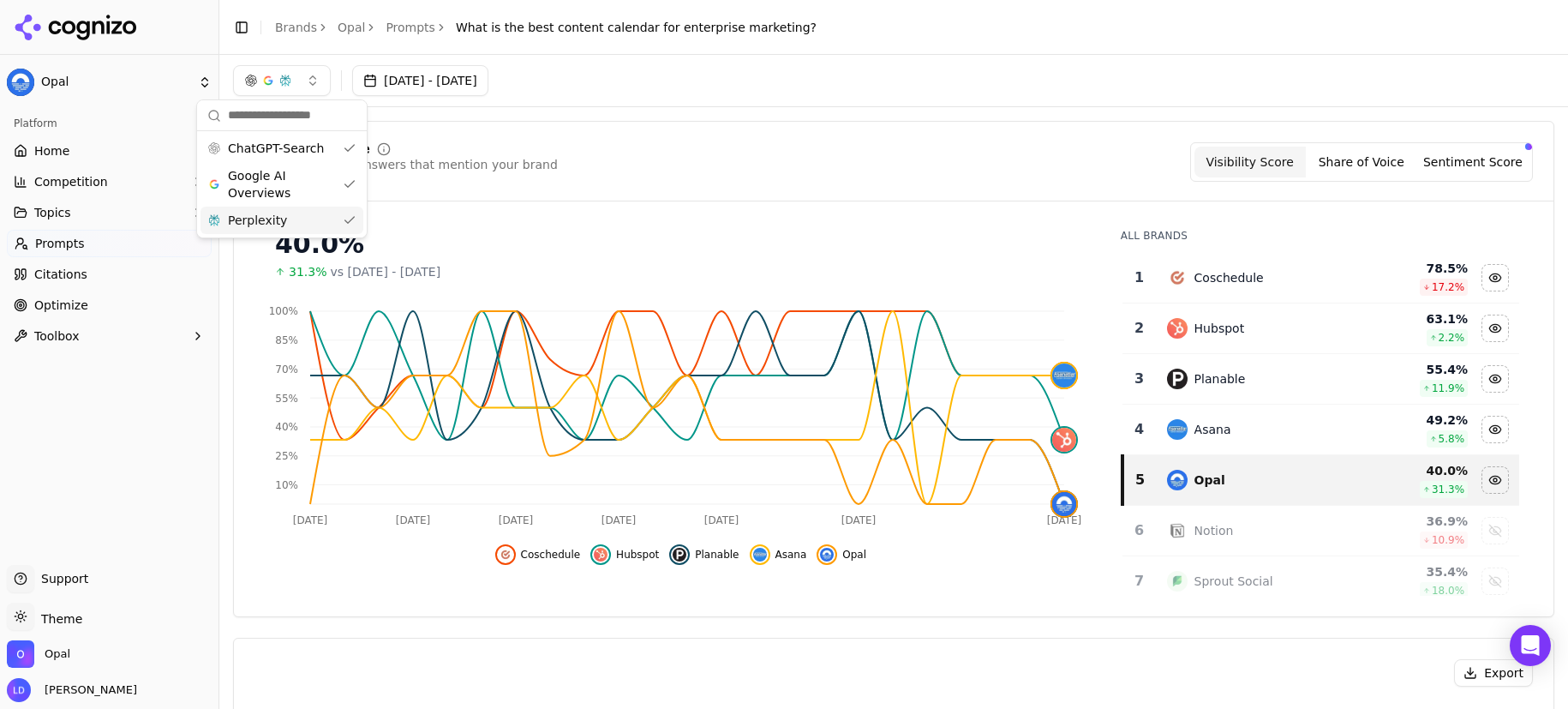
click at [346, 213] on div "Perplexity" at bounding box center [282, 220] width 163 height 28
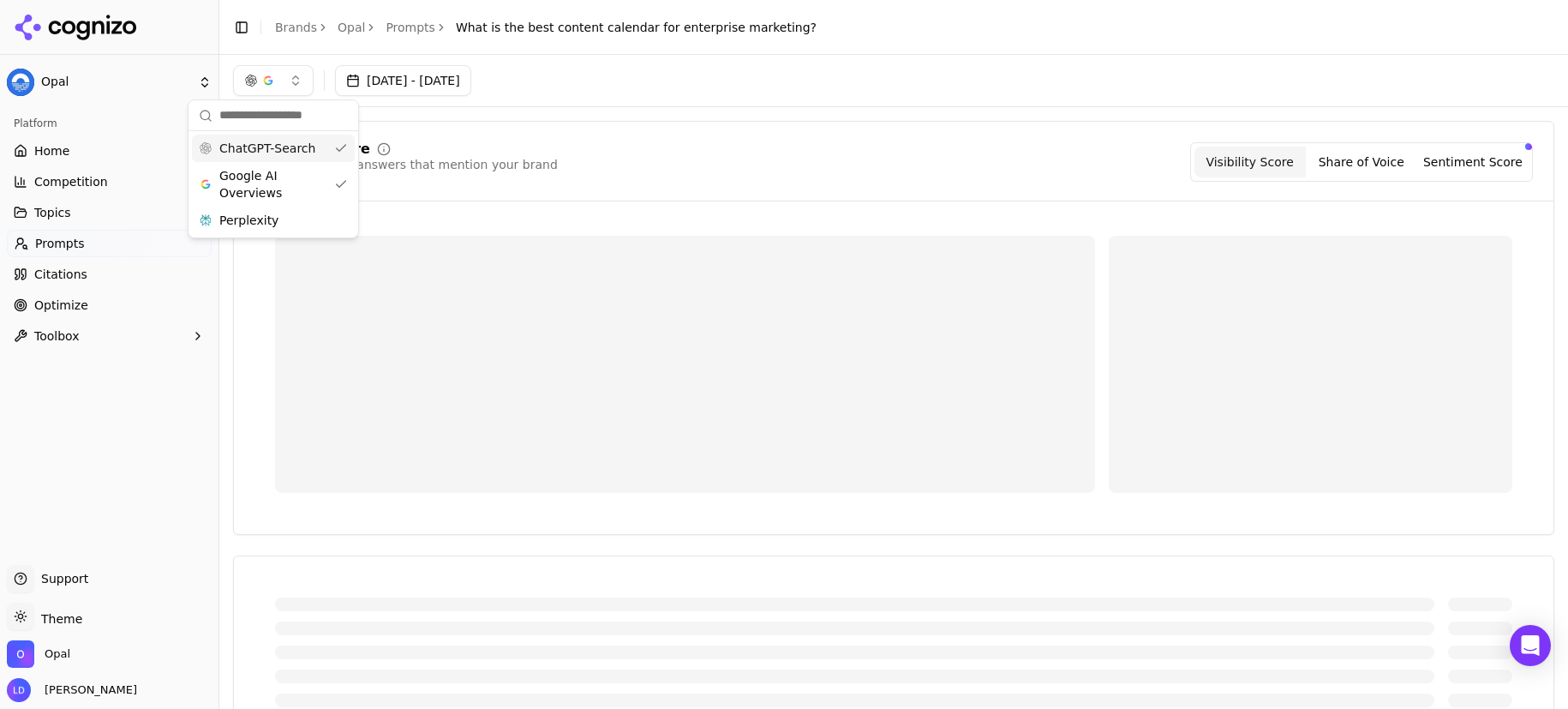
click at [344, 152] on div "ChatGPT-Search" at bounding box center [273, 148] width 163 height 28
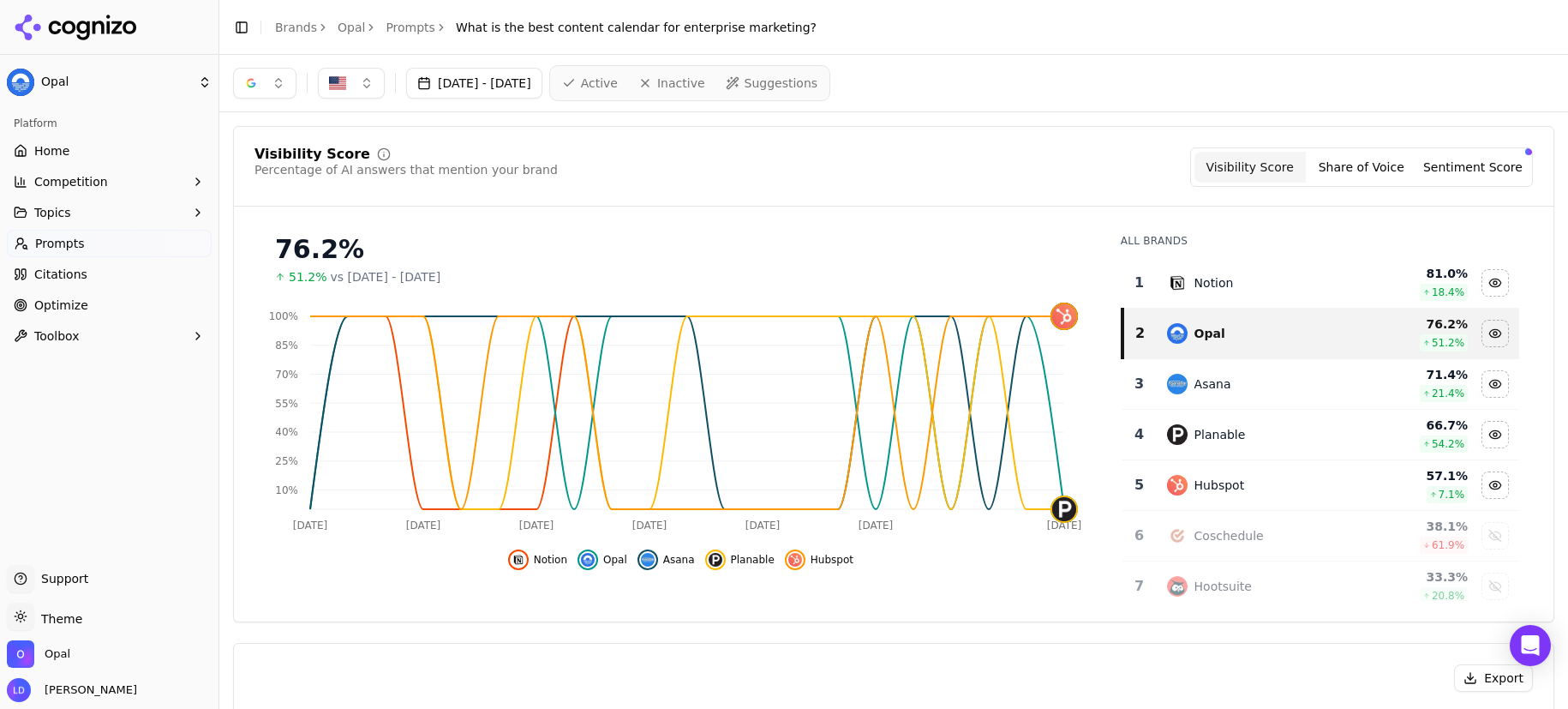
click at [374, 81] on button "button" at bounding box center [351, 83] width 67 height 31
click at [278, 79] on button "button" at bounding box center [264, 83] width 63 height 31
click at [330, 220] on div "Perplexity" at bounding box center [265, 223] width 163 height 28
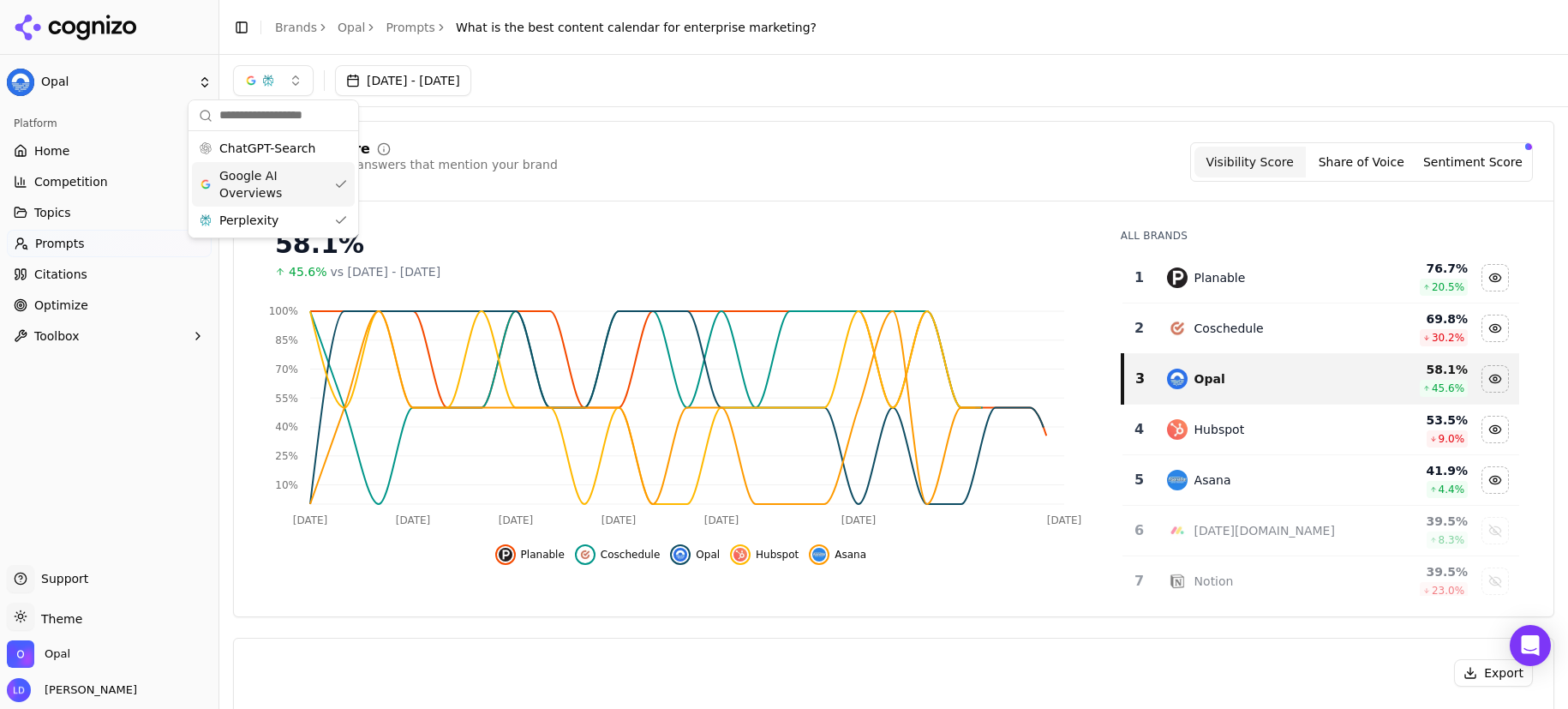
click at [335, 186] on div "Google AI Overviews" at bounding box center [273, 184] width 163 height 44
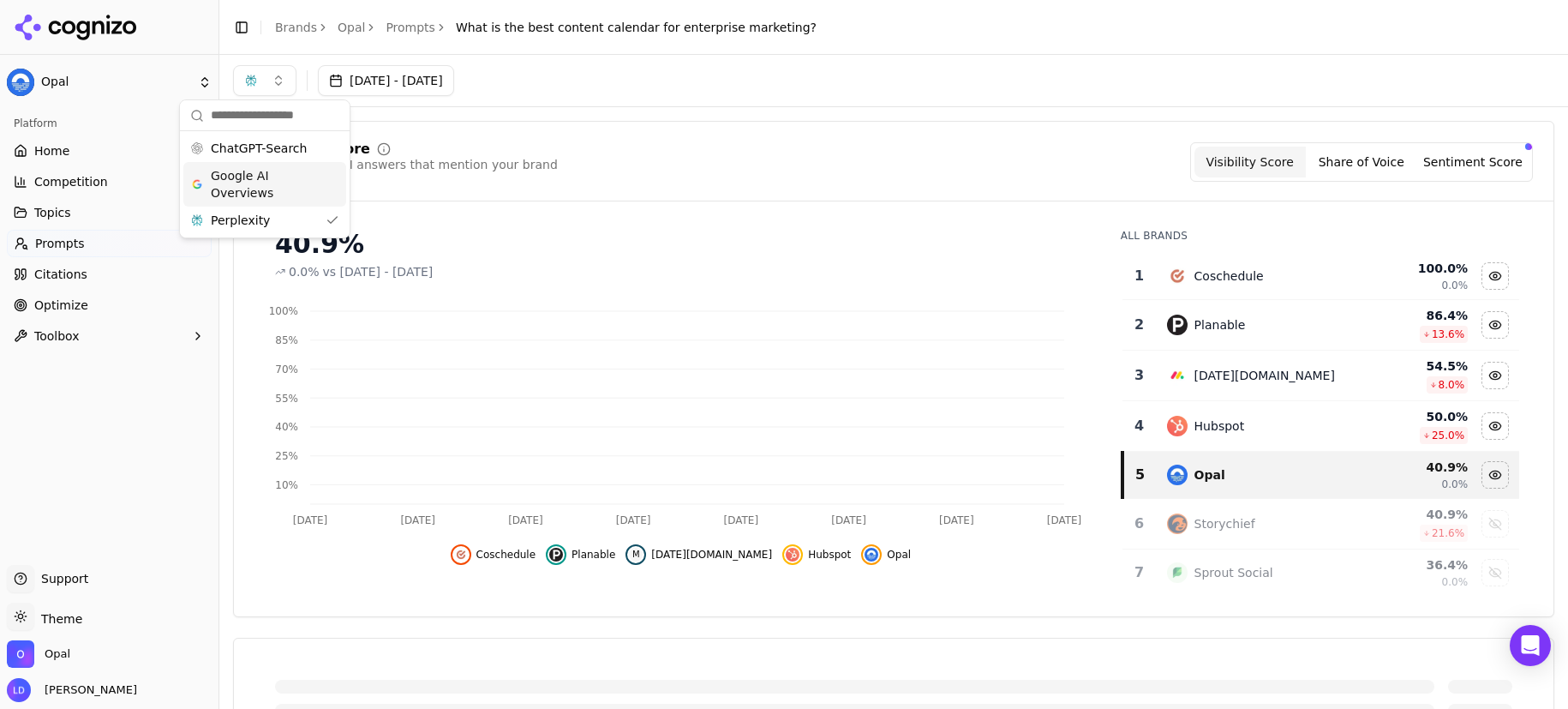
click at [641, 147] on div "Visibility Score Percentage of AI answers that mention your brand Visibility Sc…" at bounding box center [894, 161] width 1278 height 39
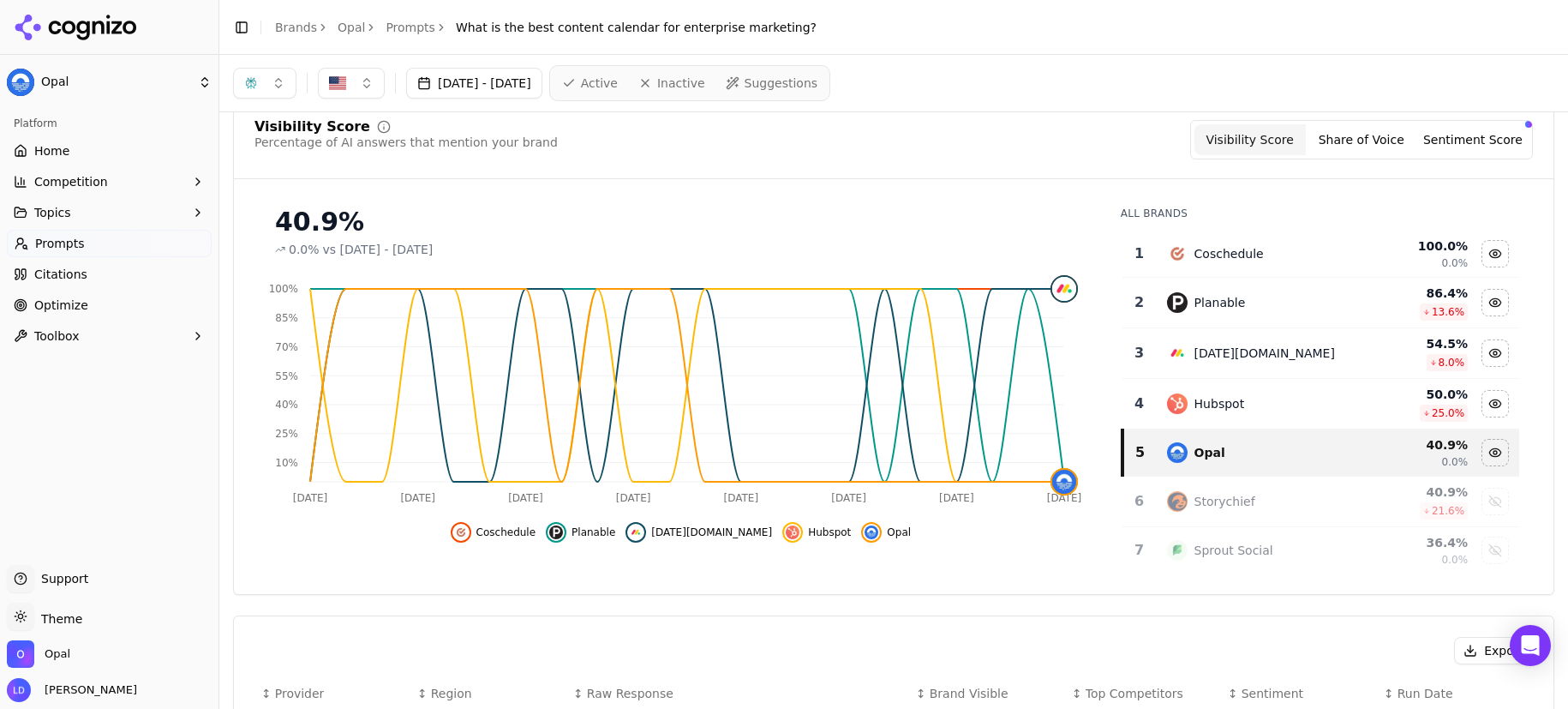
scroll to position [29, 0]
click at [273, 84] on button "button" at bounding box center [264, 83] width 63 height 31
drag, startPoint x: 336, startPoint y: 224, endPoint x: 308, endPoint y: 197, distance: 38.9
click at [336, 224] on div "Perplexity" at bounding box center [265, 223] width 163 height 28
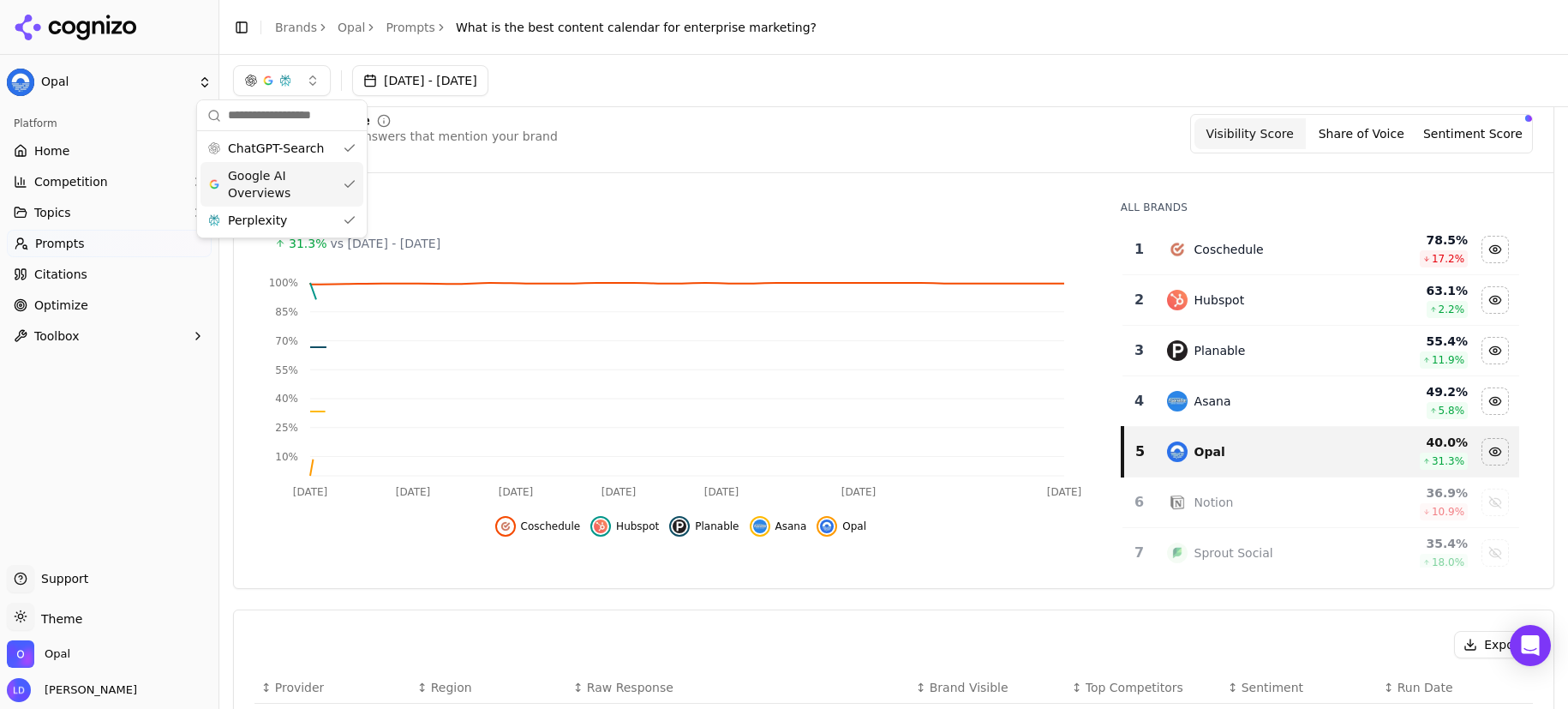
scroll to position [23, 0]
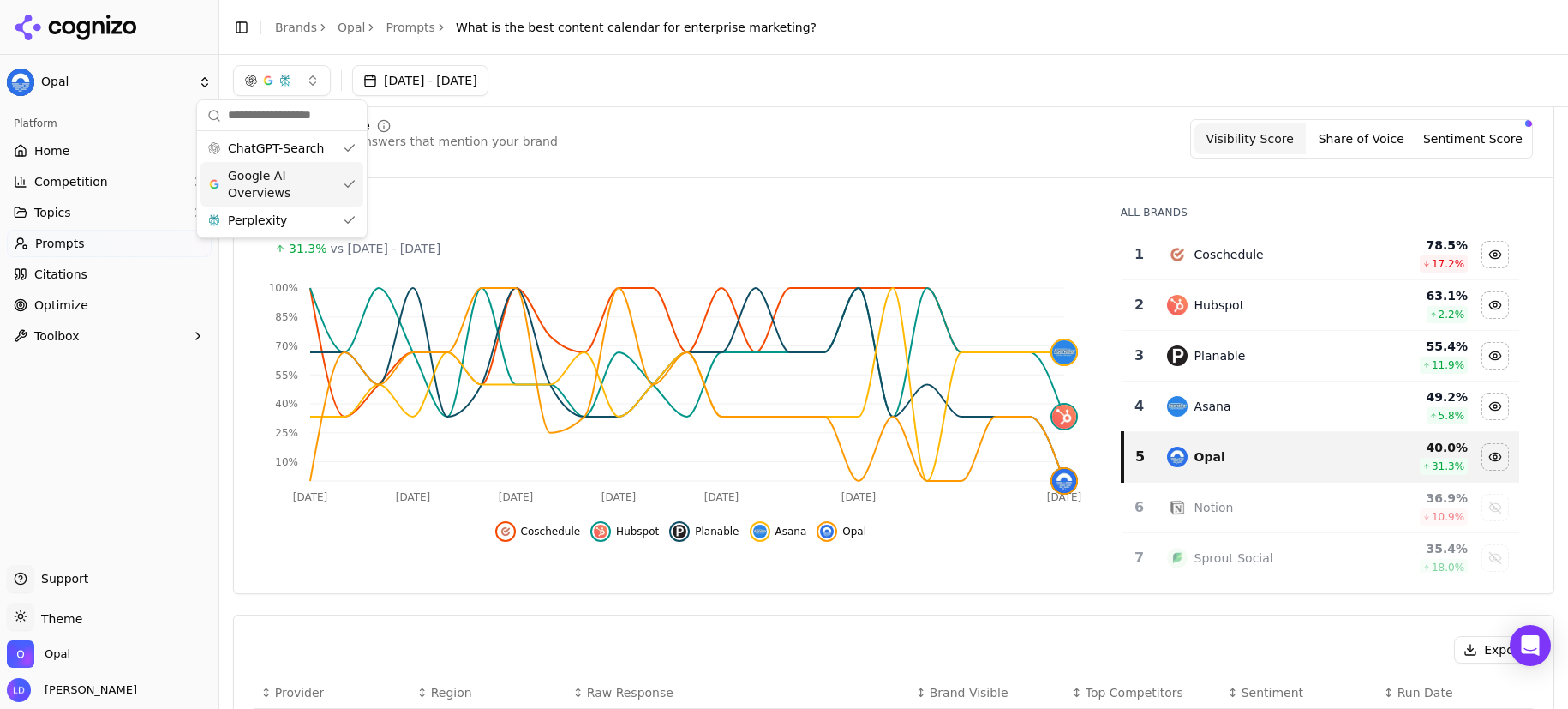
click at [608, 137] on div "Visibility Score Percentage of AI answers that mention your brand Visibility Sc…" at bounding box center [894, 138] width 1278 height 39
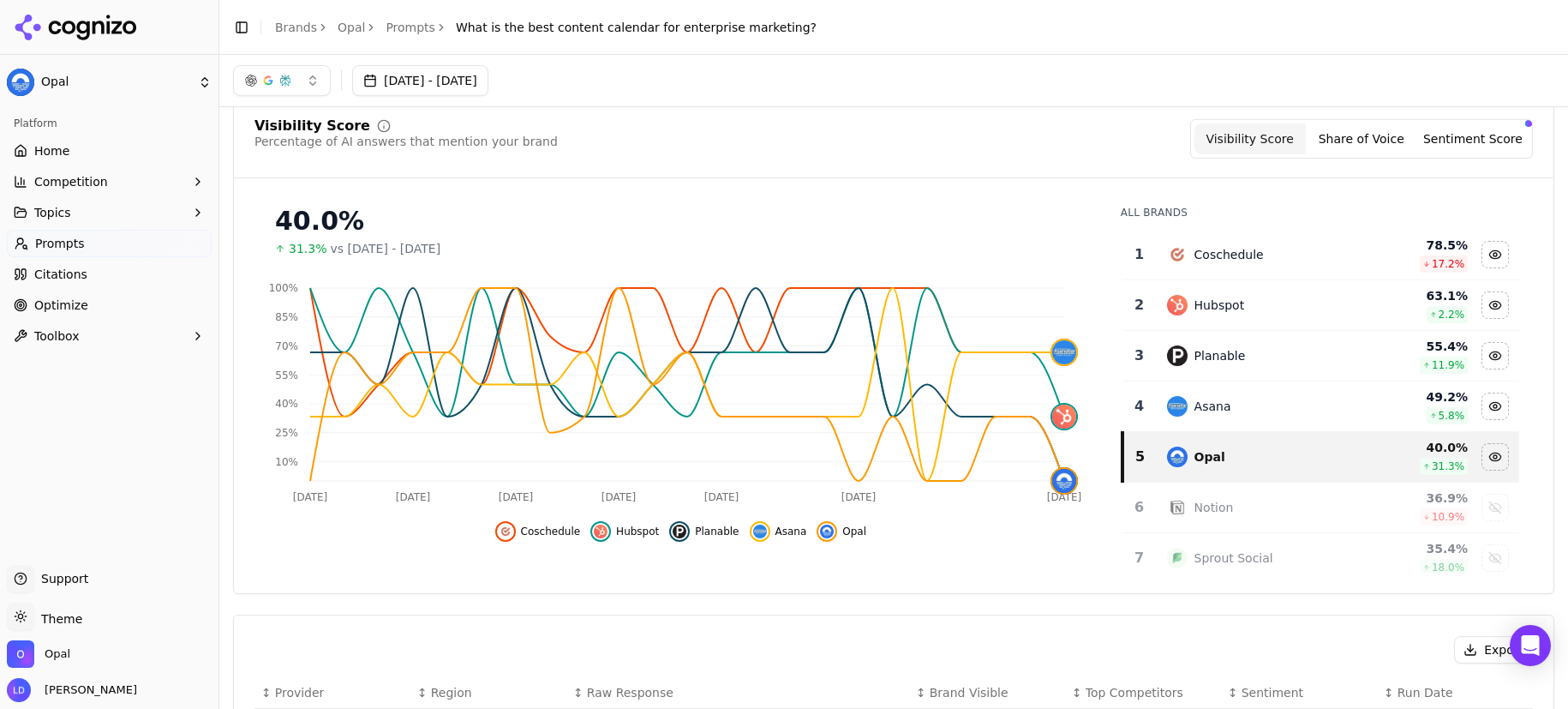
click at [780, 31] on div "Toggle Sidebar Brands Opal Prompts What is the best content calendar for enterp…" at bounding box center [524, 28] width 611 height 24
copy main "What is the best content calendar for enterprise marketing?"
